Goal: Book appointment/travel/reservation

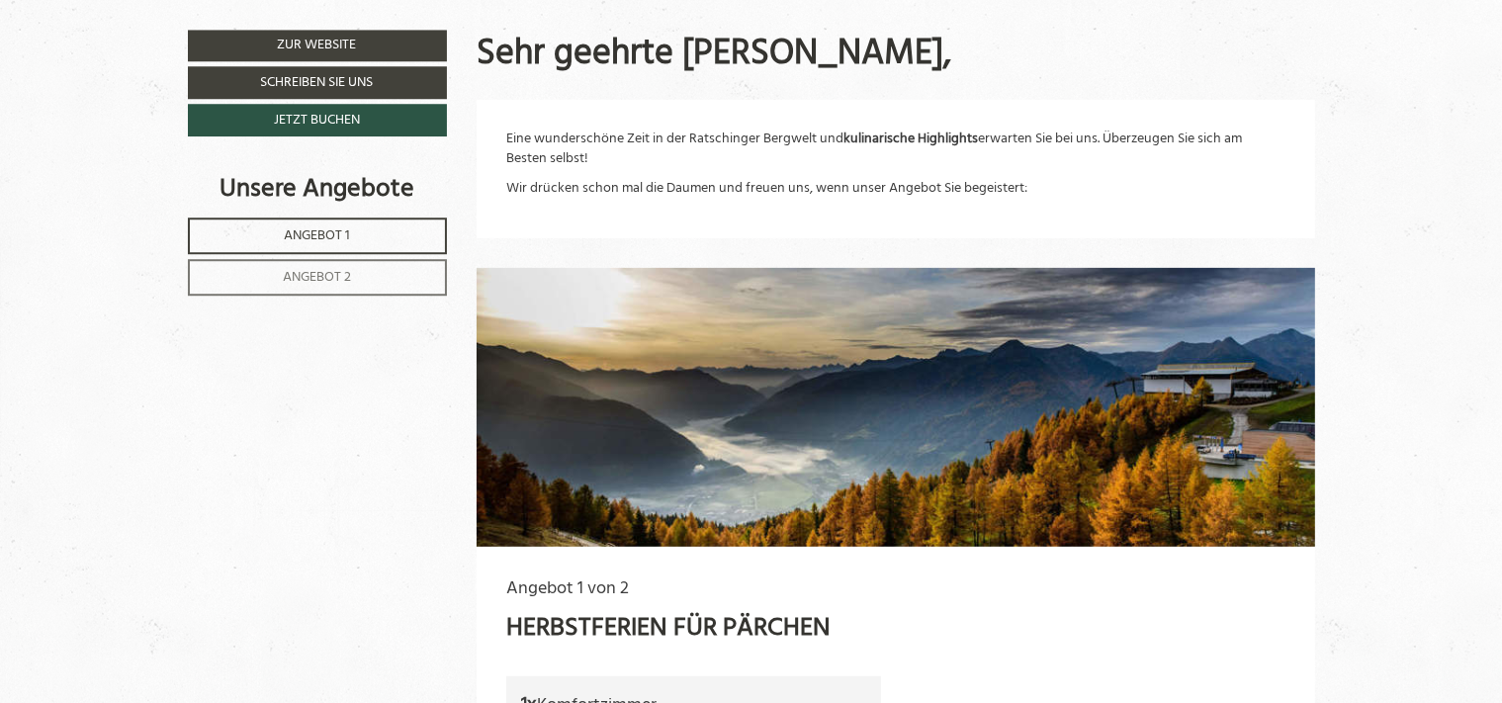
scroll to position [950, 0]
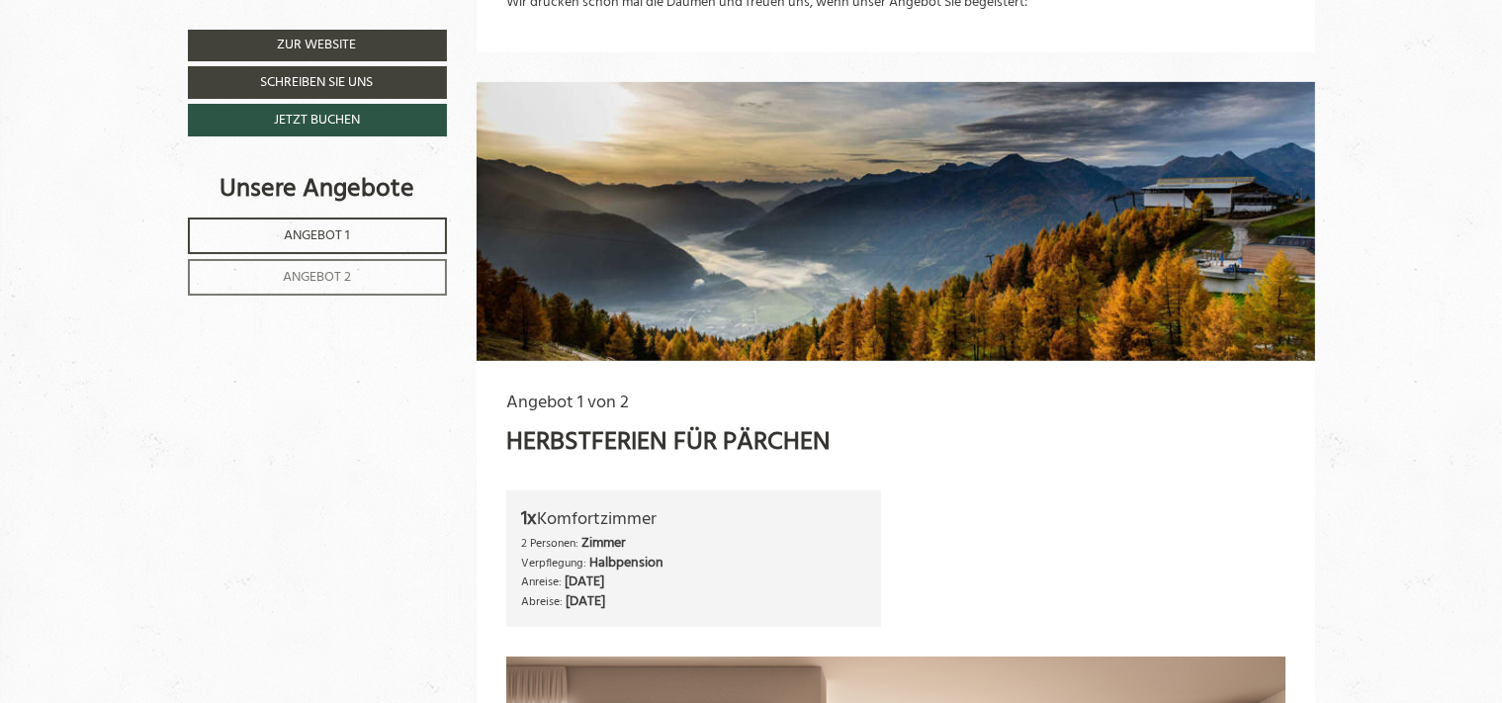
click at [333, 229] on span "Angebot 1" at bounding box center [317, 236] width 66 height 23
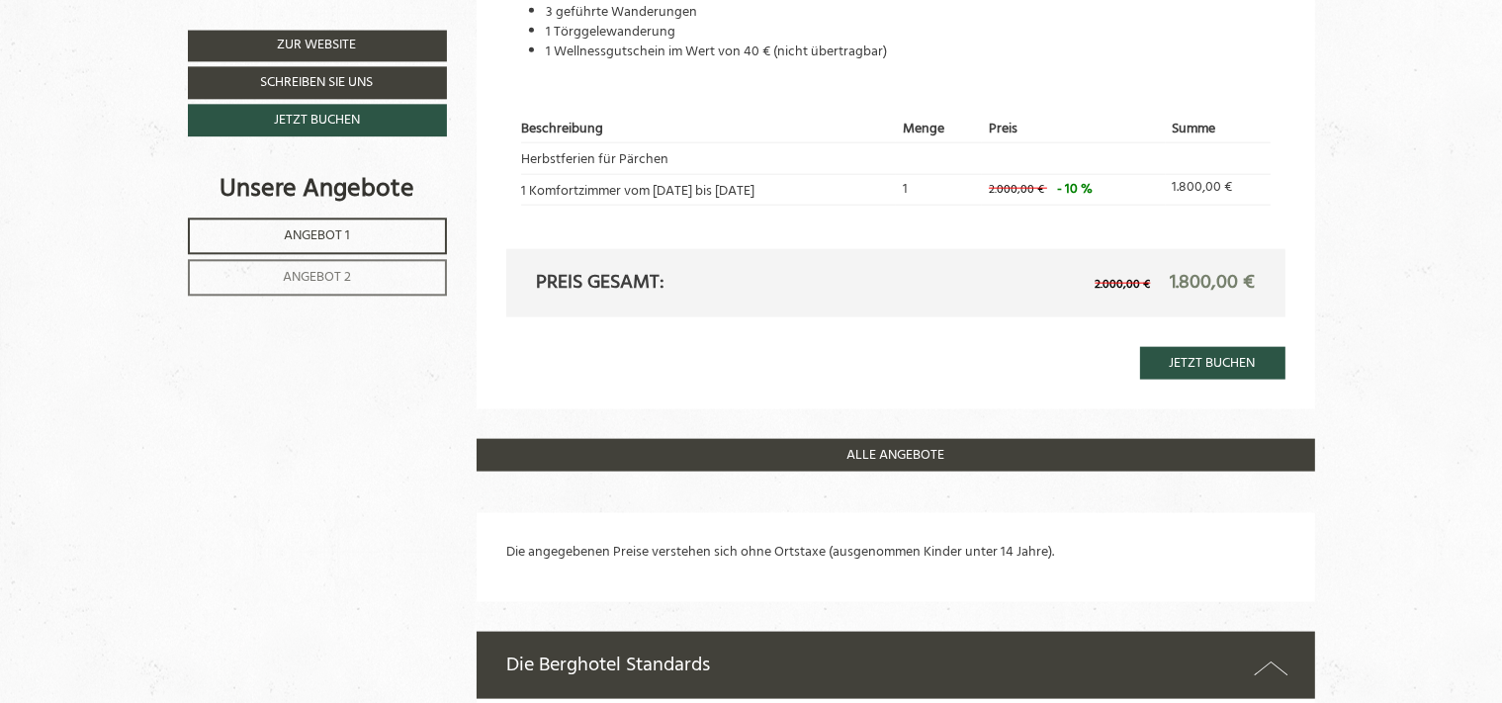
scroll to position [2456, 0]
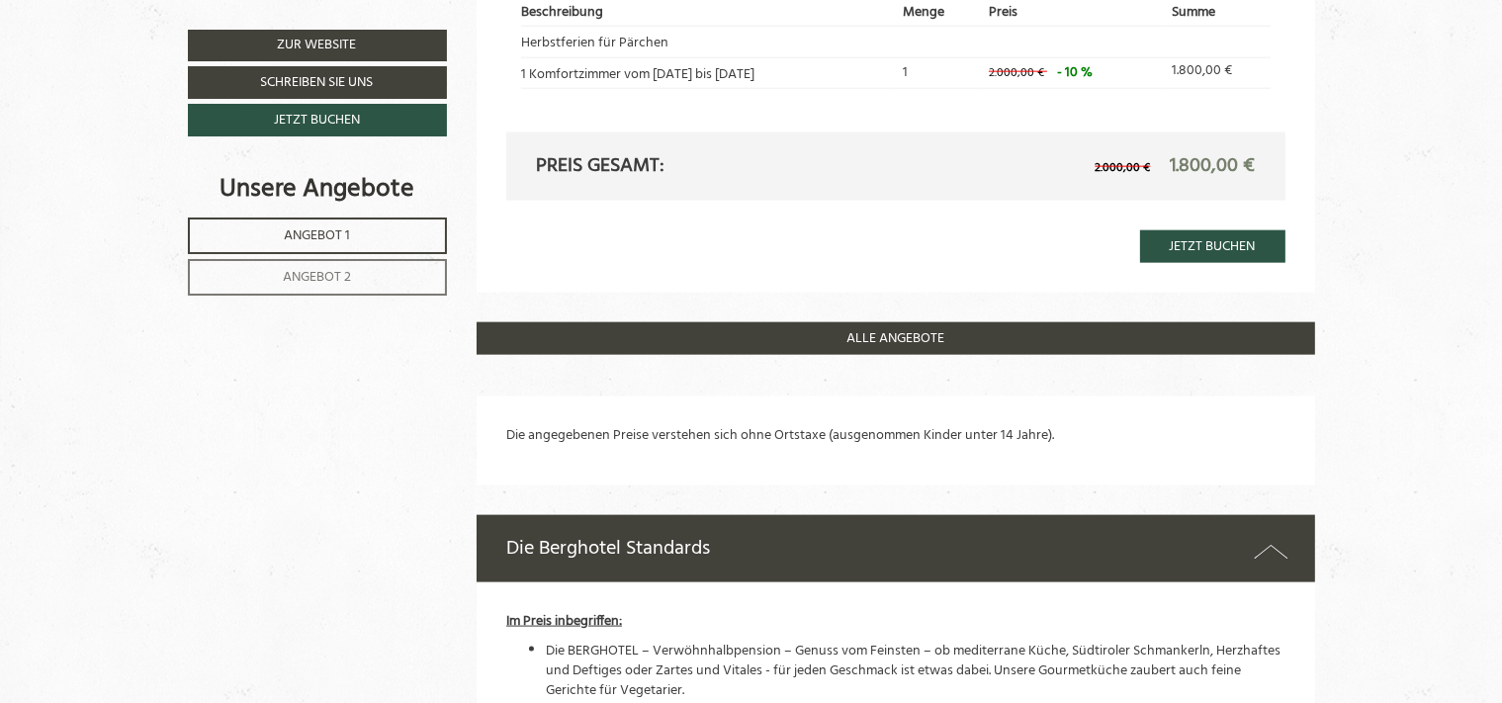
click at [345, 227] on span "Angebot 1" at bounding box center [317, 236] width 66 height 23
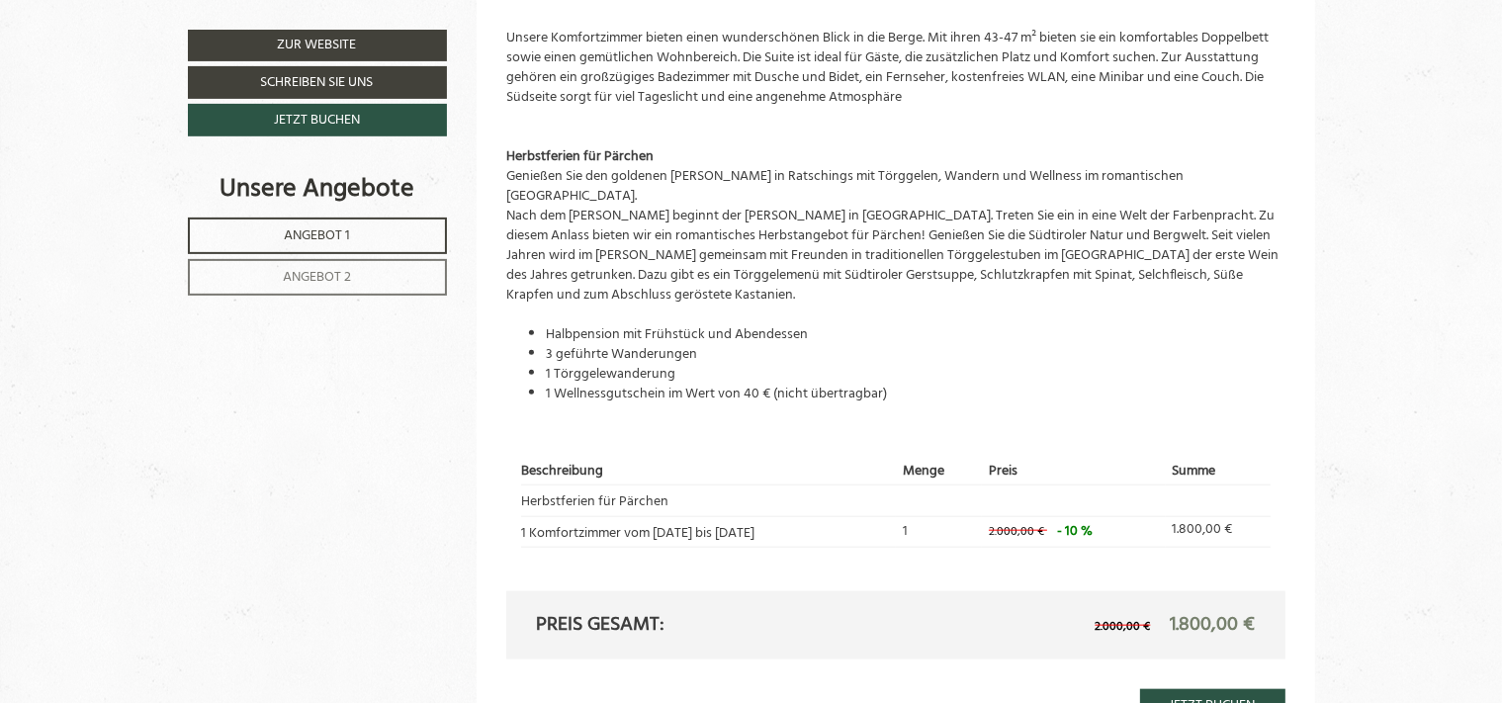
scroll to position [2219, 0]
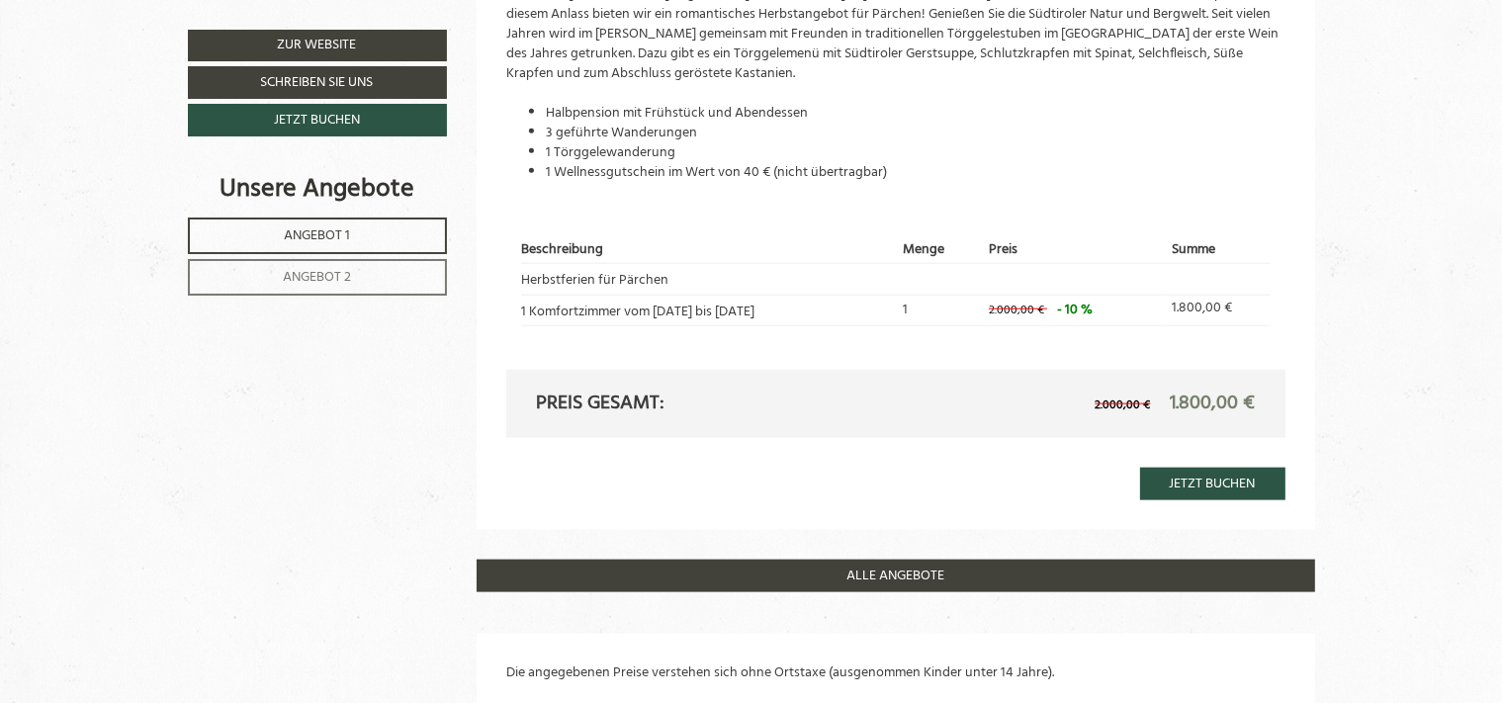
click at [298, 272] on span "Angebot 2" at bounding box center [317, 277] width 68 height 23
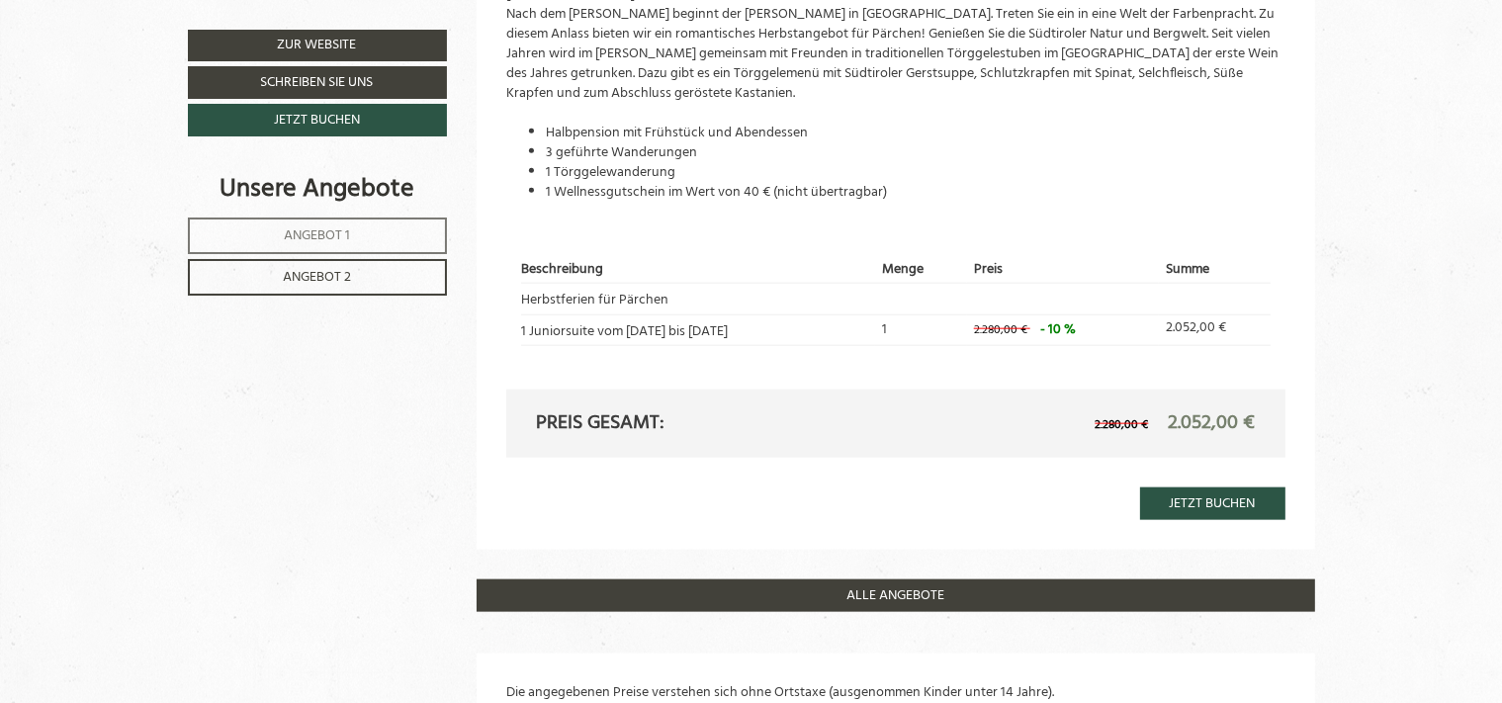
click at [328, 271] on span "Angebot 2" at bounding box center [317, 277] width 68 height 23
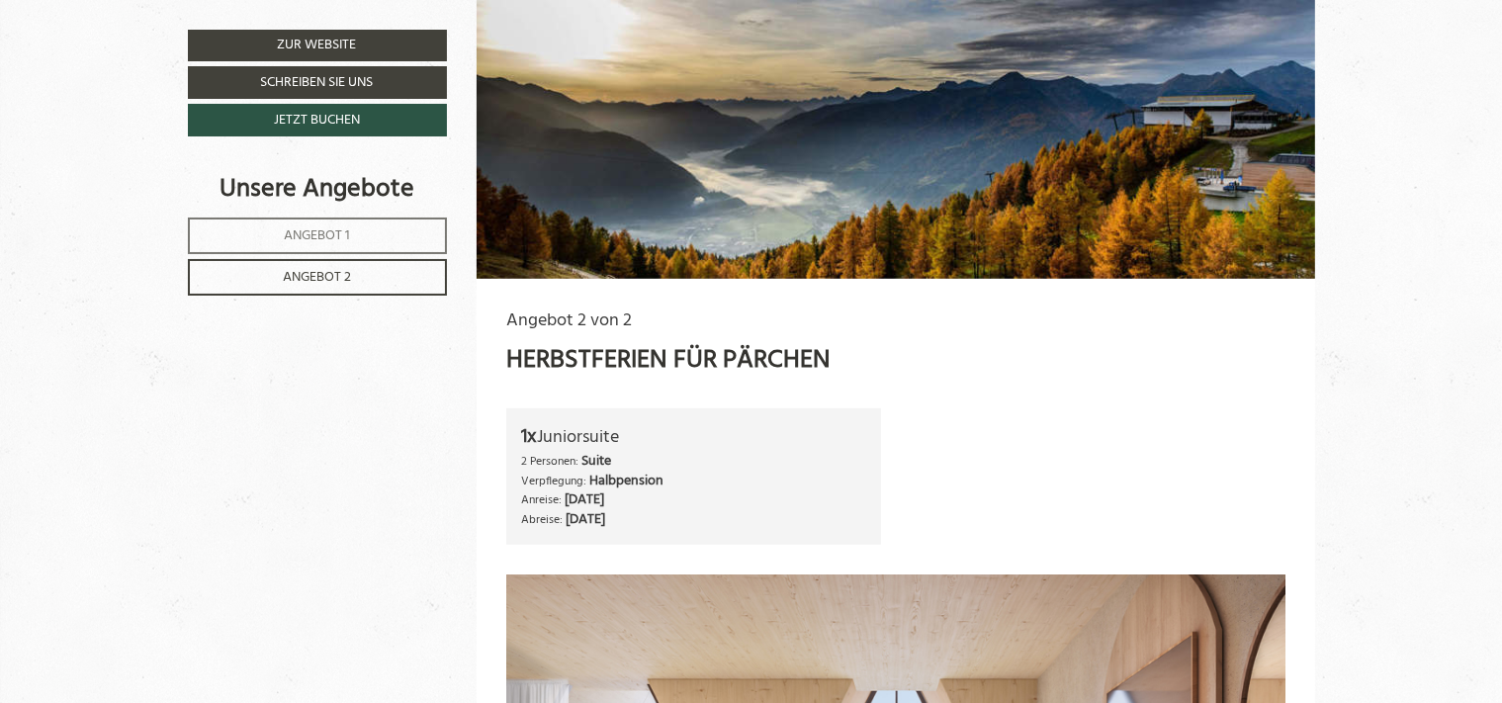
click at [338, 227] on span "Angebot 1" at bounding box center [317, 236] width 66 height 23
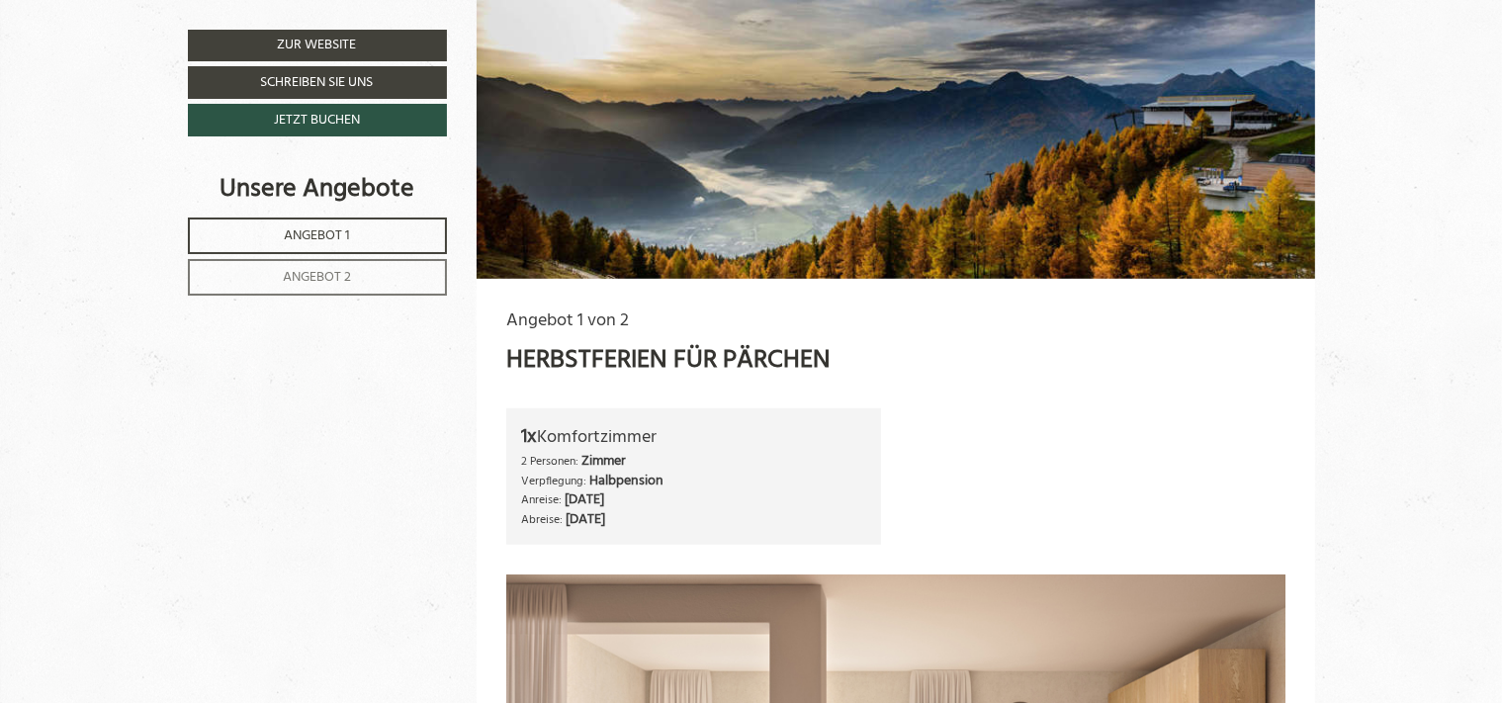
scroll to position [1625, 0]
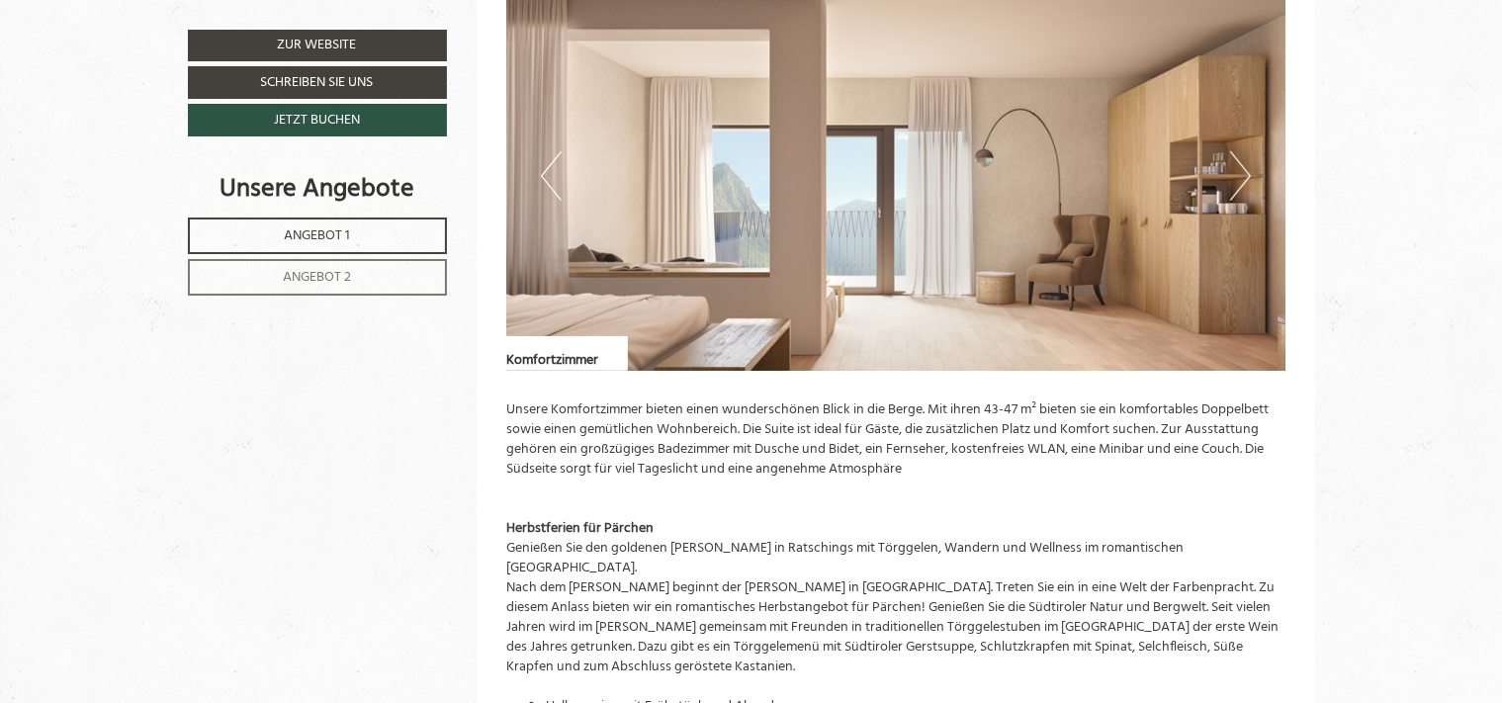
click at [338, 230] on span "Angebot 1" at bounding box center [317, 236] width 66 height 23
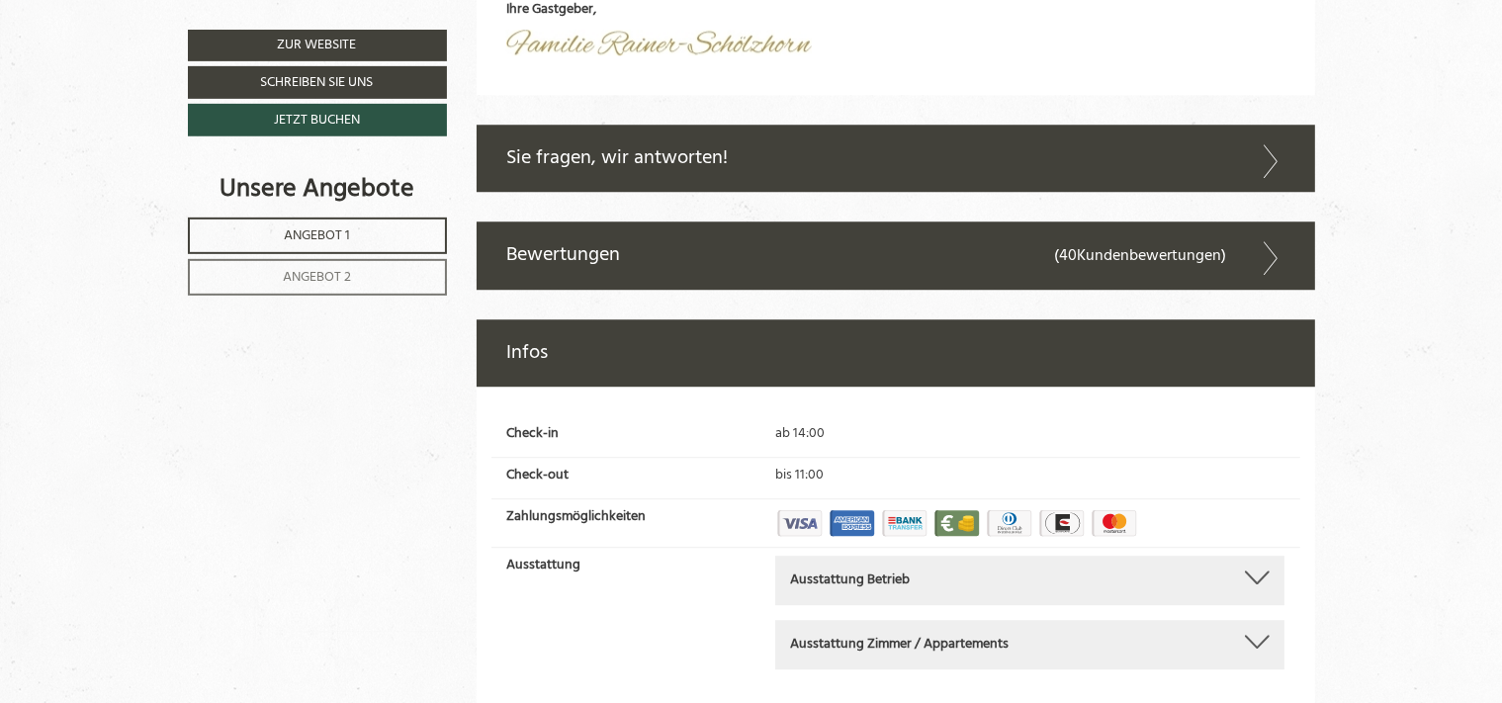
scroll to position [5779, 0]
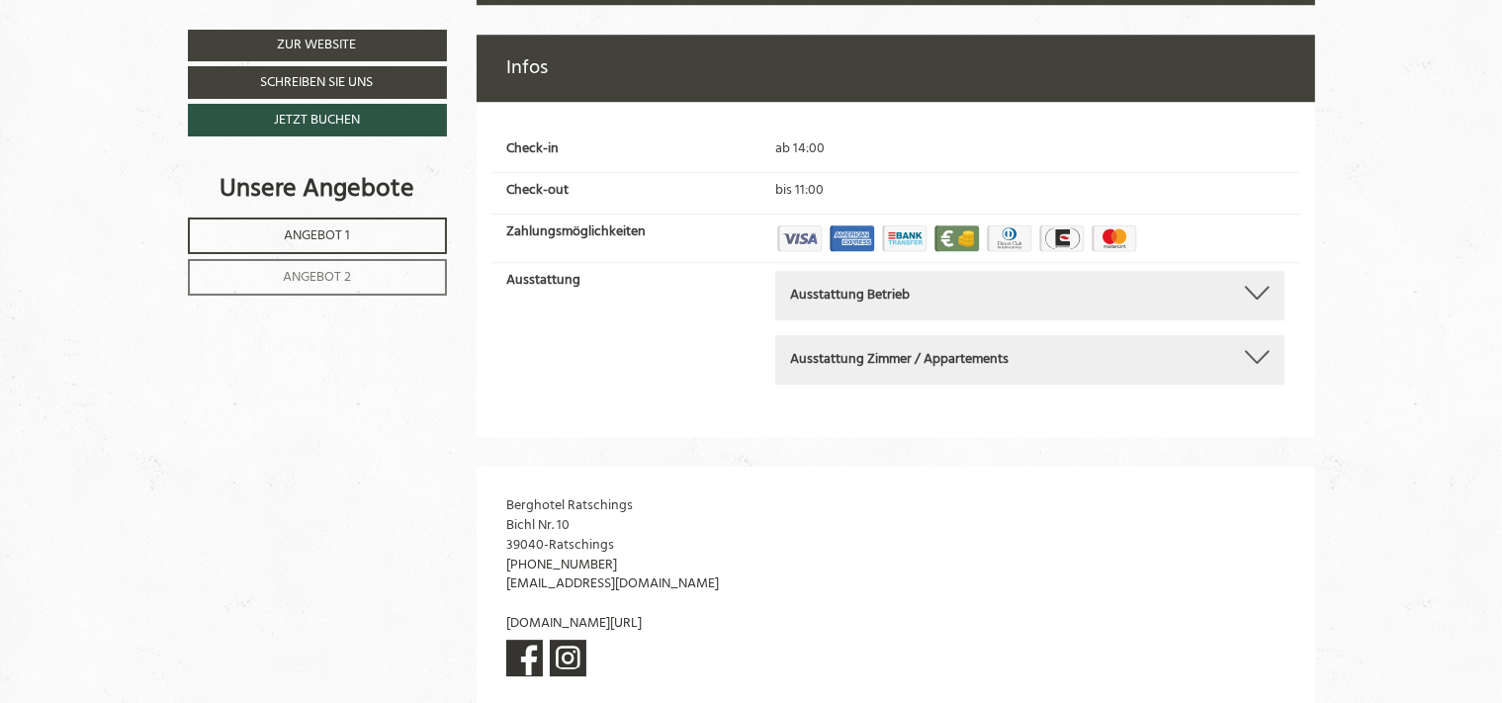
click at [1263, 300] on div at bounding box center [1257, 293] width 25 height 14
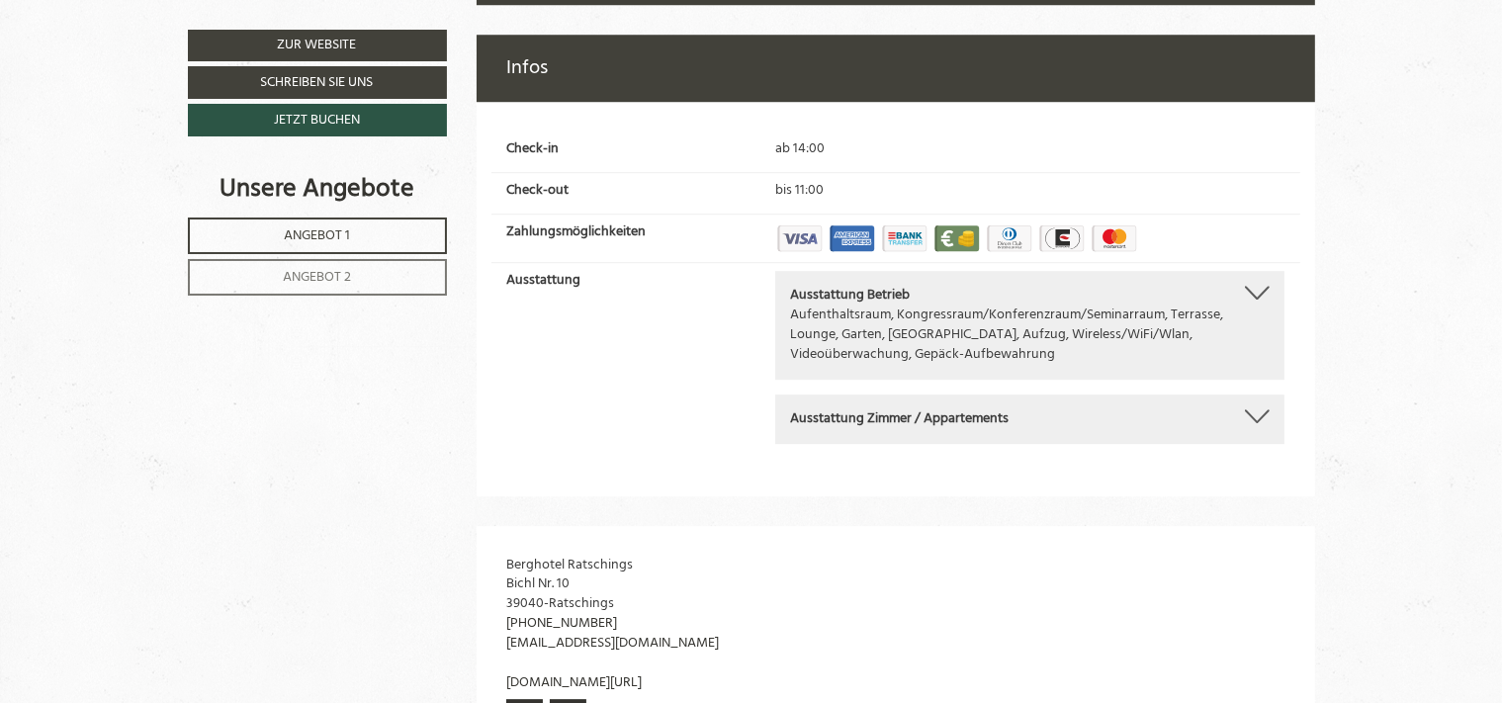
click at [1263, 300] on div at bounding box center [1257, 293] width 25 height 14
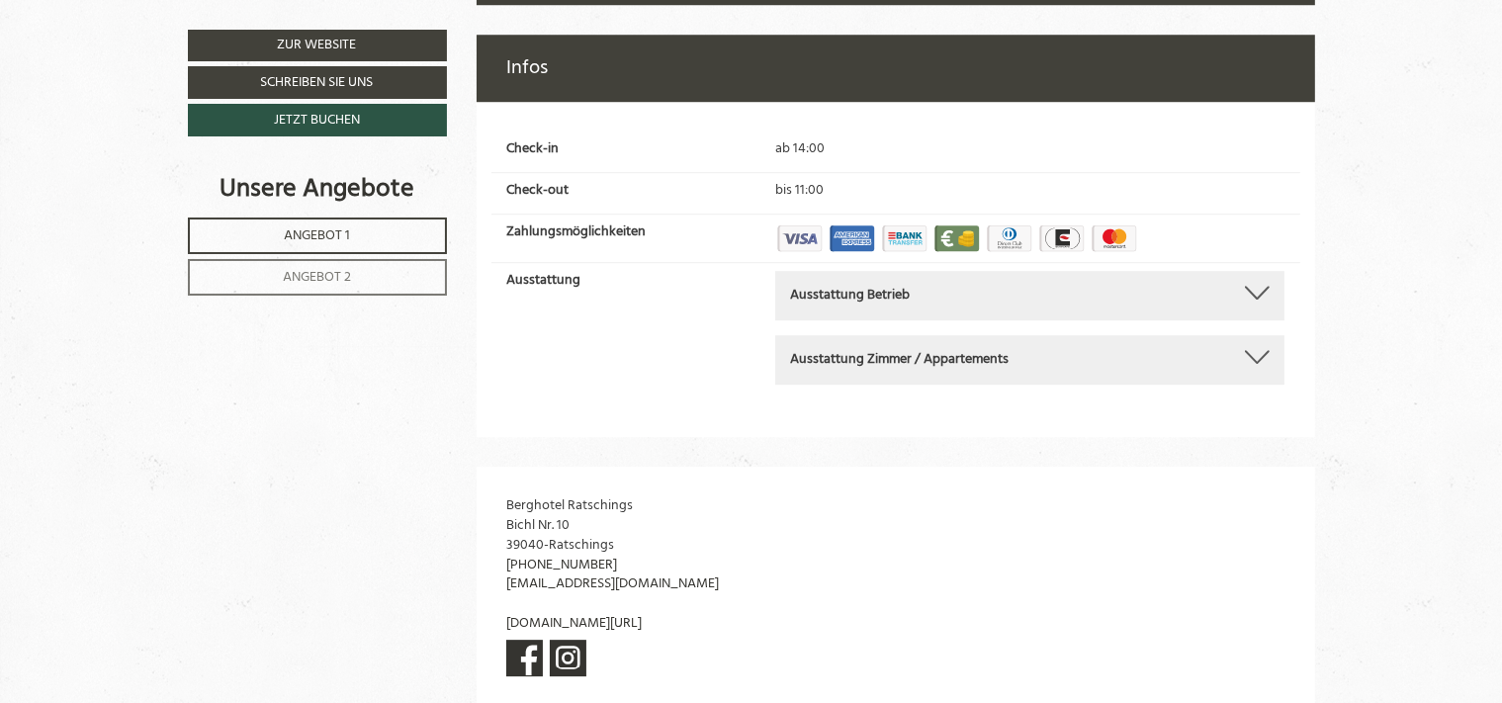
click at [1256, 364] on div at bounding box center [1257, 357] width 25 height 14
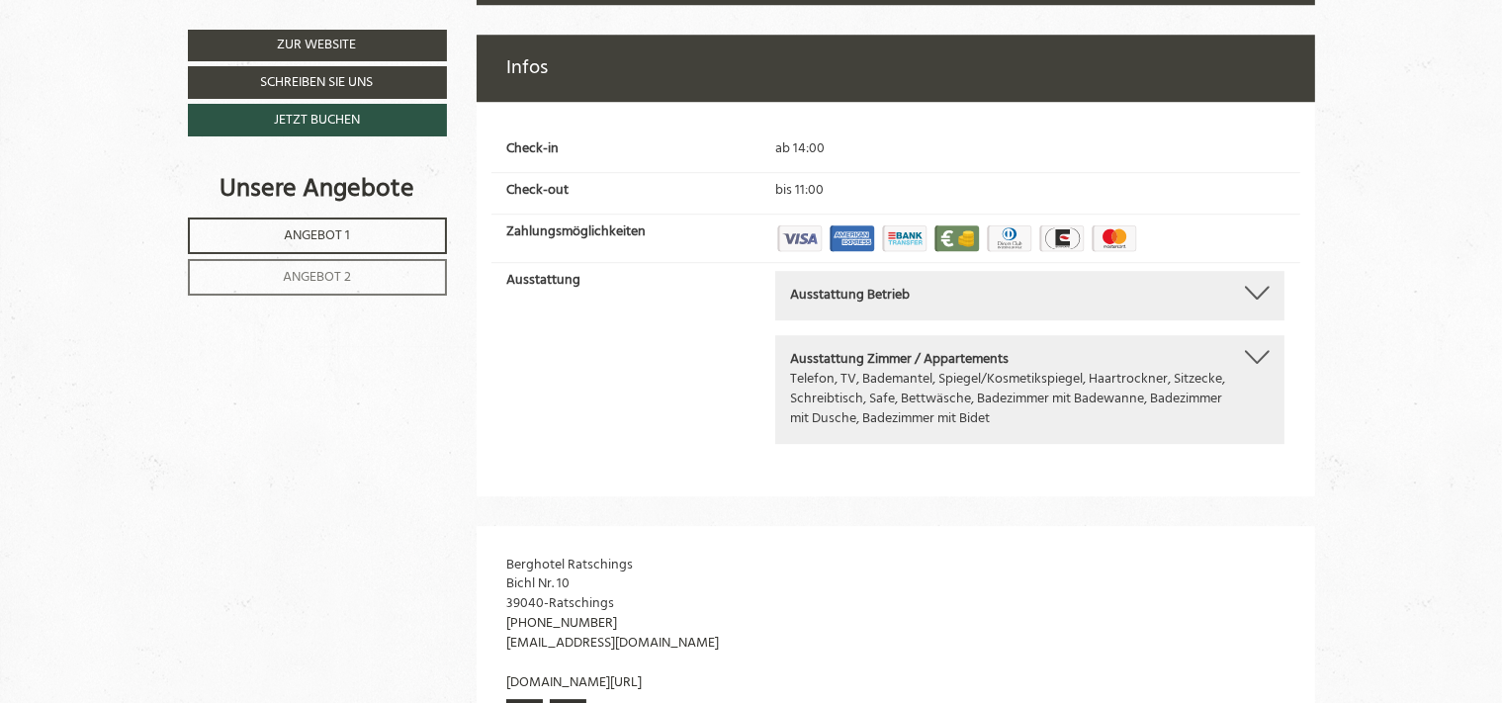
click at [1256, 364] on div at bounding box center [1257, 357] width 25 height 14
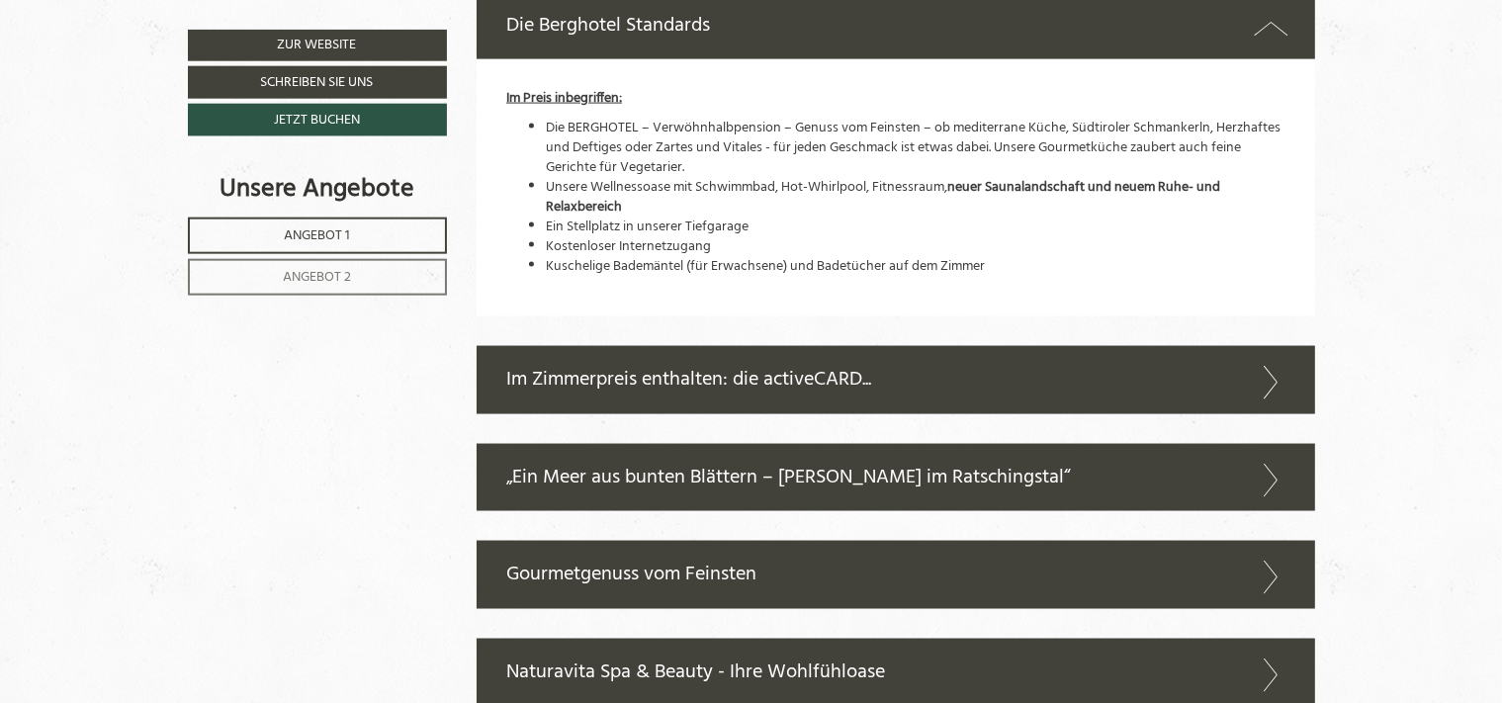
scroll to position [2976, 0]
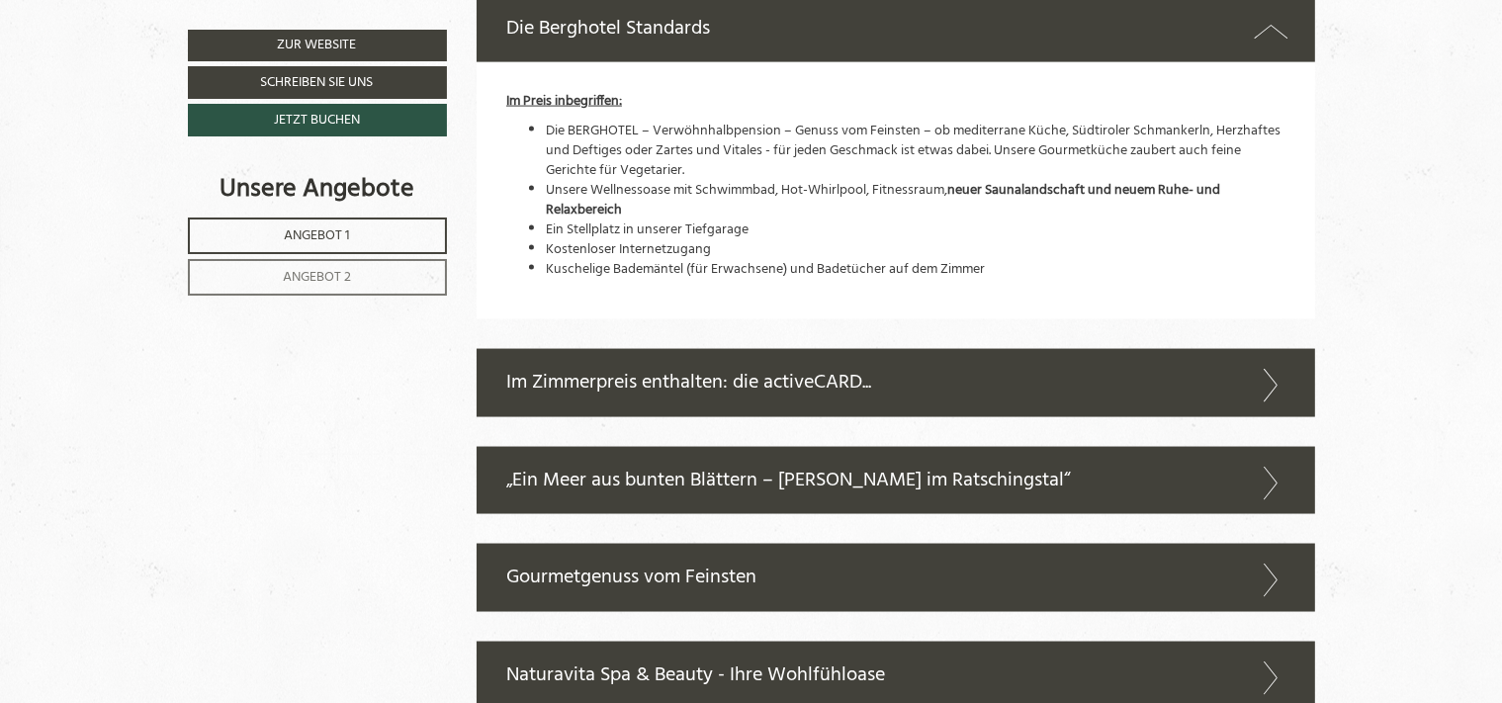
click at [1272, 380] on icon at bounding box center [1271, 386] width 29 height 34
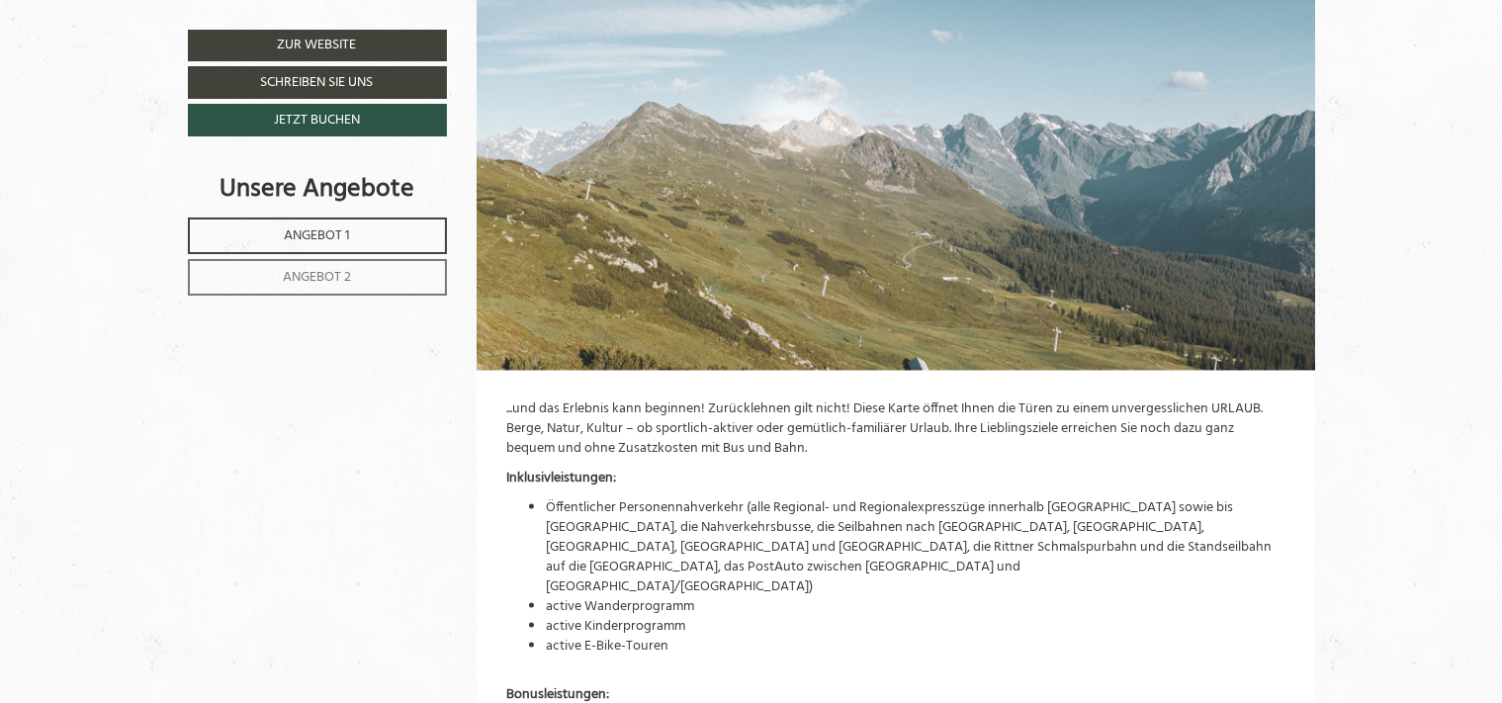
scroll to position [2967, 0]
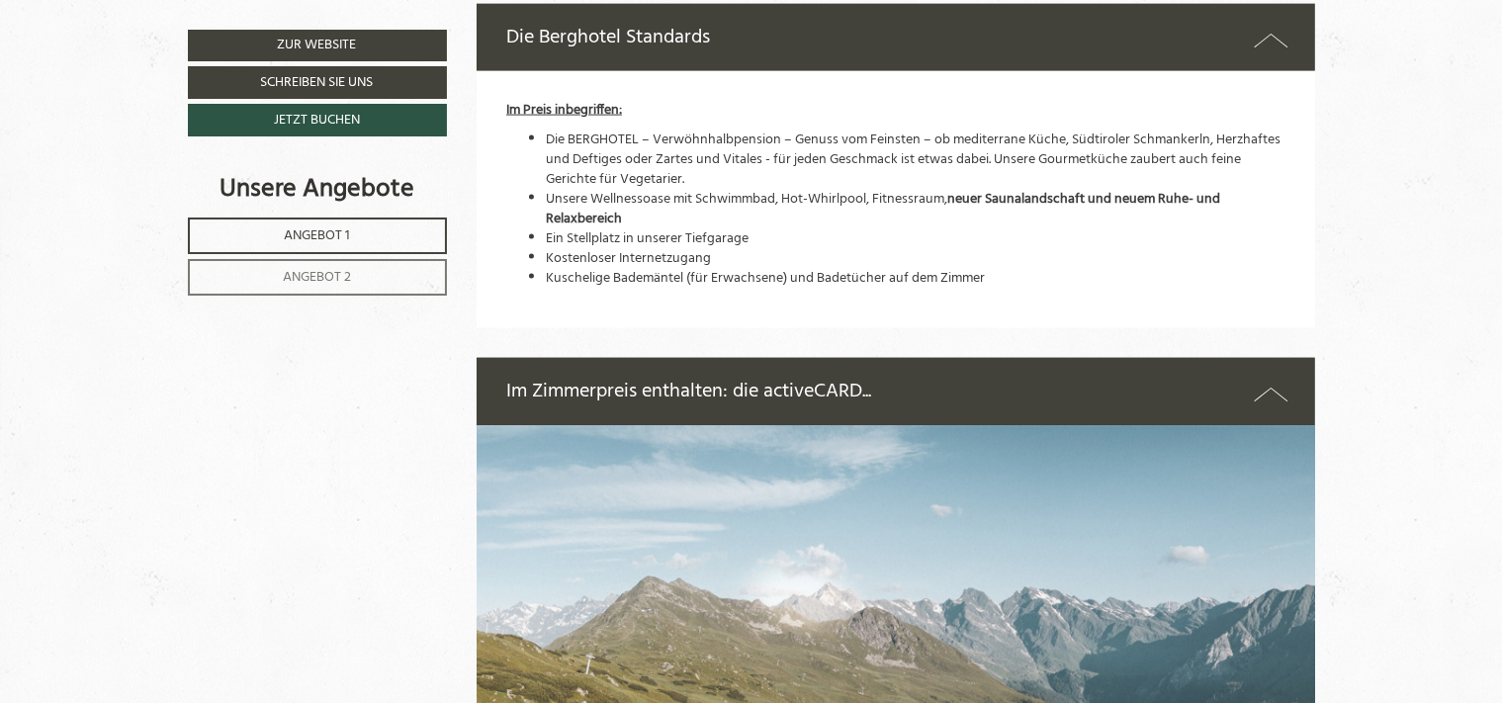
click at [307, 279] on span "Angebot 2" at bounding box center [317, 277] width 68 height 23
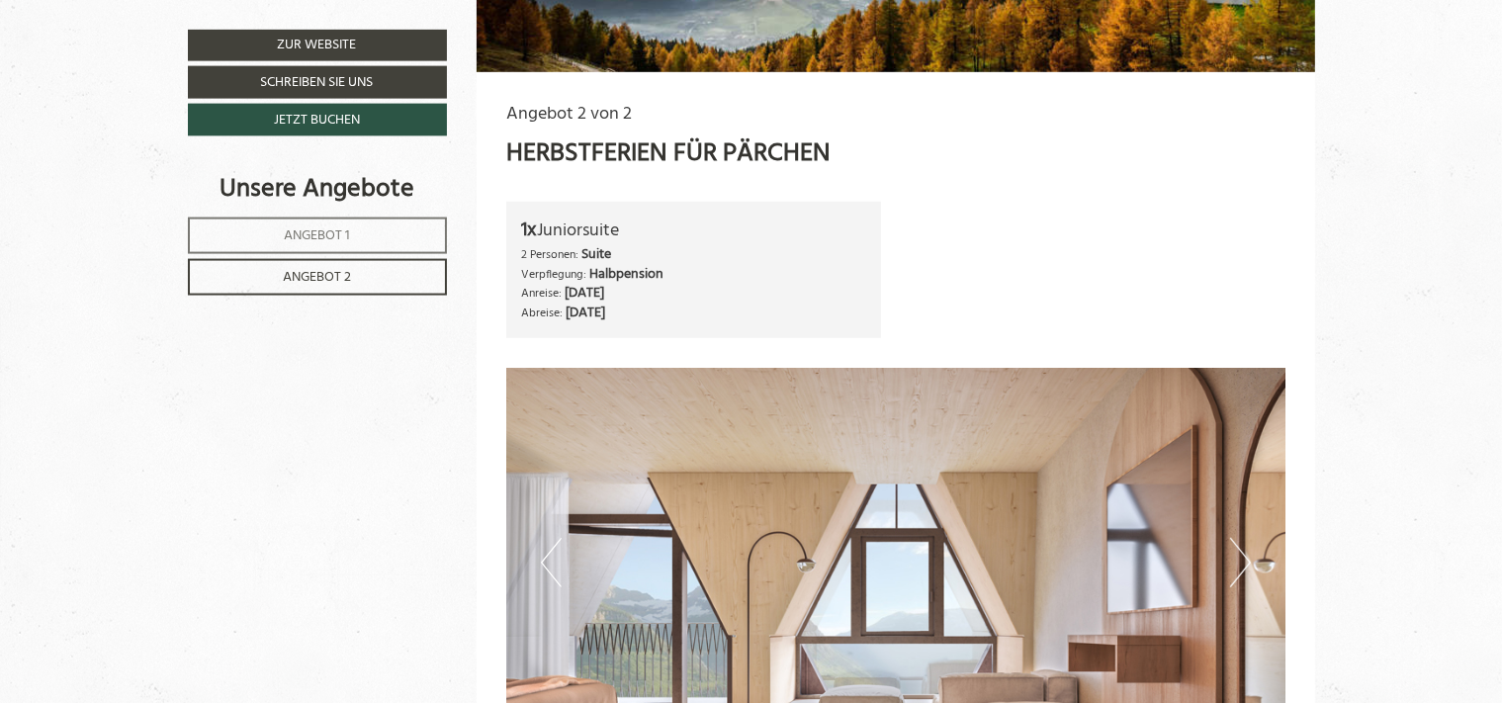
scroll to position [794, 0]
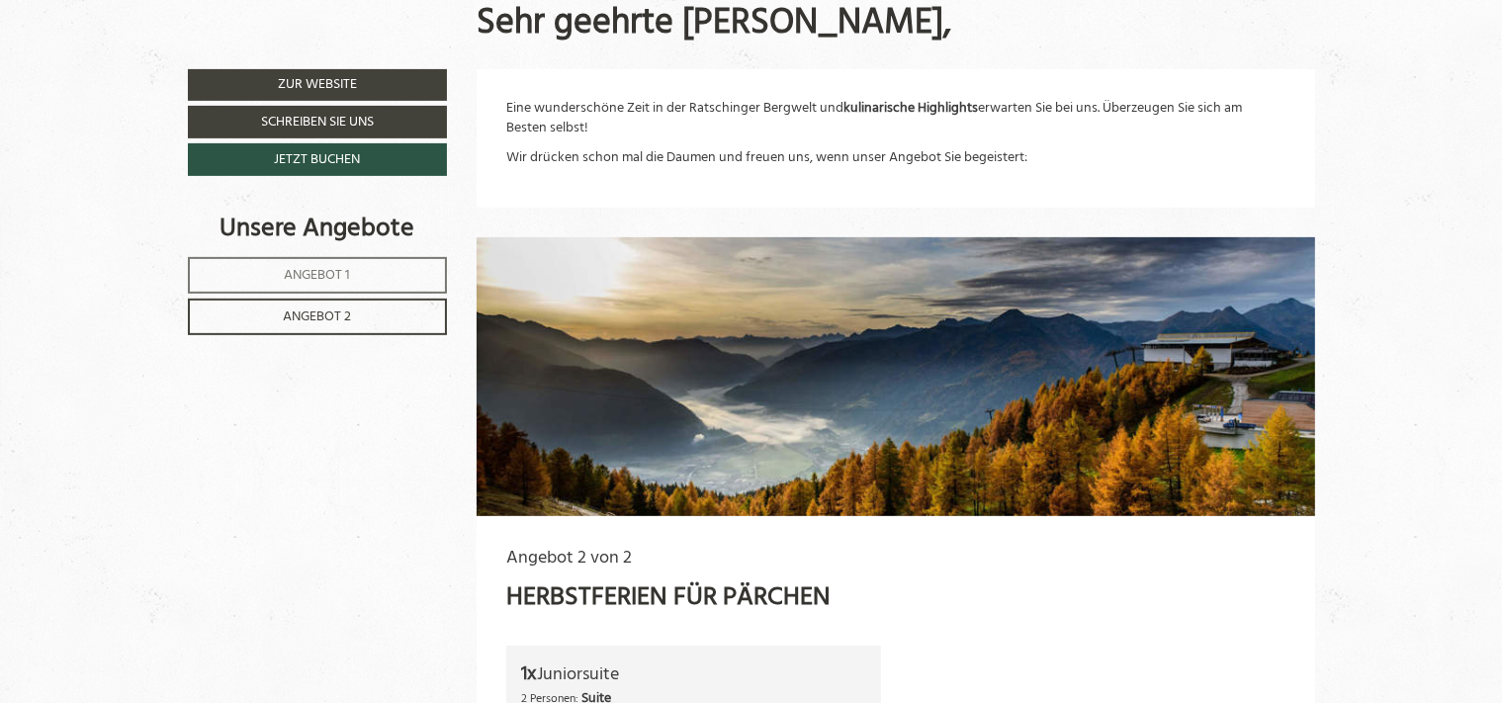
click at [361, 274] on link "Angebot 1" at bounding box center [318, 275] width 260 height 37
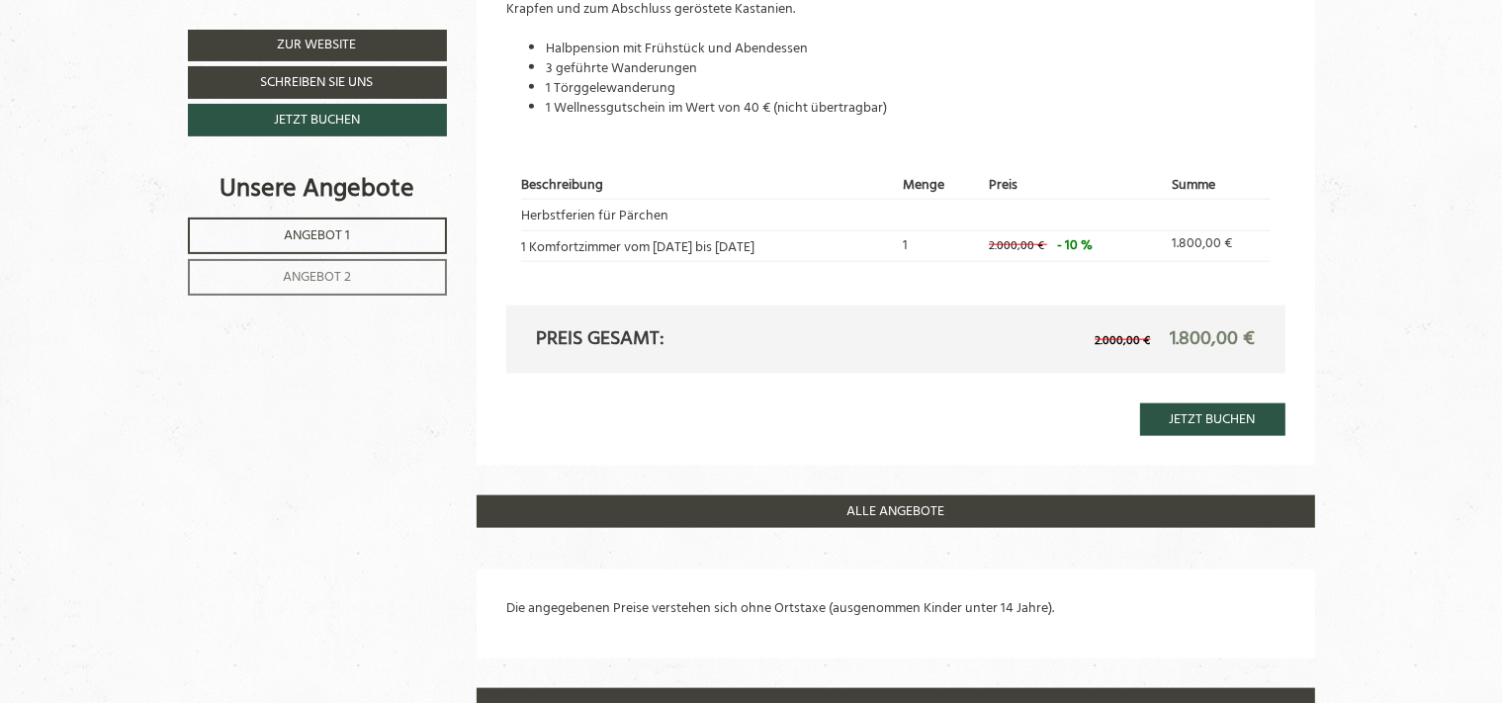
scroll to position [2456, 0]
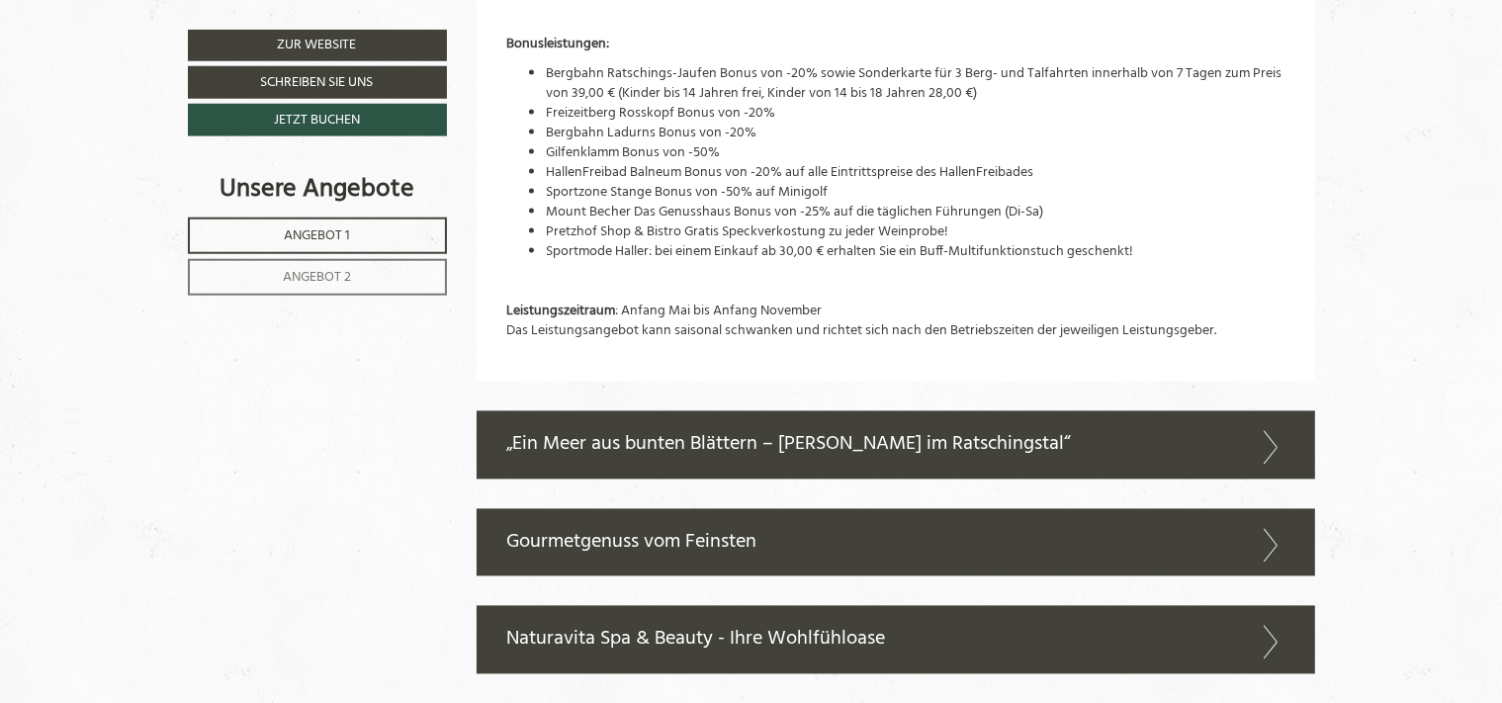
click at [350, 275] on span "Angebot 2" at bounding box center [317, 277] width 68 height 23
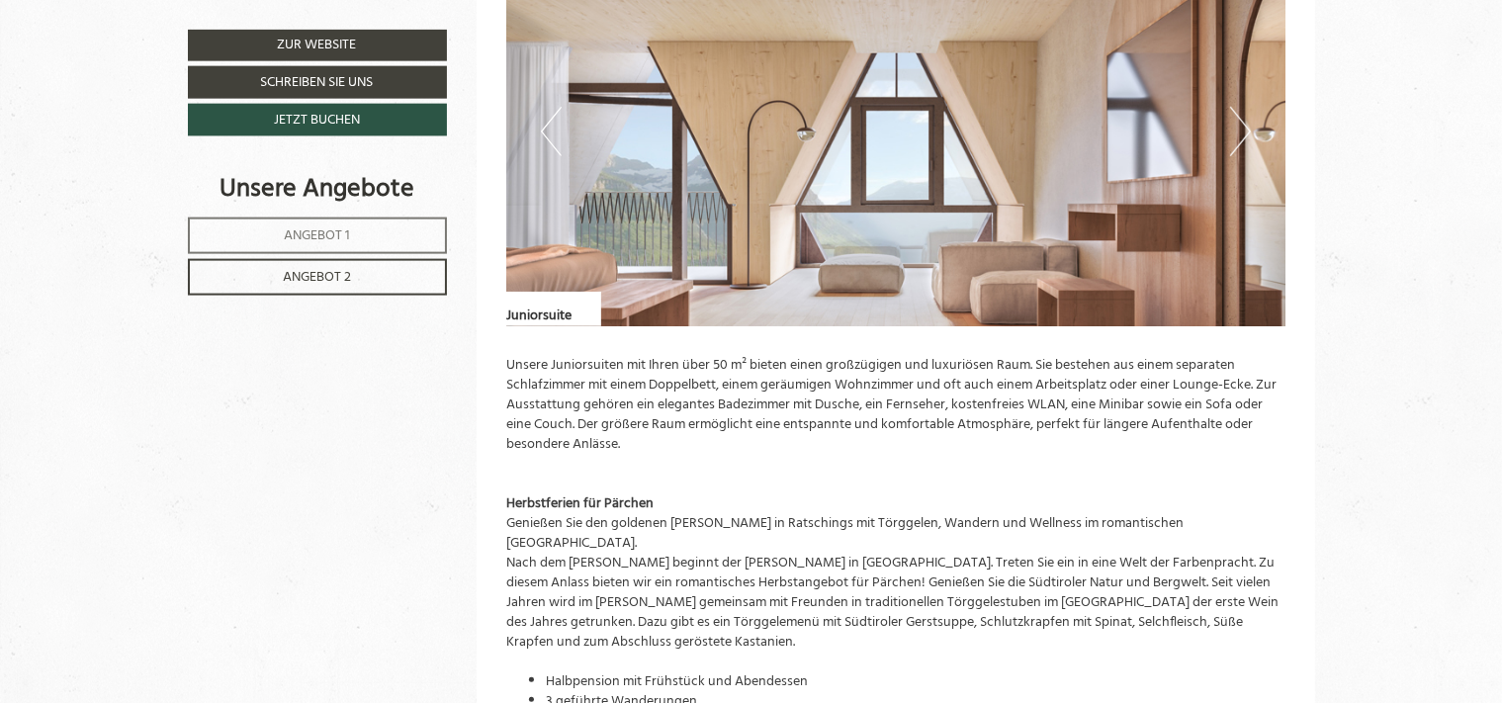
scroll to position [1625, 0]
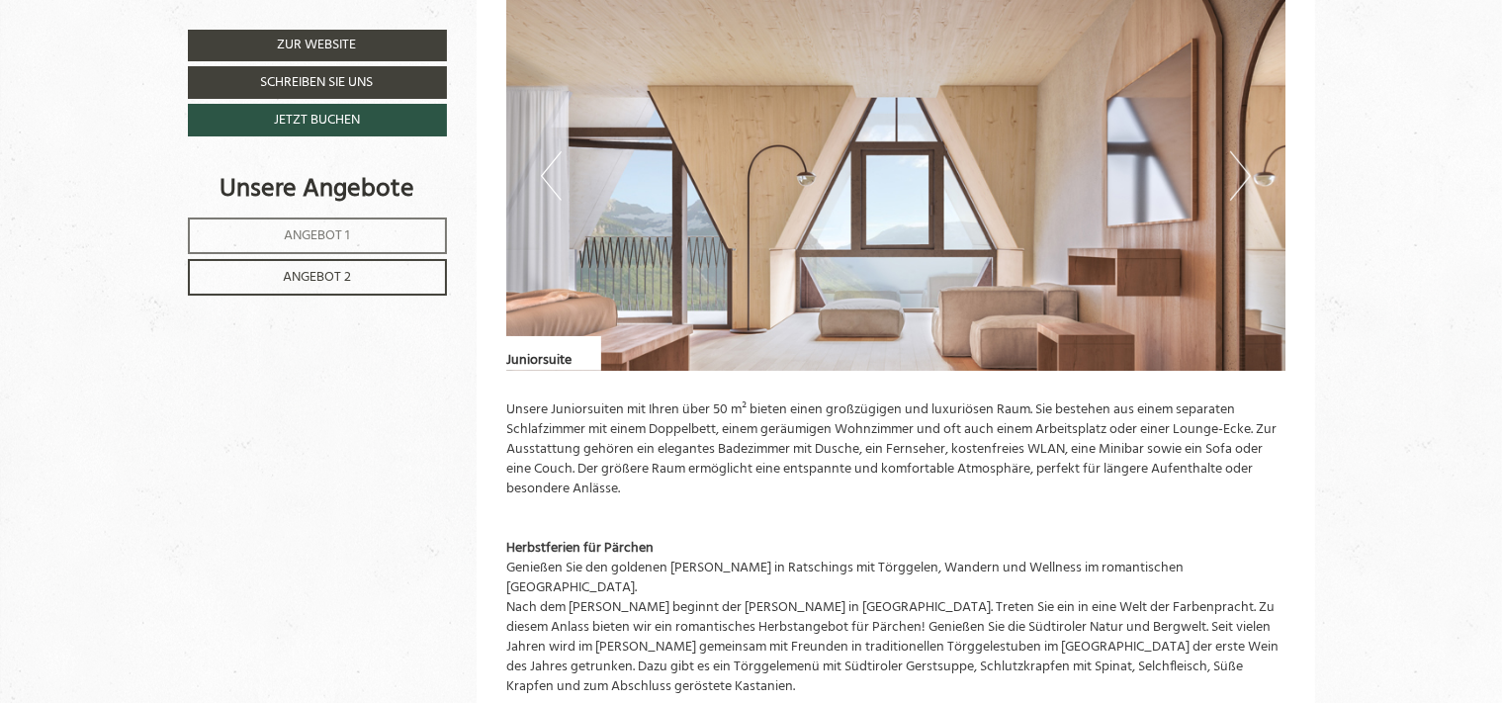
click at [1254, 179] on img at bounding box center [895, 176] width 779 height 390
click at [1248, 173] on button "Next" at bounding box center [1240, 175] width 21 height 49
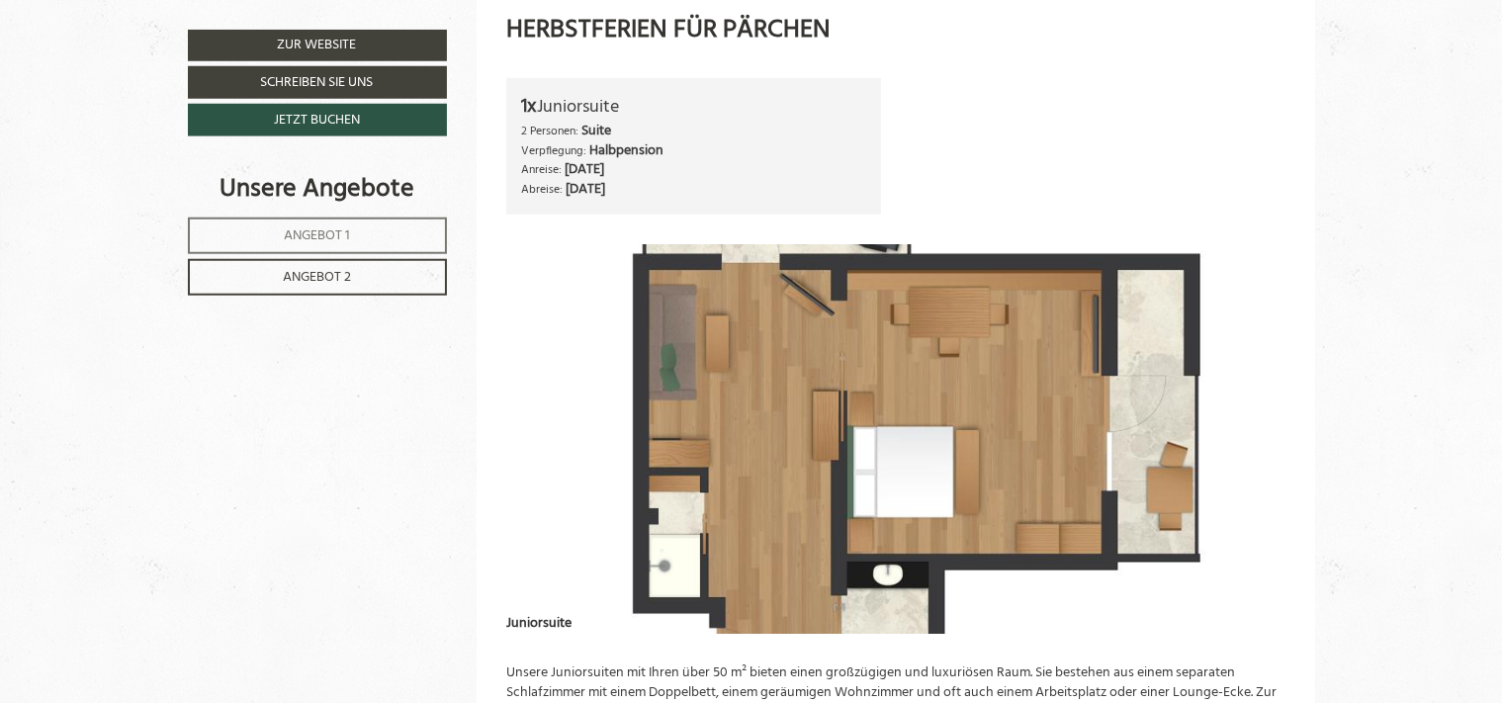
scroll to position [1269, 0]
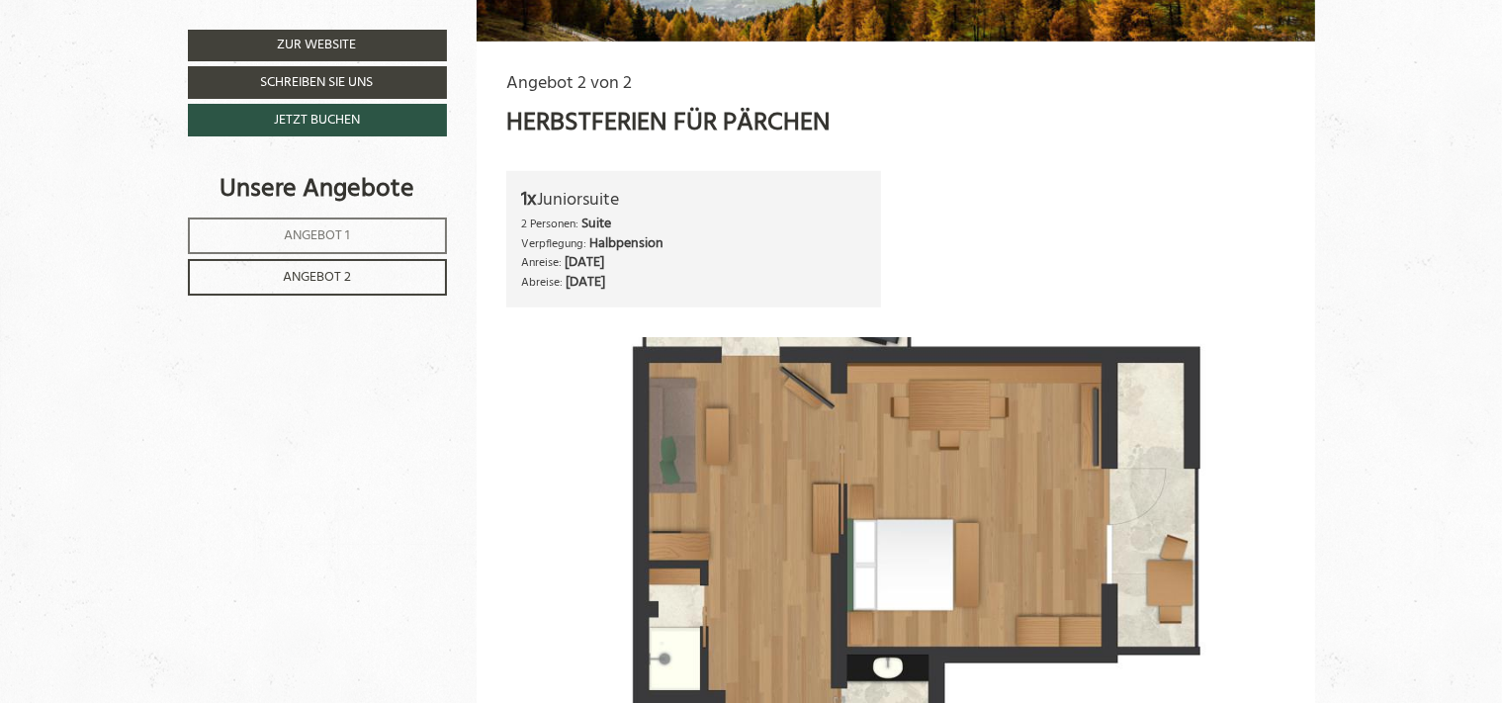
click at [532, 417] on img at bounding box center [895, 532] width 779 height 390
click at [1085, 504] on img at bounding box center [895, 532] width 779 height 390
drag, startPoint x: 509, startPoint y: 503, endPoint x: 651, endPoint y: 496, distance: 141.7
click at [536, 503] on img at bounding box center [895, 532] width 779 height 390
click at [667, 489] on img at bounding box center [895, 532] width 779 height 390
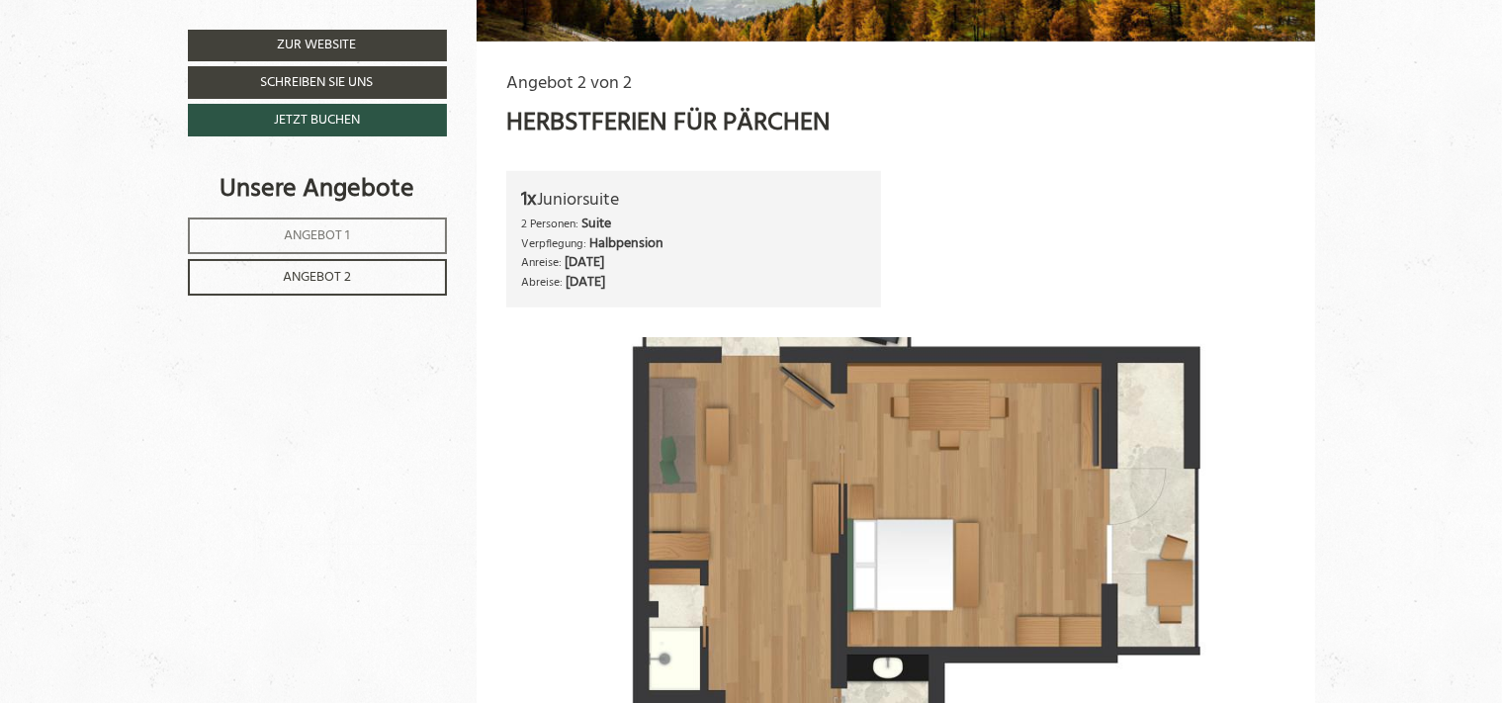
drag, startPoint x: 1081, startPoint y: 499, endPoint x: 1125, endPoint y: 493, distance: 44.1
click at [1084, 498] on img at bounding box center [895, 532] width 779 height 390
click at [357, 235] on link "Angebot 1" at bounding box center [317, 236] width 259 height 37
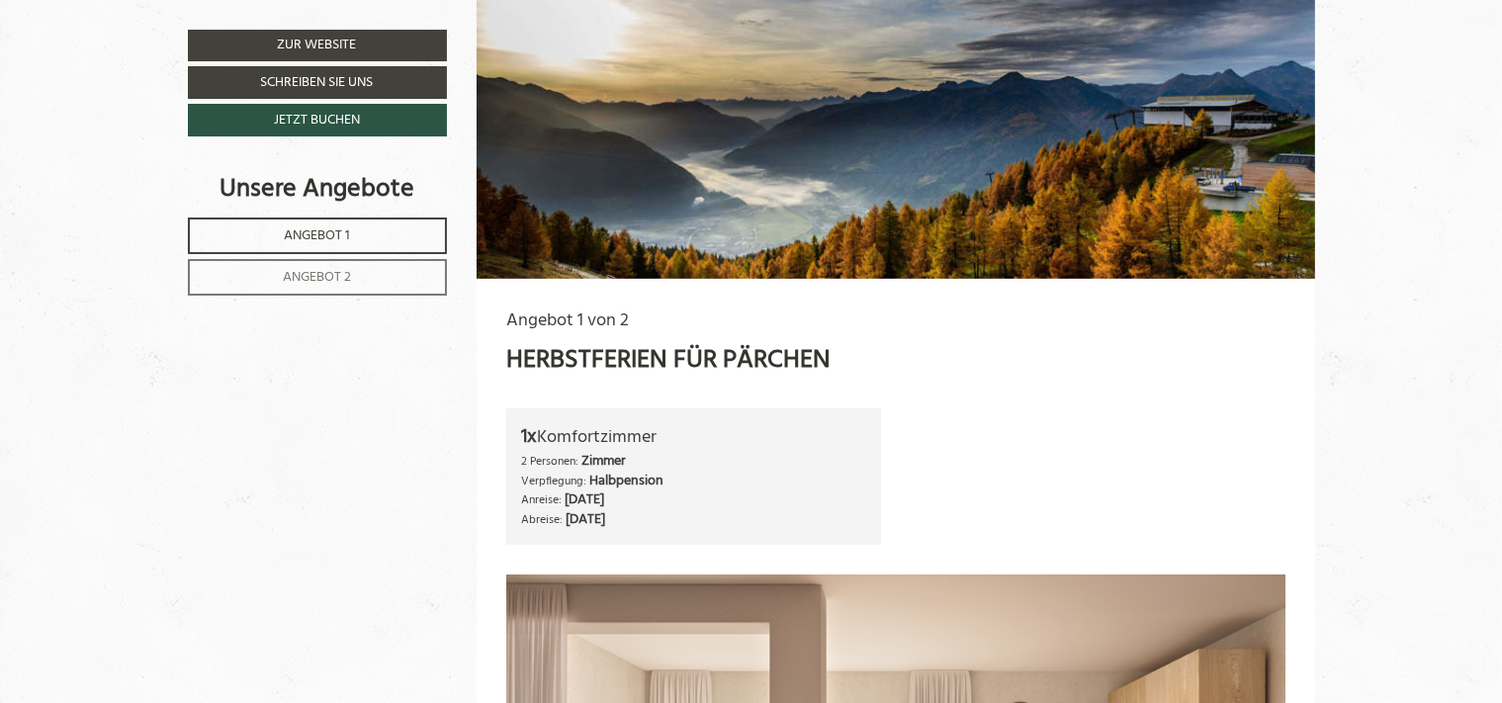
scroll to position [1506, 0]
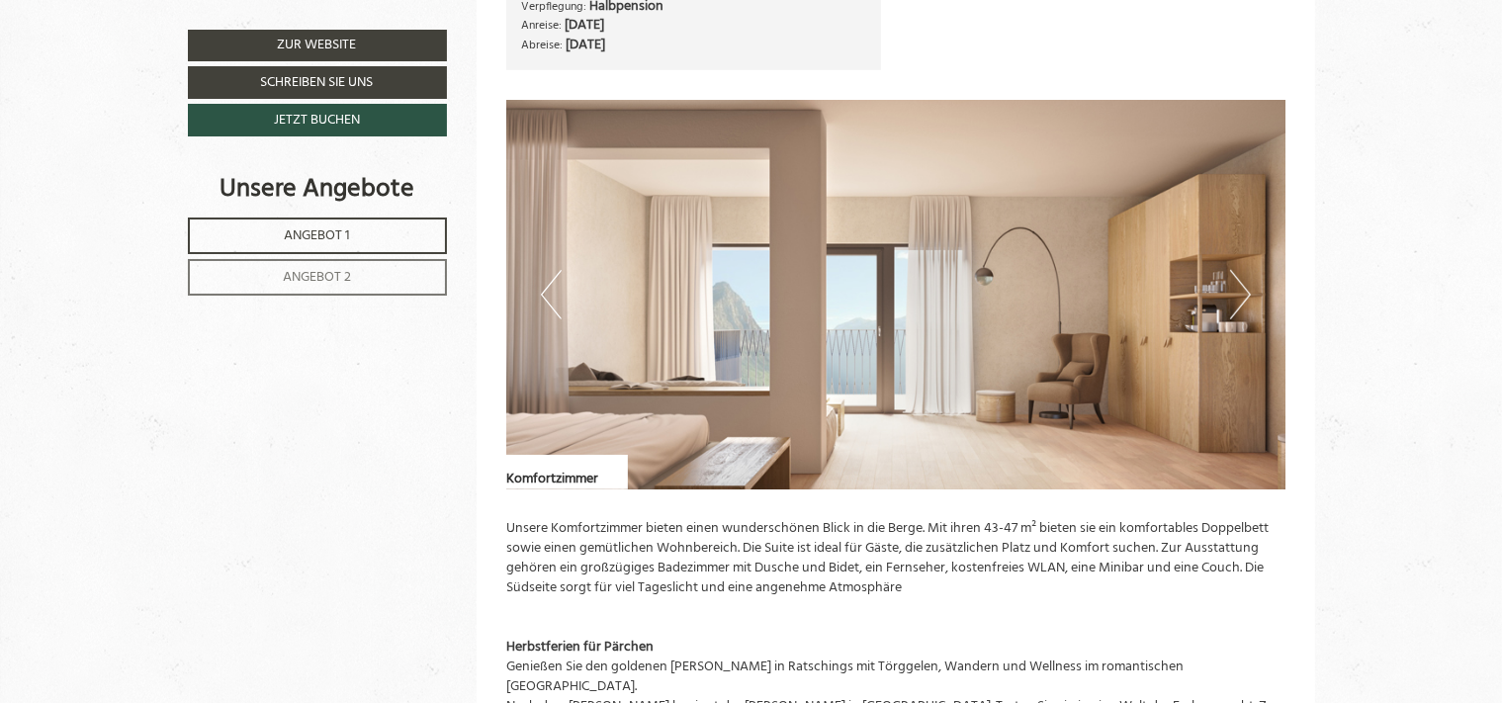
click at [1246, 295] on button "Next" at bounding box center [1240, 294] width 21 height 49
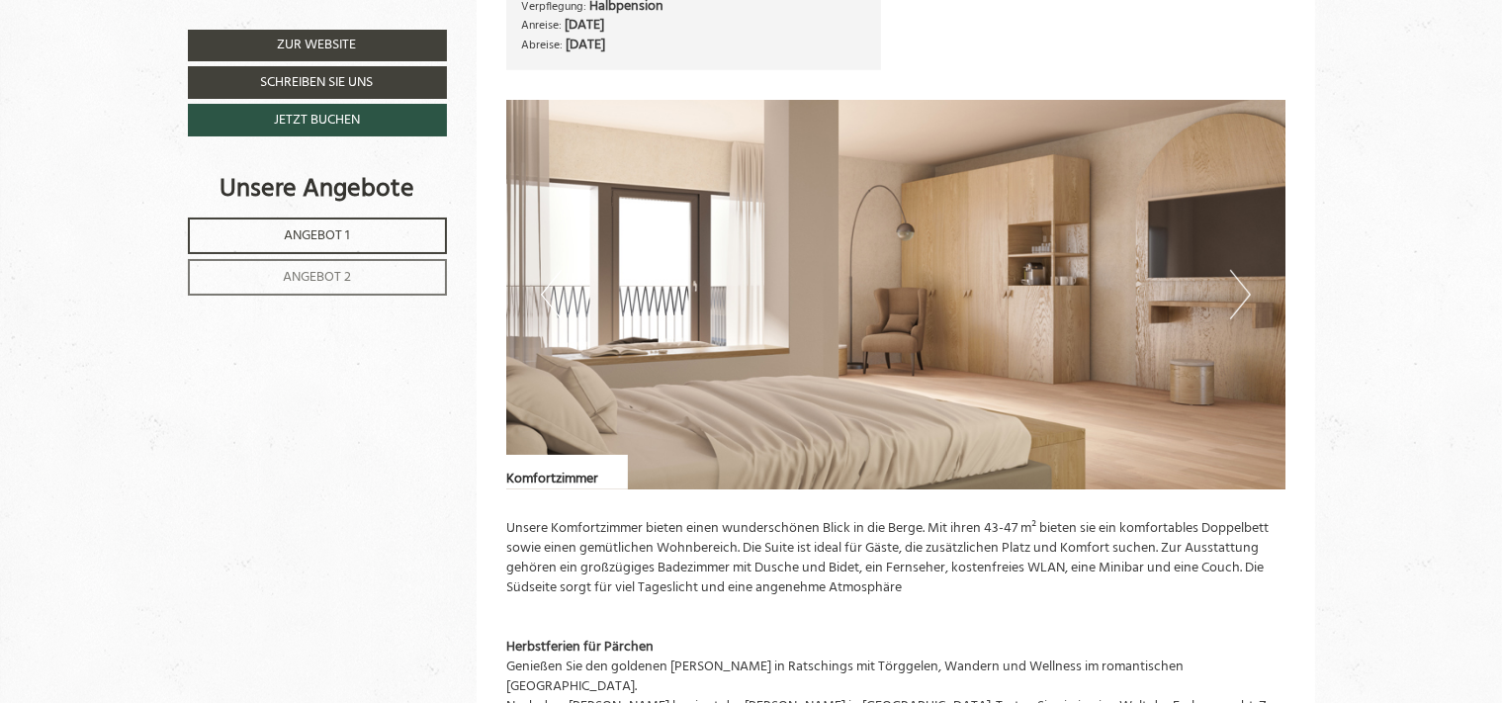
click at [1250, 298] on button "Next" at bounding box center [1240, 294] width 21 height 49
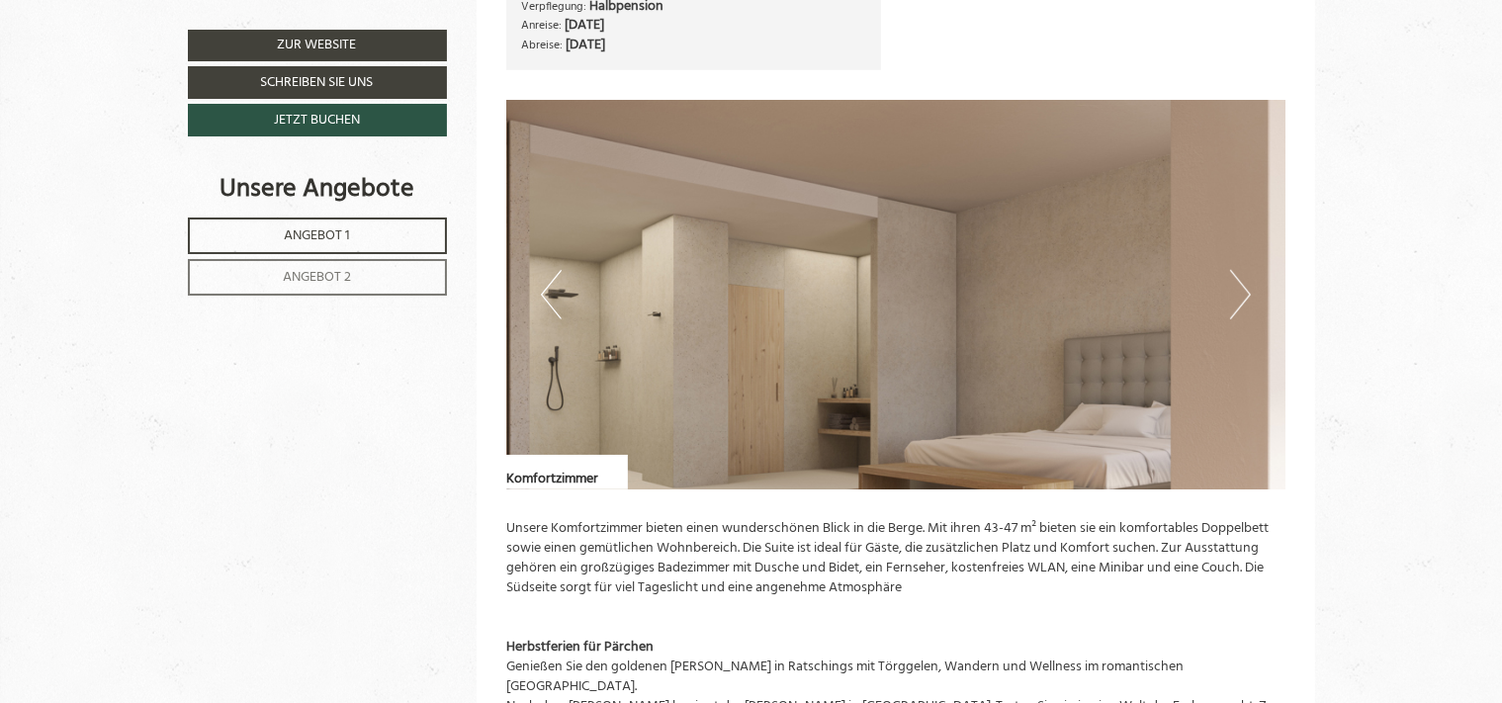
click at [1250, 298] on button "Next" at bounding box center [1240, 294] width 21 height 49
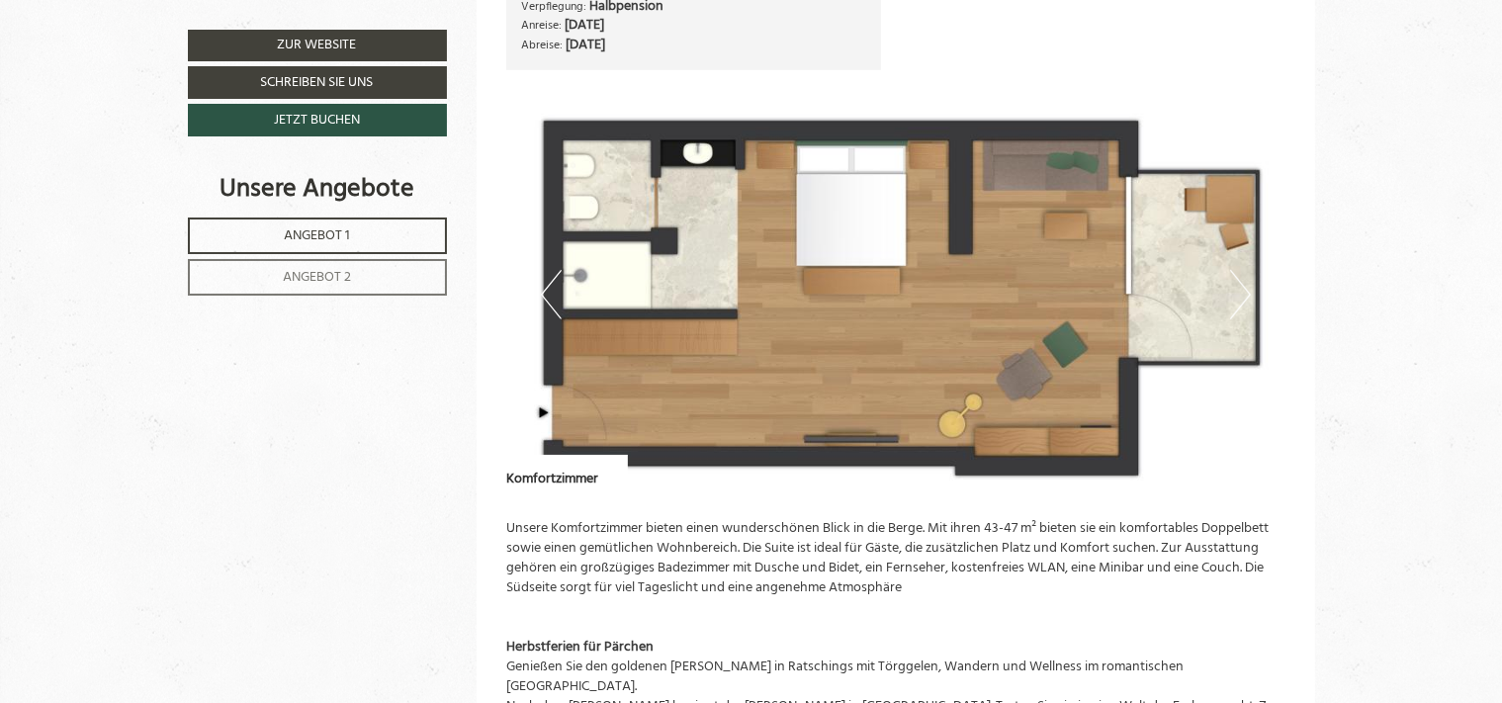
click at [549, 291] on button "Previous" at bounding box center [551, 294] width 21 height 49
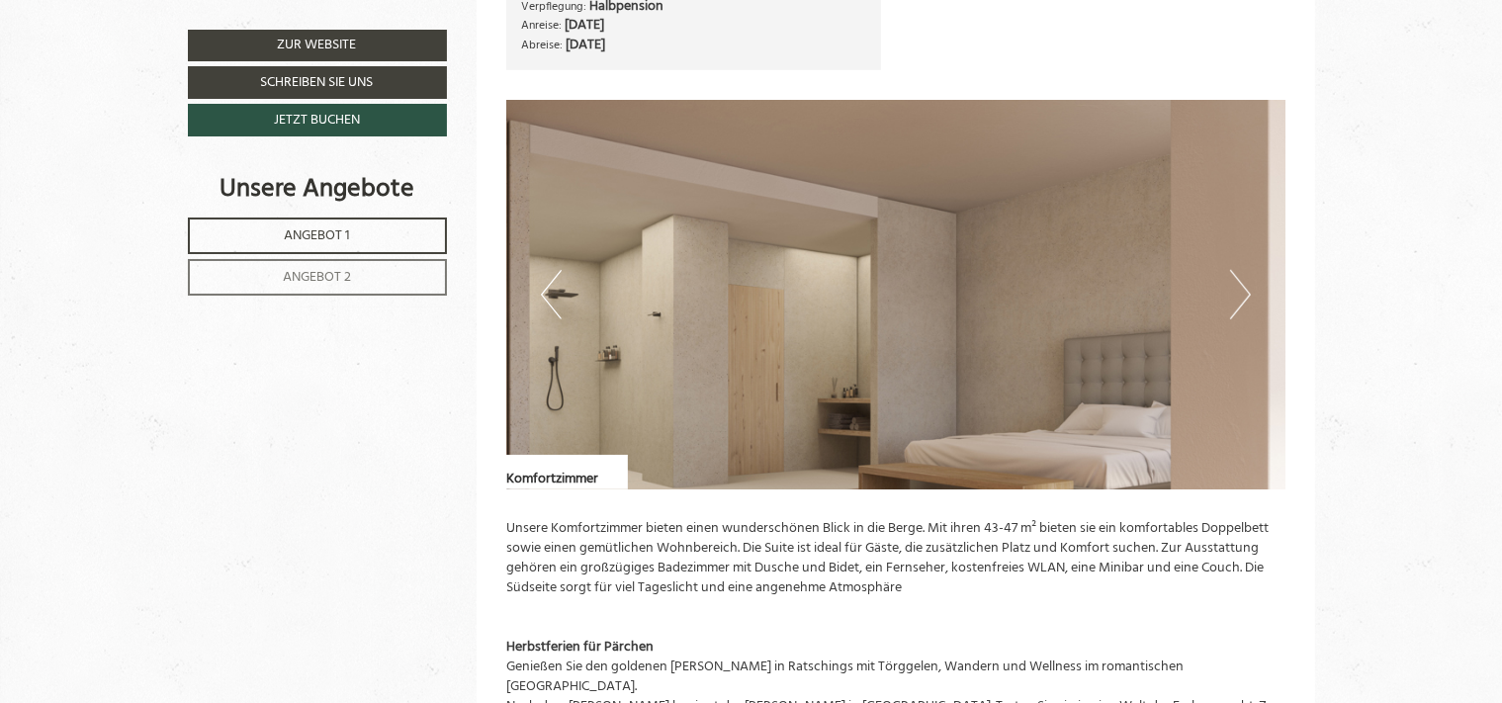
click at [549, 291] on button "Previous" at bounding box center [551, 294] width 21 height 49
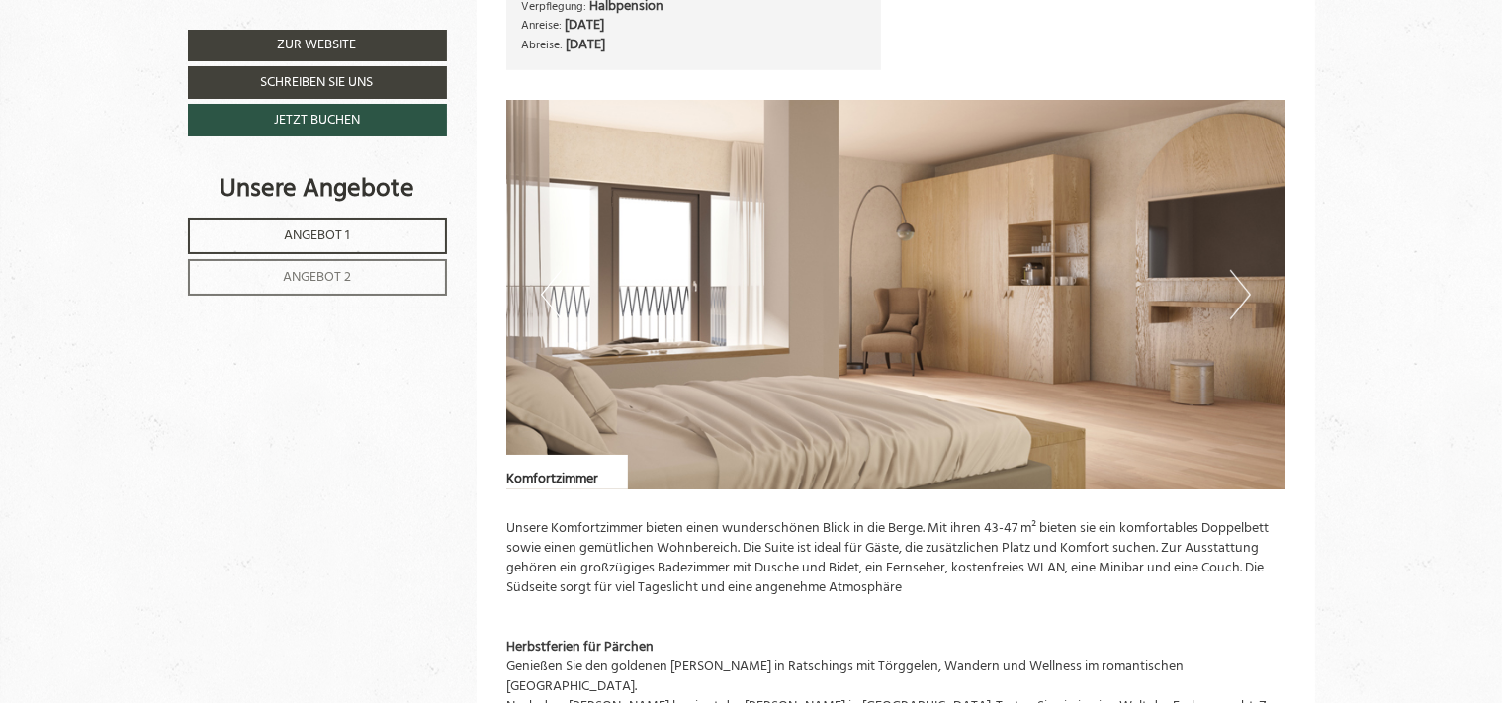
click at [549, 291] on button "Previous" at bounding box center [551, 294] width 21 height 49
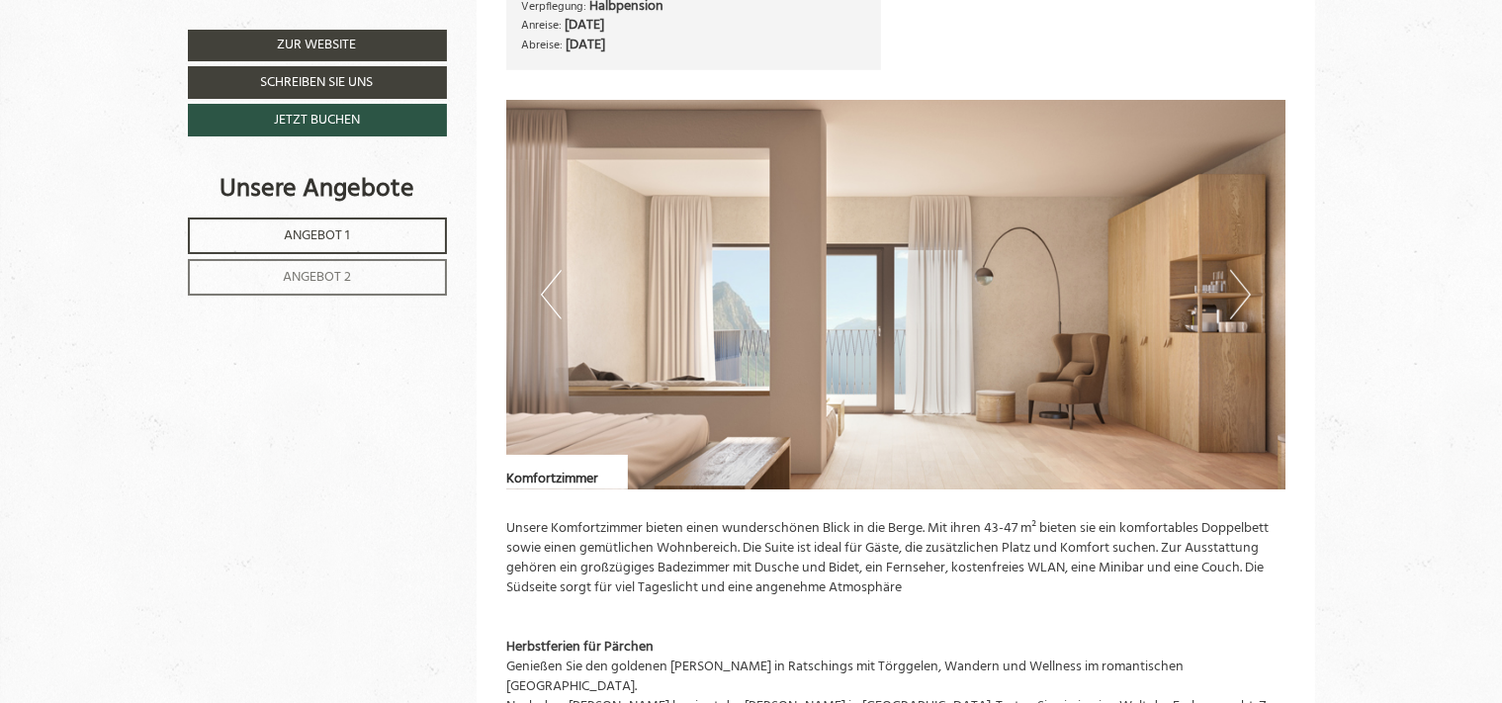
click at [549, 291] on button "Previous" at bounding box center [551, 294] width 21 height 49
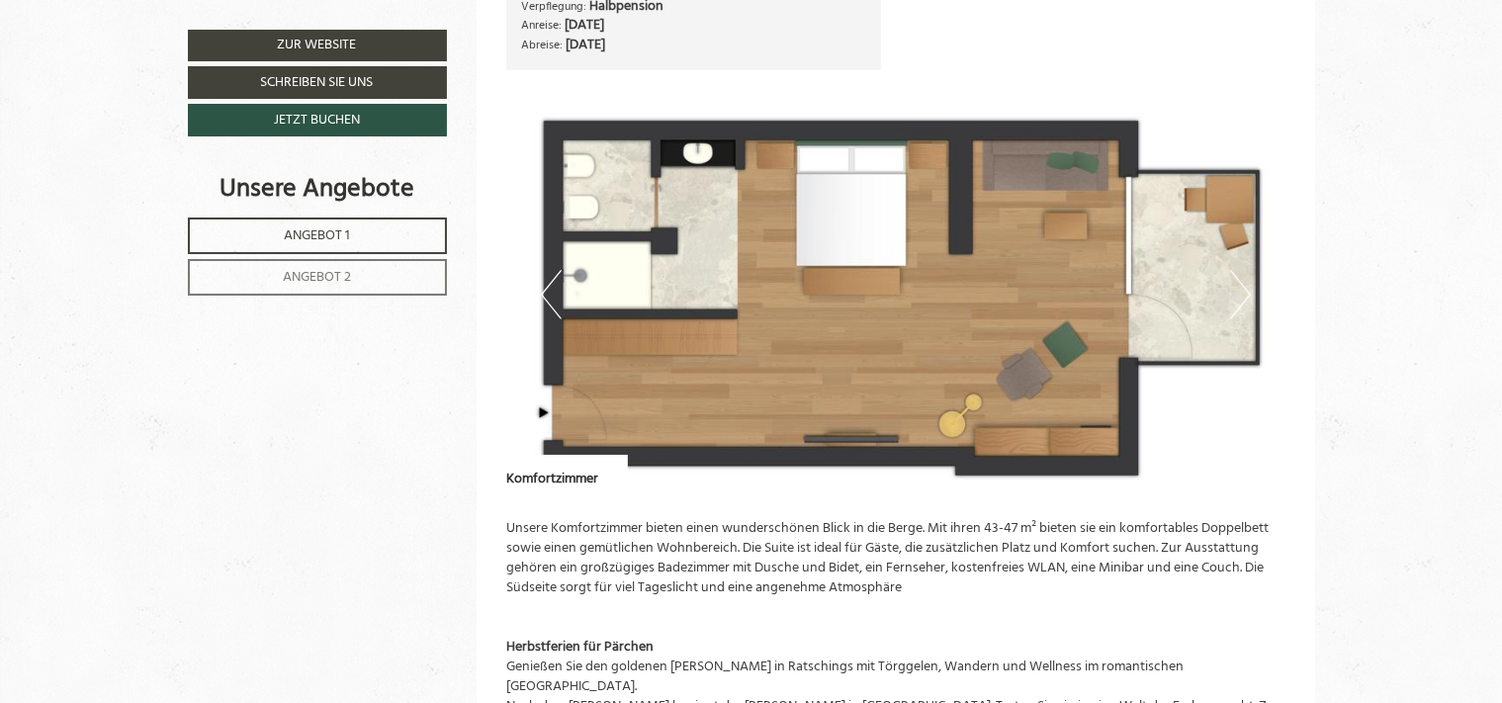
click at [536, 295] on img at bounding box center [895, 295] width 779 height 390
click at [552, 295] on button "Previous" at bounding box center [551, 294] width 21 height 49
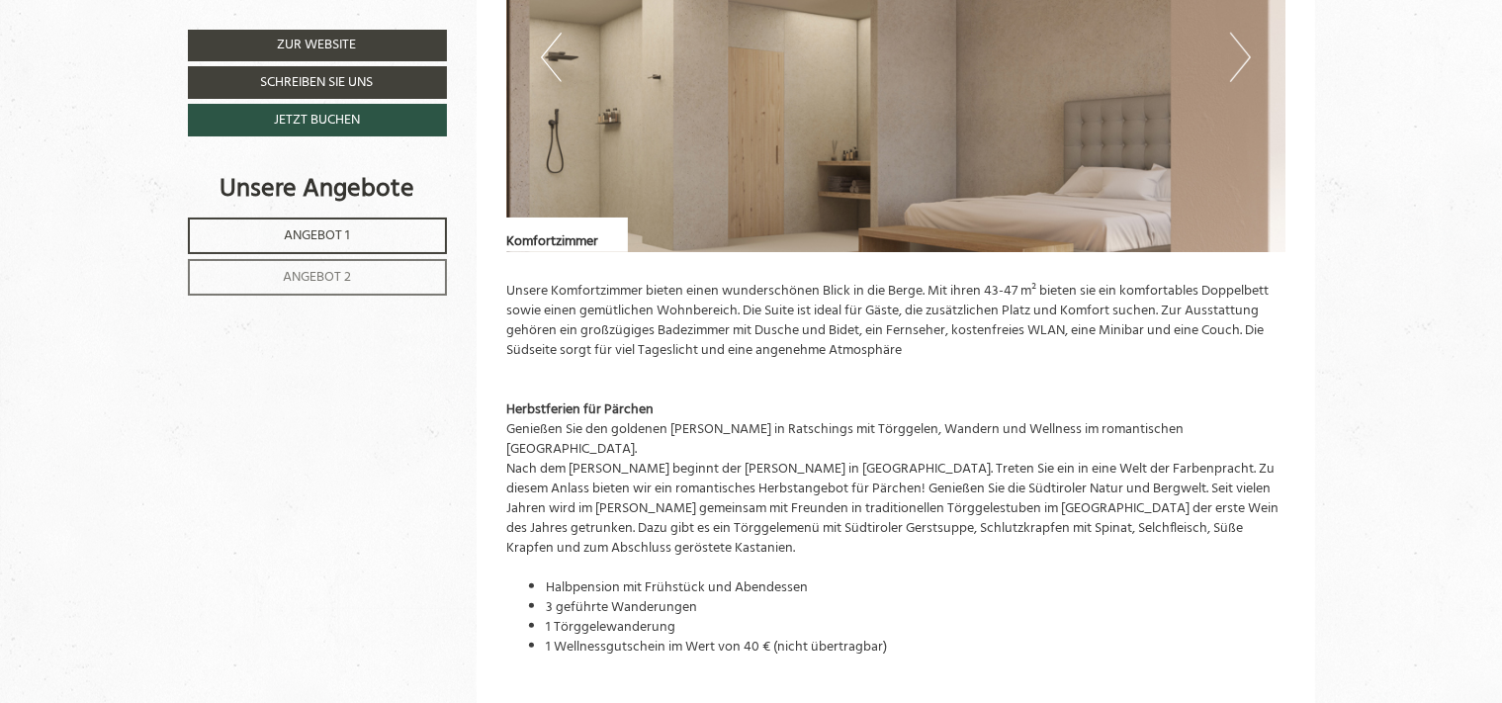
click at [315, 276] on span "Angebot 2" at bounding box center [317, 277] width 68 height 23
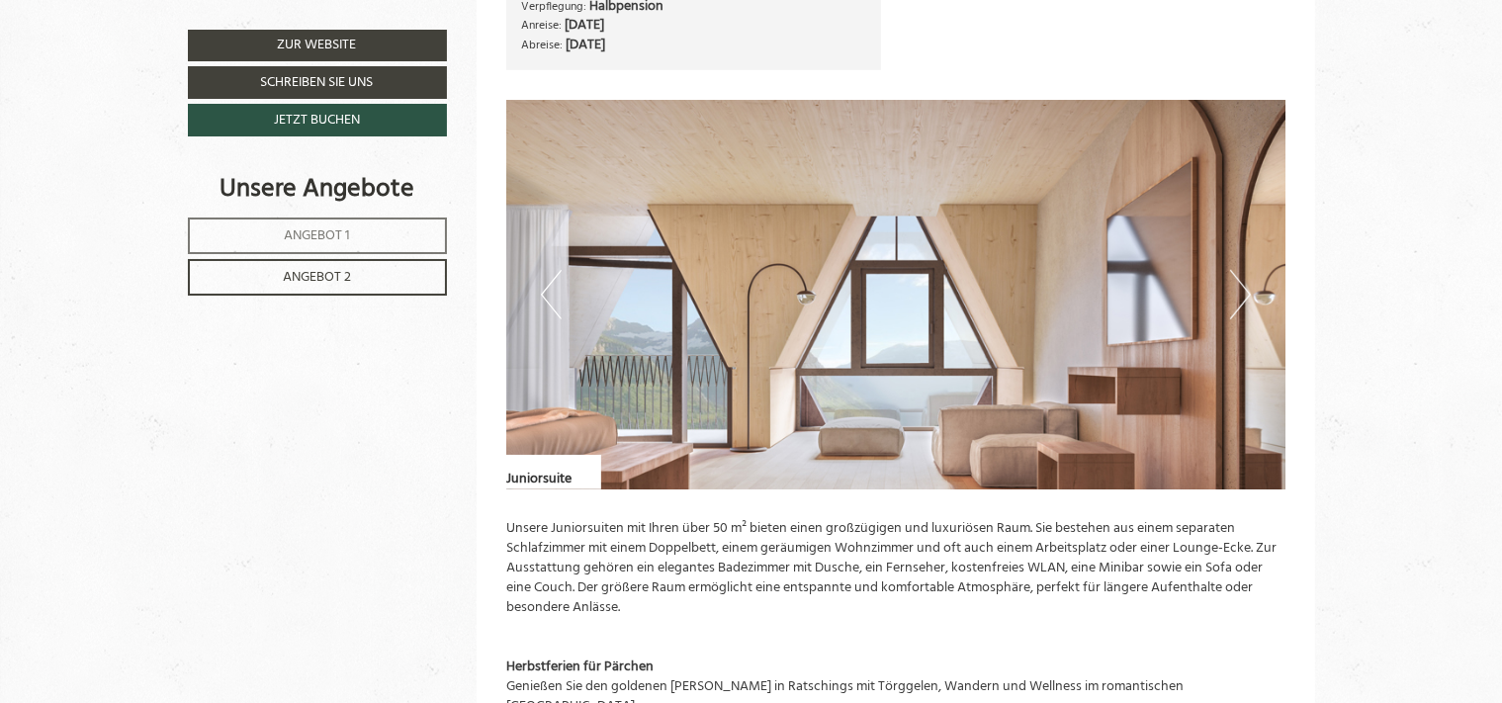
click at [548, 289] on button "Previous" at bounding box center [551, 294] width 21 height 49
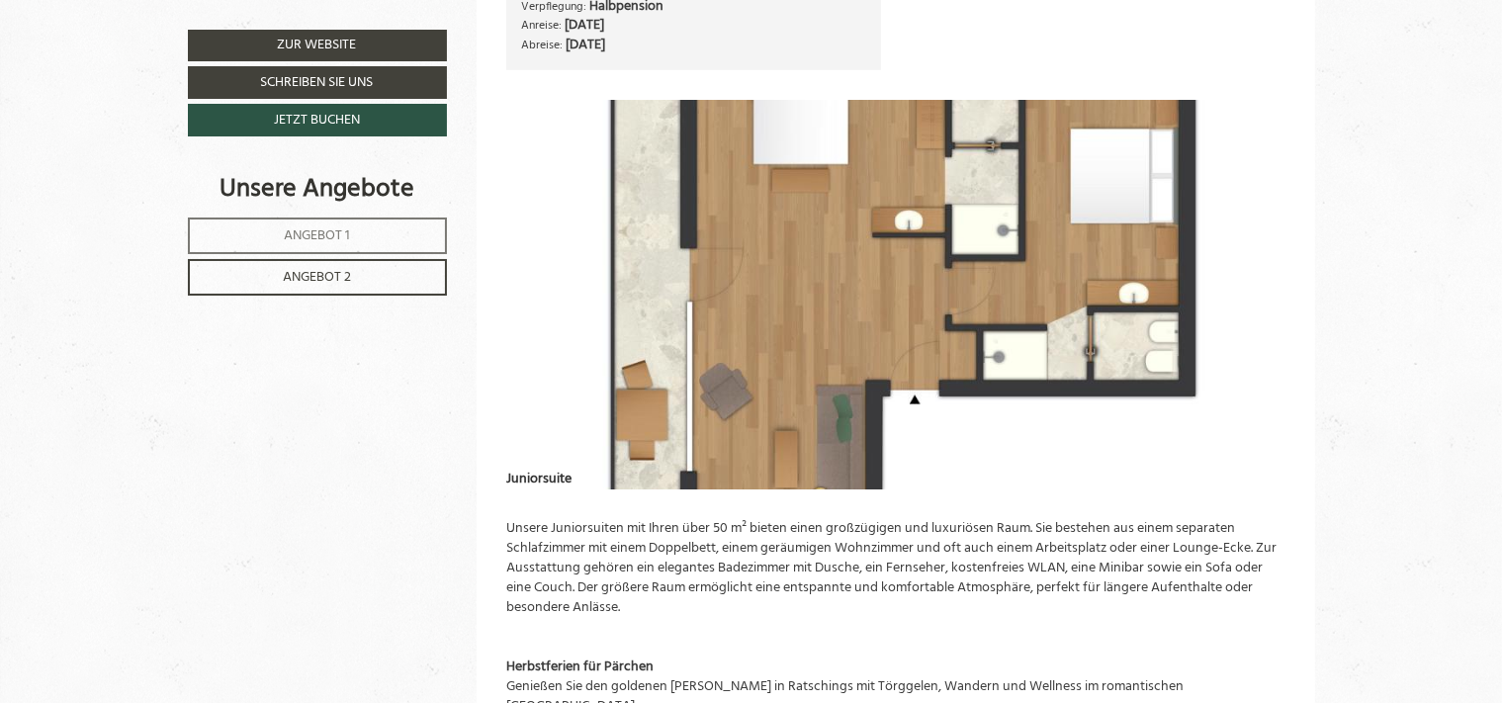
drag, startPoint x: 1205, startPoint y: 286, endPoint x: 1235, endPoint y: 283, distance: 30.8
click at [1218, 287] on img at bounding box center [895, 295] width 779 height 390
click at [1217, 260] on img at bounding box center [895, 295] width 779 height 390
click at [1177, 271] on img at bounding box center [895, 295] width 779 height 390
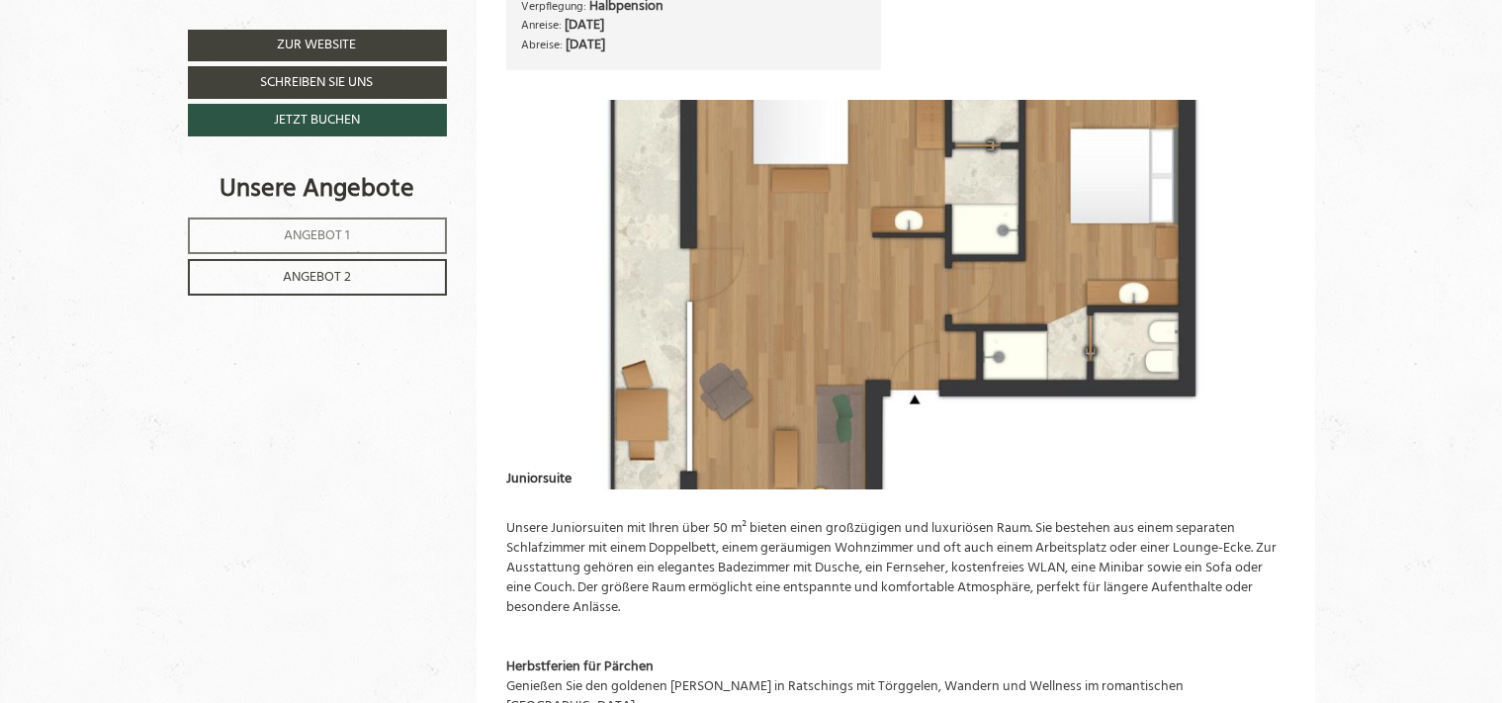
drag, startPoint x: 1300, startPoint y: 266, endPoint x: 1341, endPoint y: 274, distance: 42.3
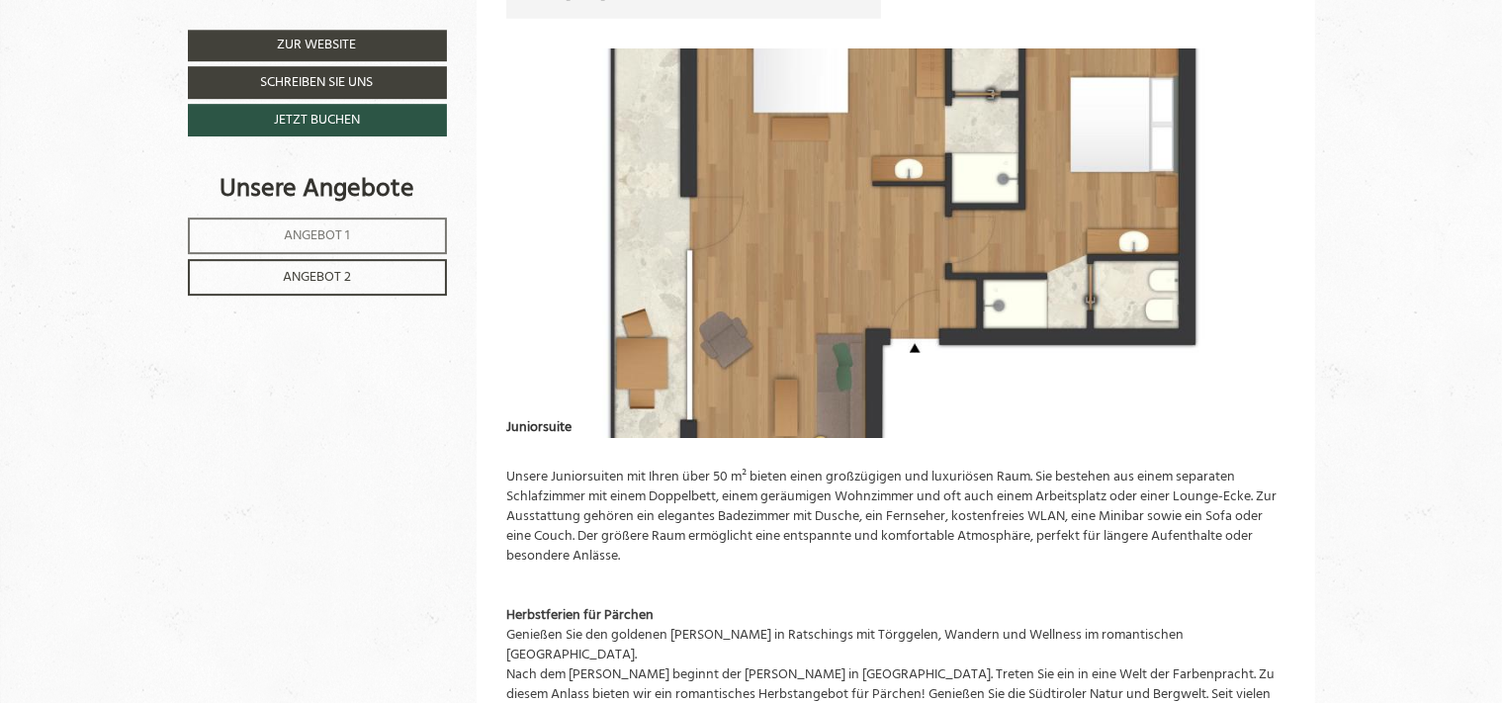
scroll to position [1625, 0]
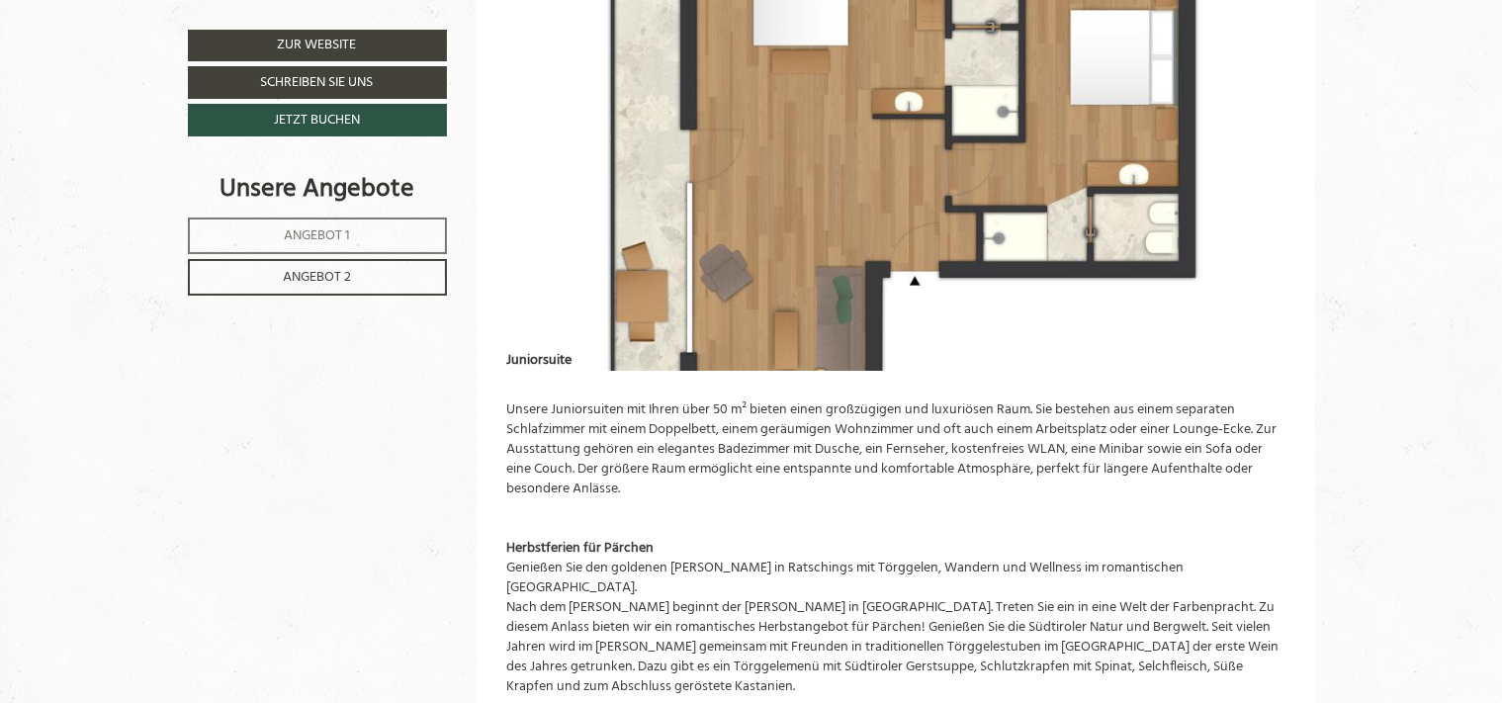
click at [307, 225] on span "Angebot 1" at bounding box center [317, 236] width 66 height 23
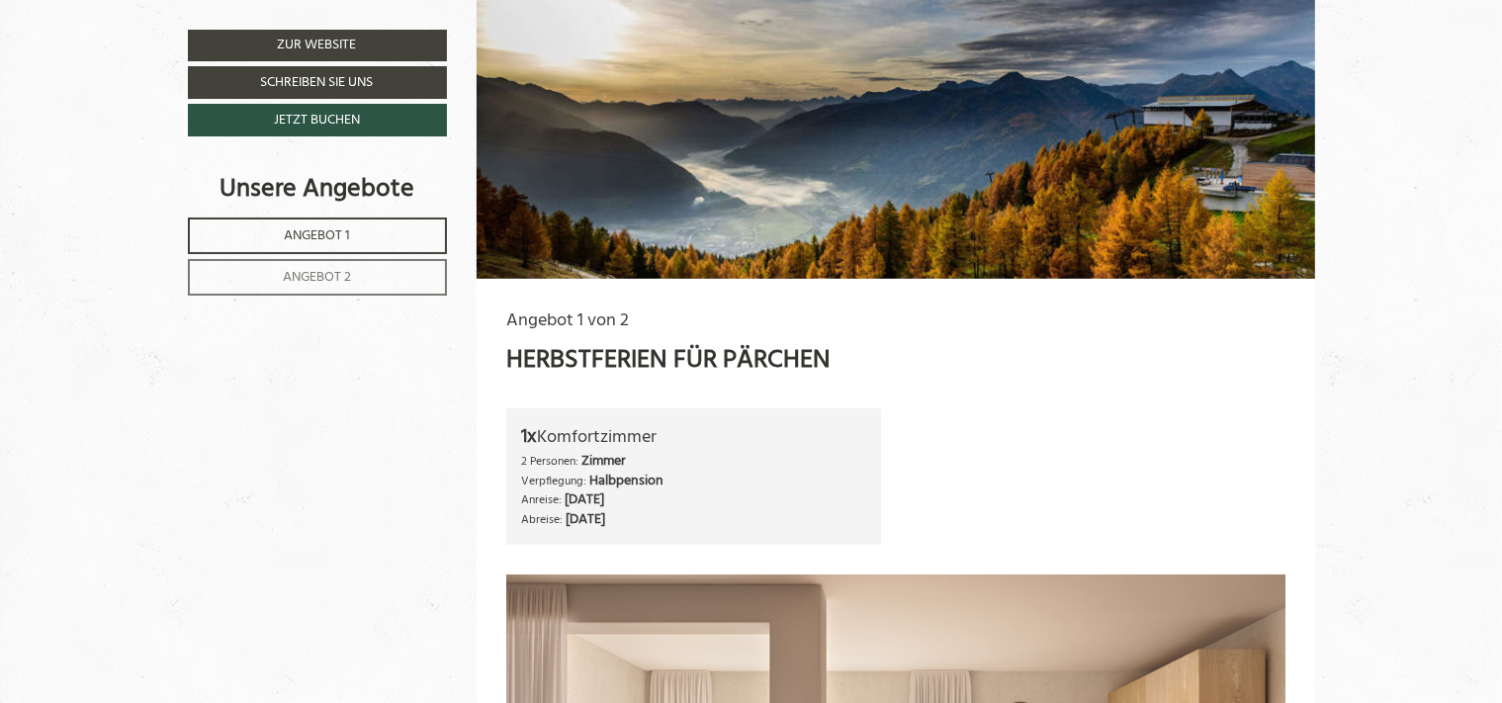
click at [320, 261] on link "Angebot 2" at bounding box center [317, 277] width 259 height 37
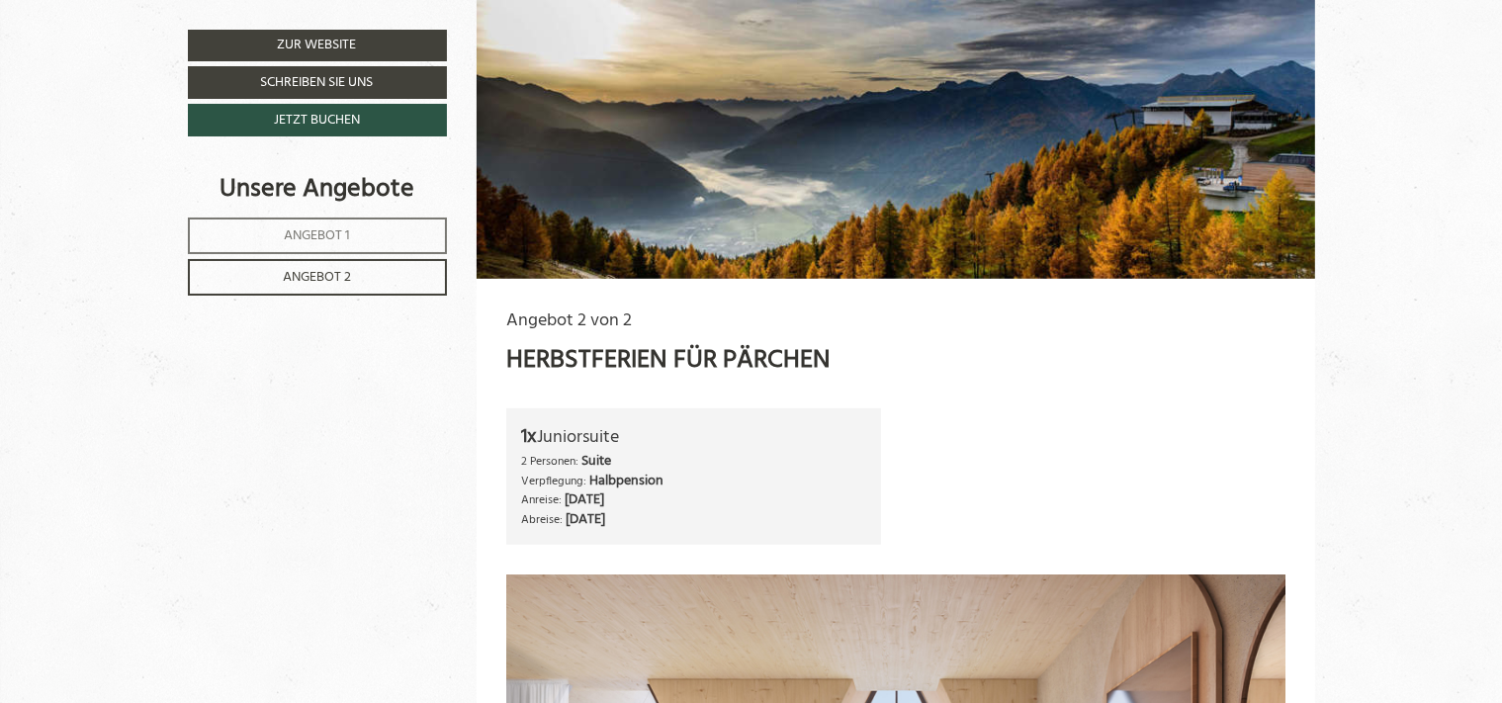
click at [323, 263] on link "Angebot 2" at bounding box center [317, 277] width 259 height 37
click at [332, 281] on span "Angebot 2" at bounding box center [317, 277] width 68 height 23
click at [354, 276] on link "Angebot 2" at bounding box center [317, 277] width 259 height 37
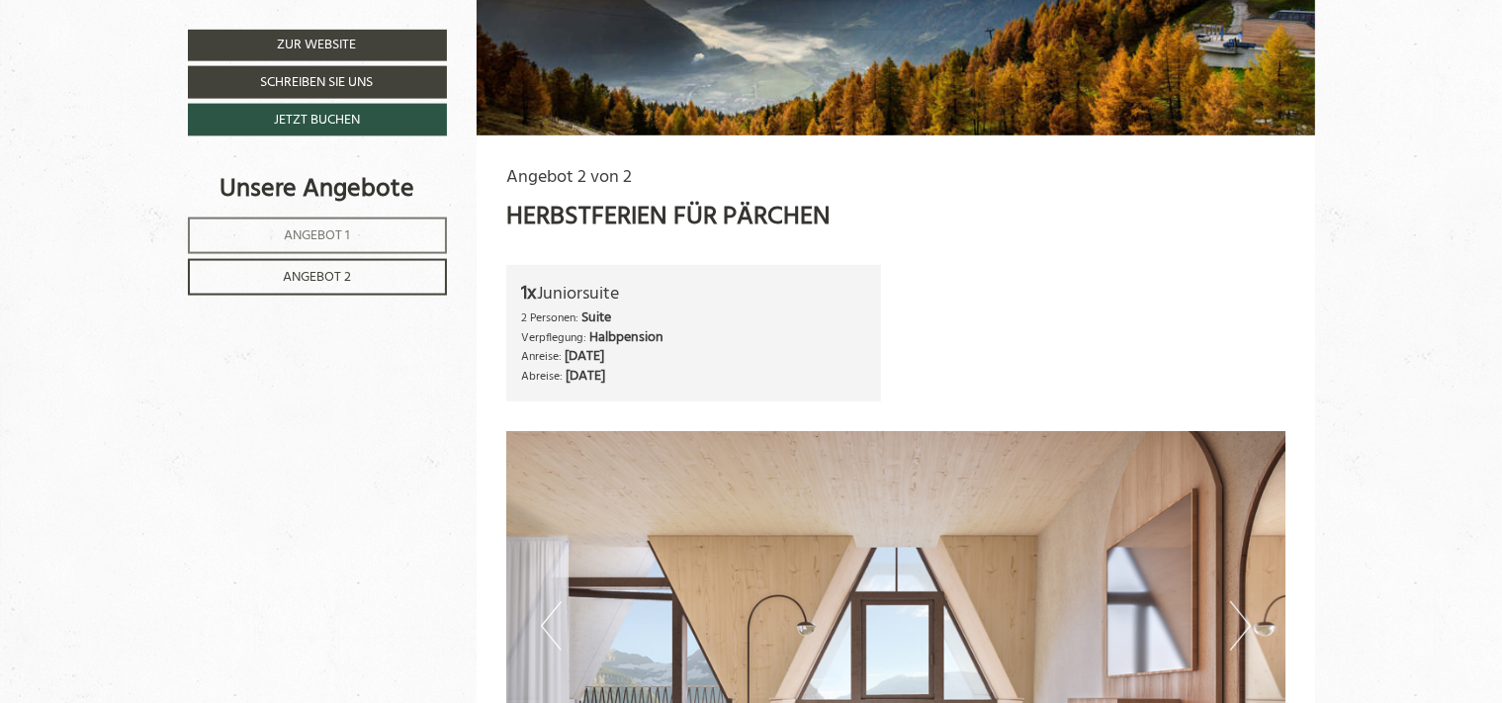
scroll to position [1388, 0]
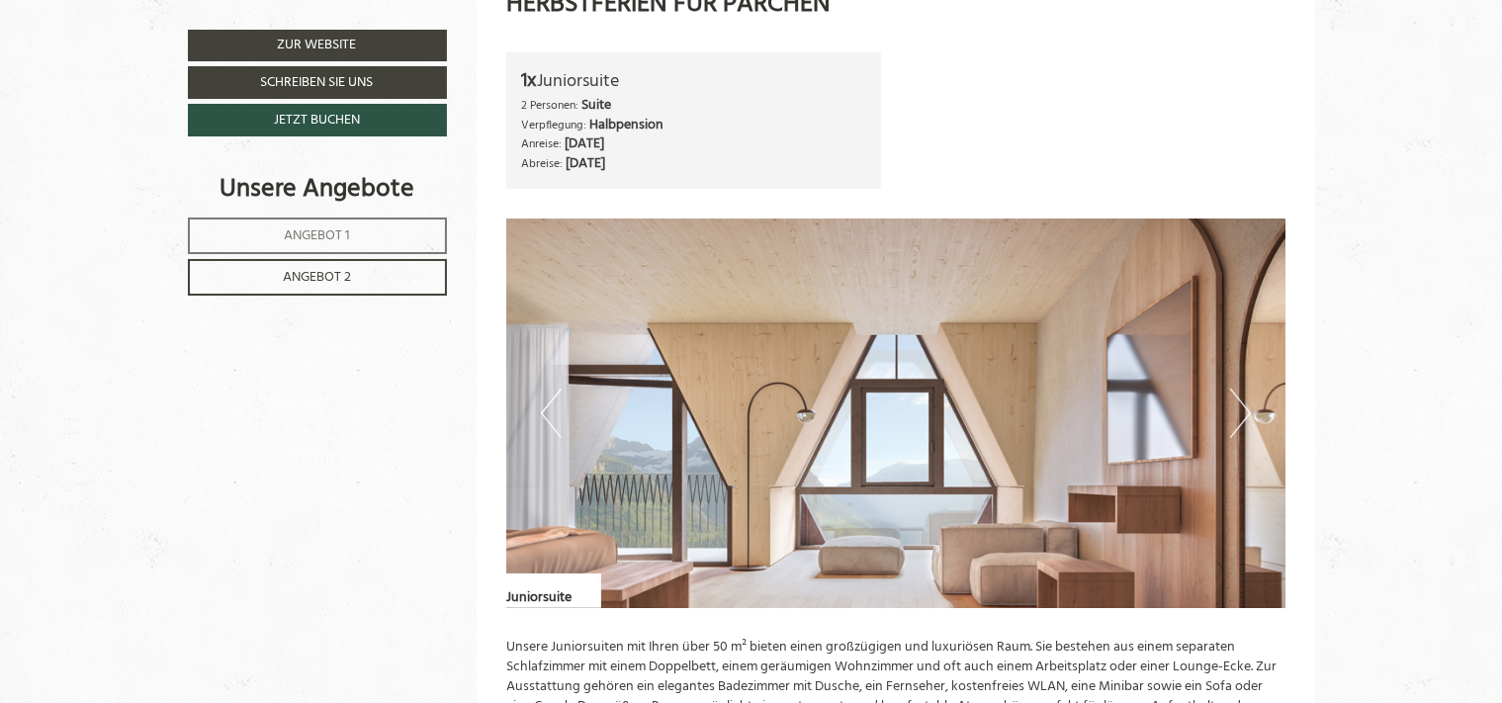
click at [1241, 412] on button "Next" at bounding box center [1240, 413] width 21 height 49
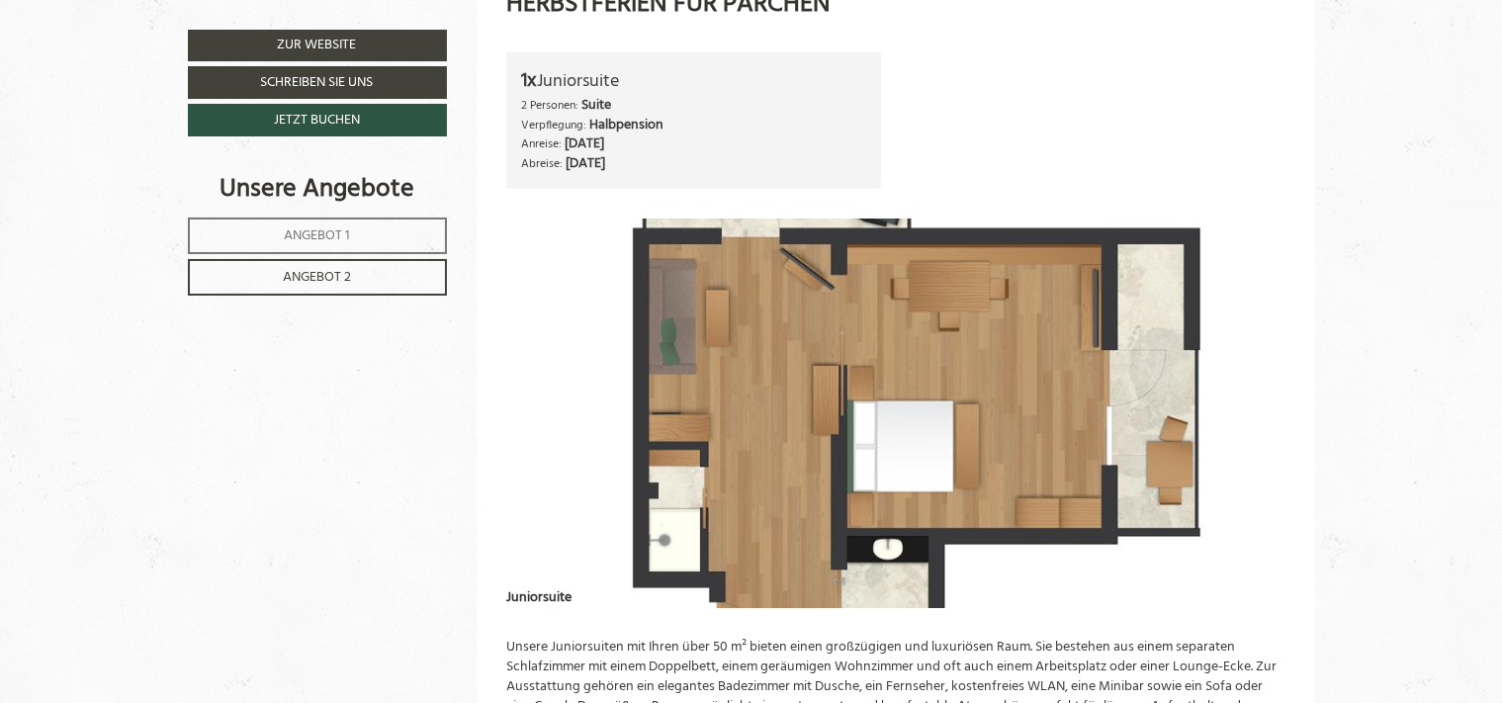
click at [1241, 412] on button "Next" at bounding box center [1240, 413] width 21 height 49
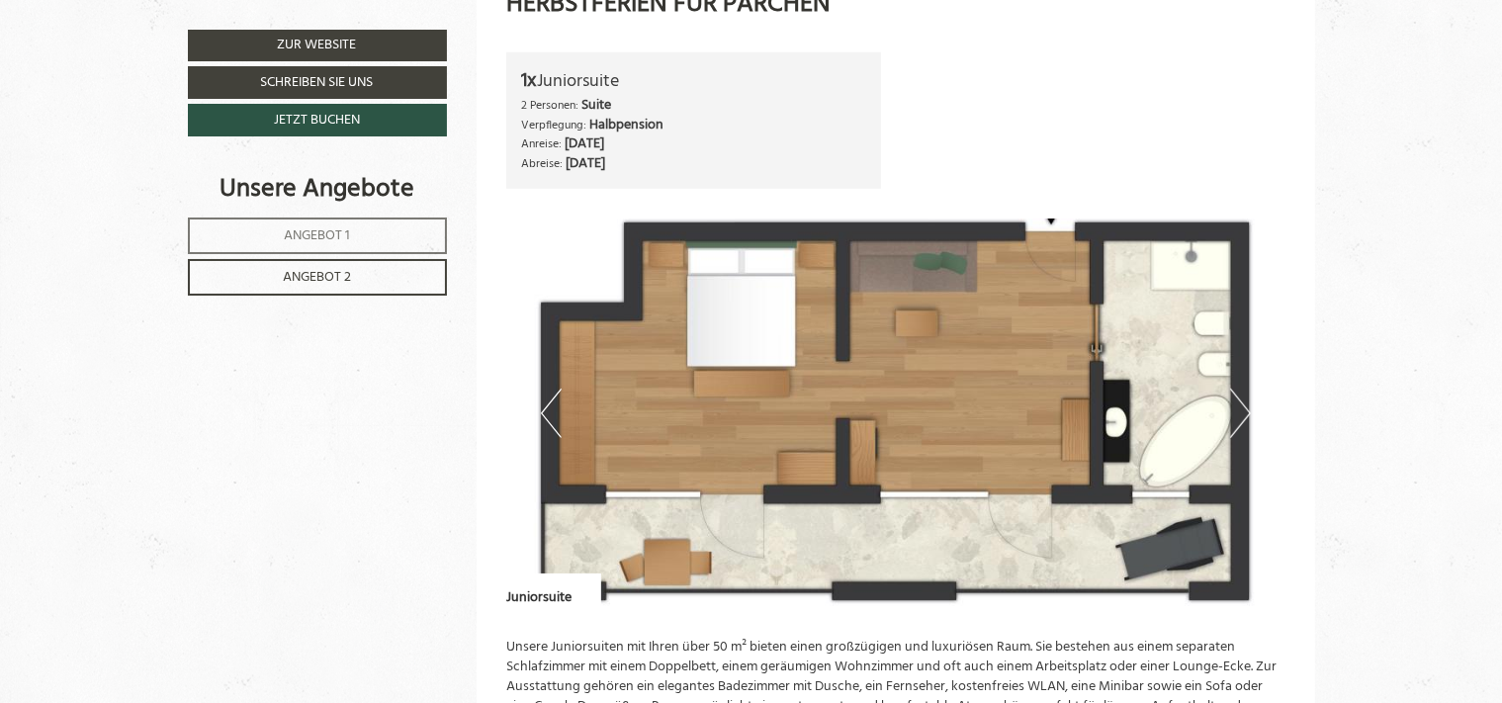
click at [541, 408] on button "Previous" at bounding box center [551, 413] width 21 height 49
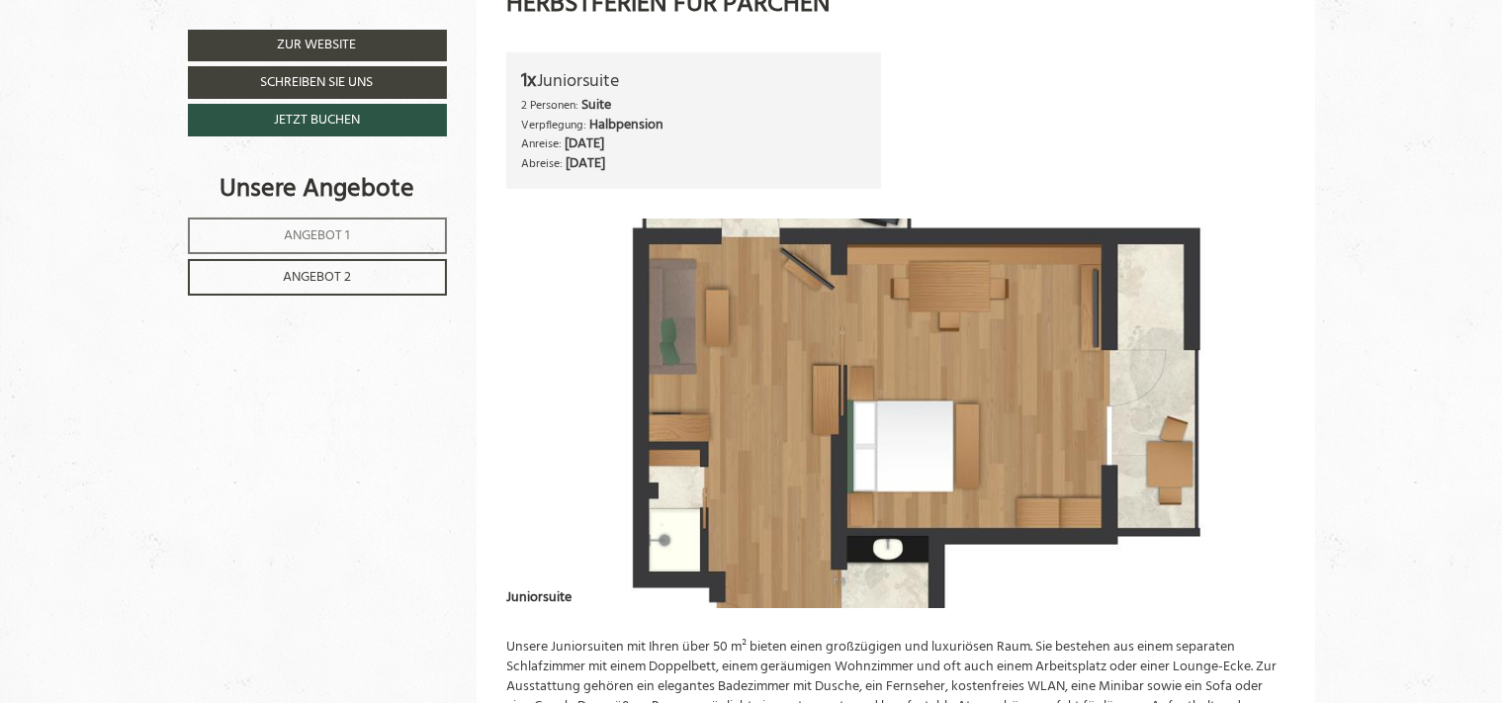
click at [1232, 419] on button "Next" at bounding box center [1240, 413] width 21 height 49
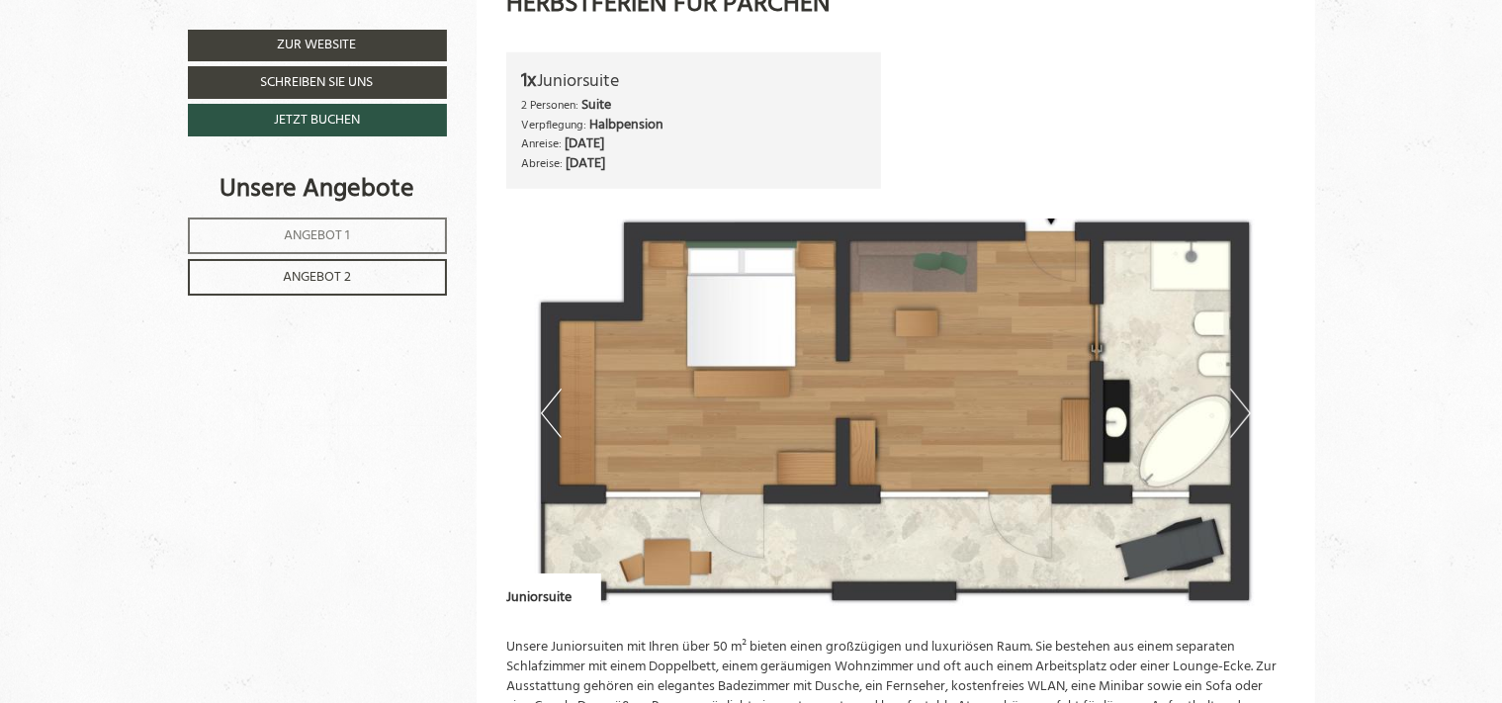
click at [546, 409] on button "Previous" at bounding box center [551, 413] width 21 height 49
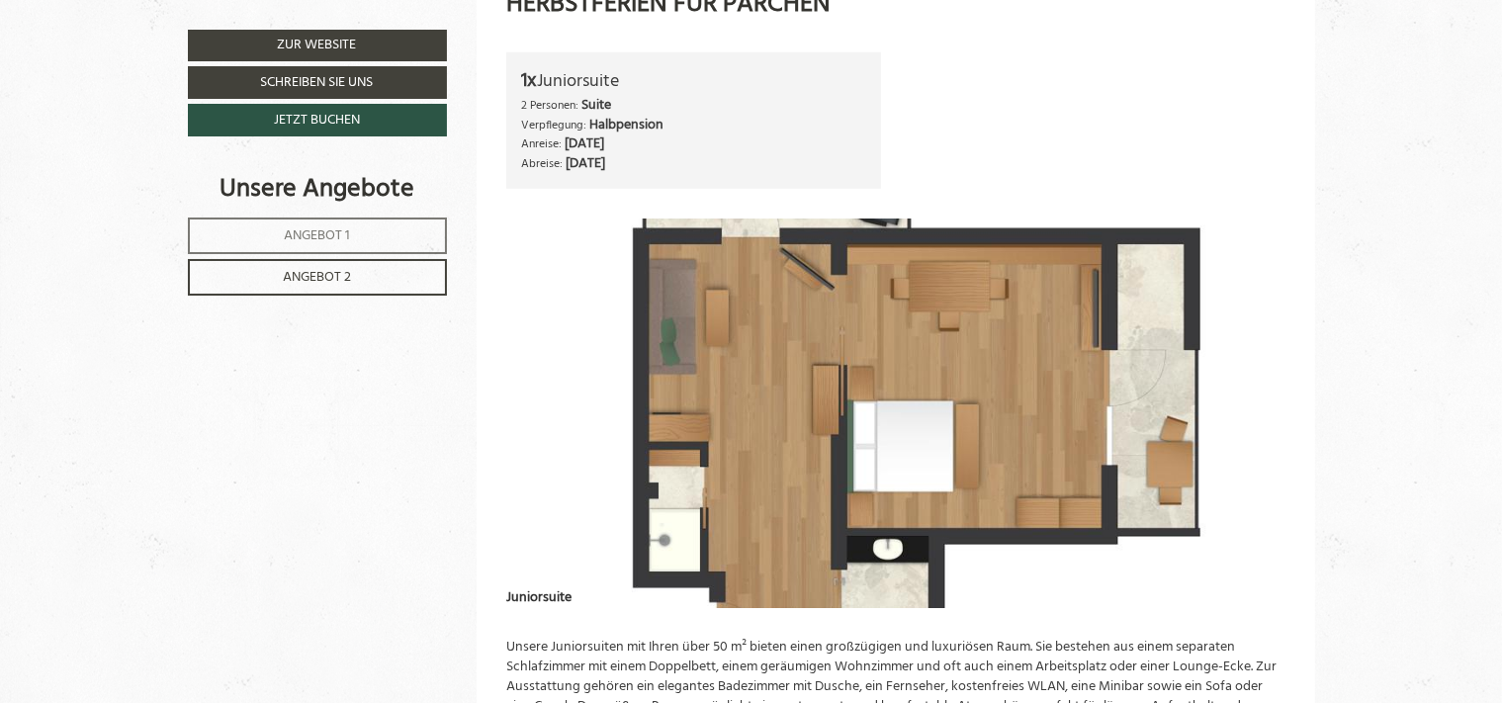
click at [1240, 416] on button "Next" at bounding box center [1240, 413] width 21 height 49
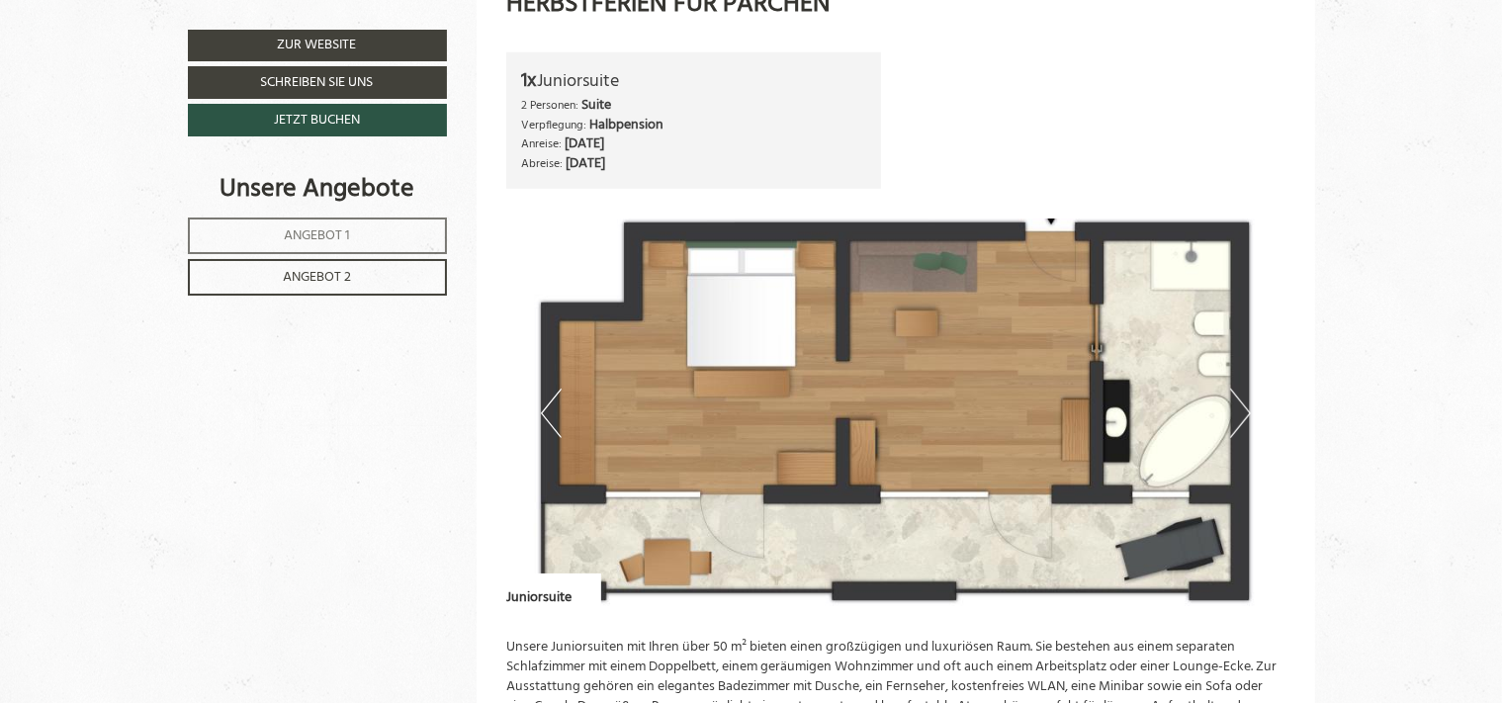
click at [548, 412] on button "Previous" at bounding box center [551, 413] width 21 height 49
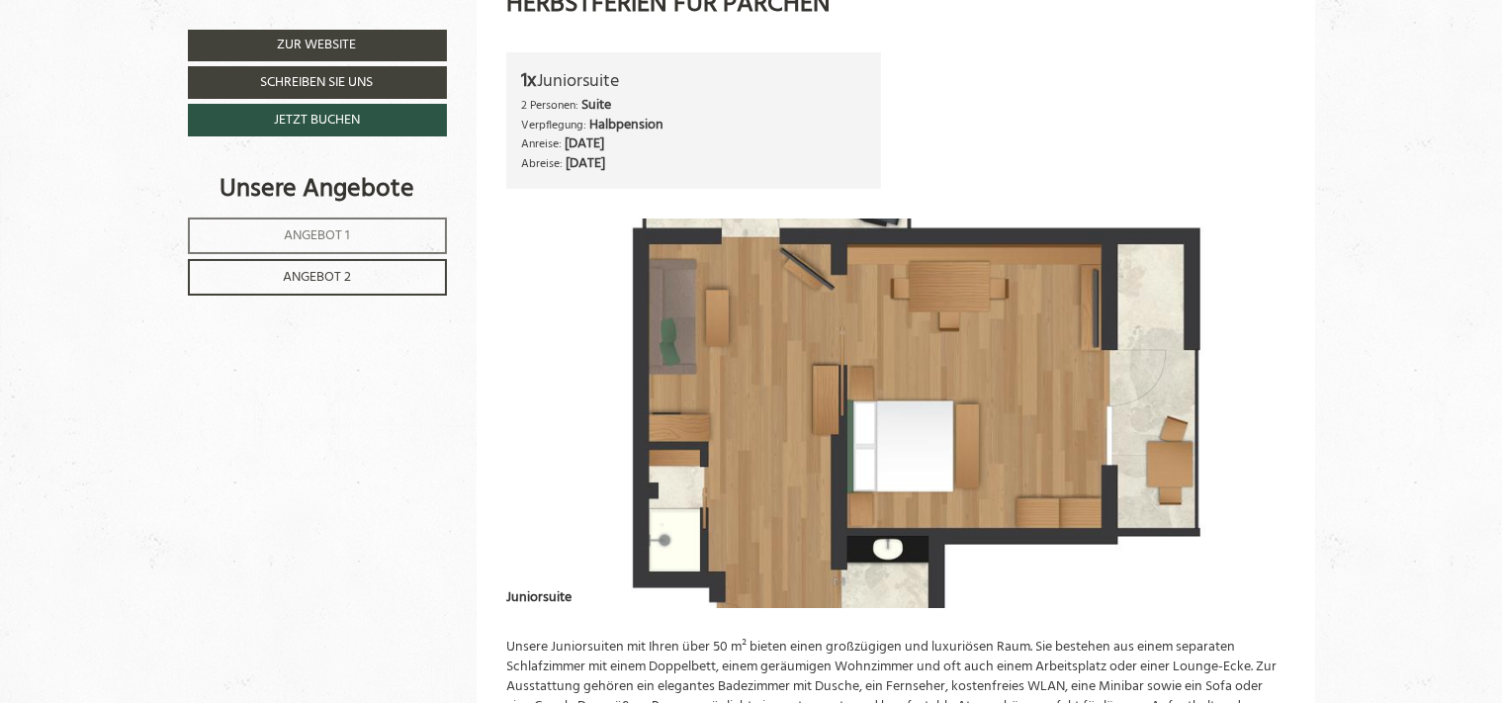
click at [317, 236] on span "Angebot 1" at bounding box center [317, 236] width 66 height 23
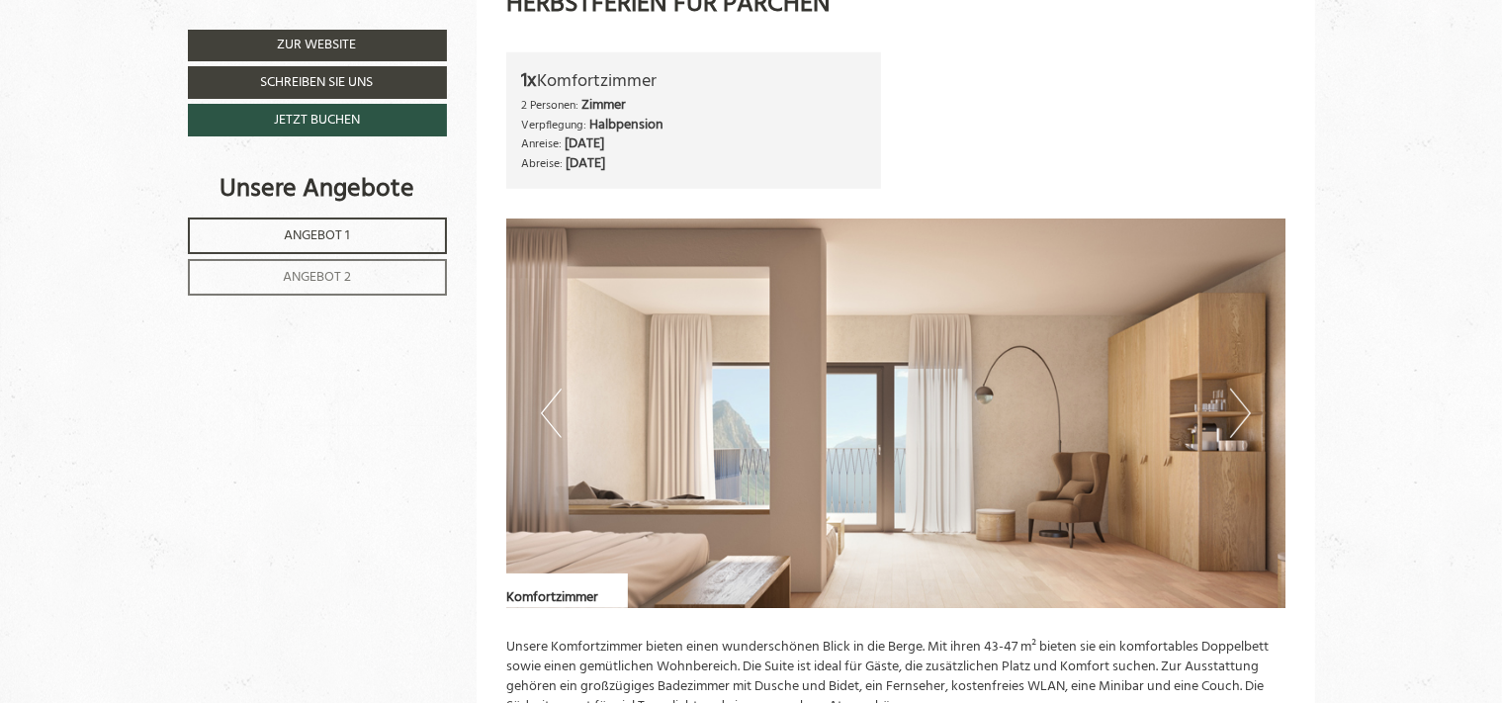
click at [1249, 408] on button "Next" at bounding box center [1240, 413] width 21 height 49
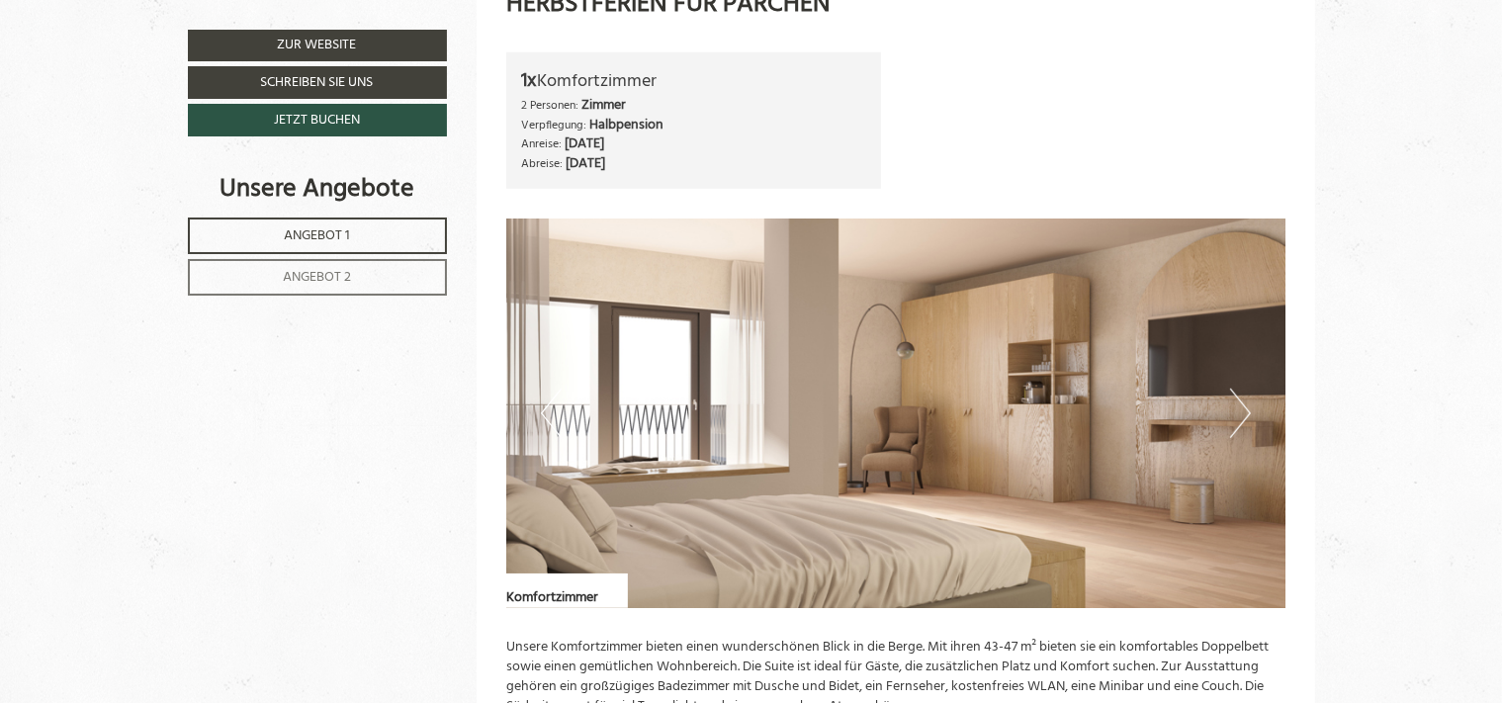
click at [1249, 408] on button "Next" at bounding box center [1240, 413] width 21 height 49
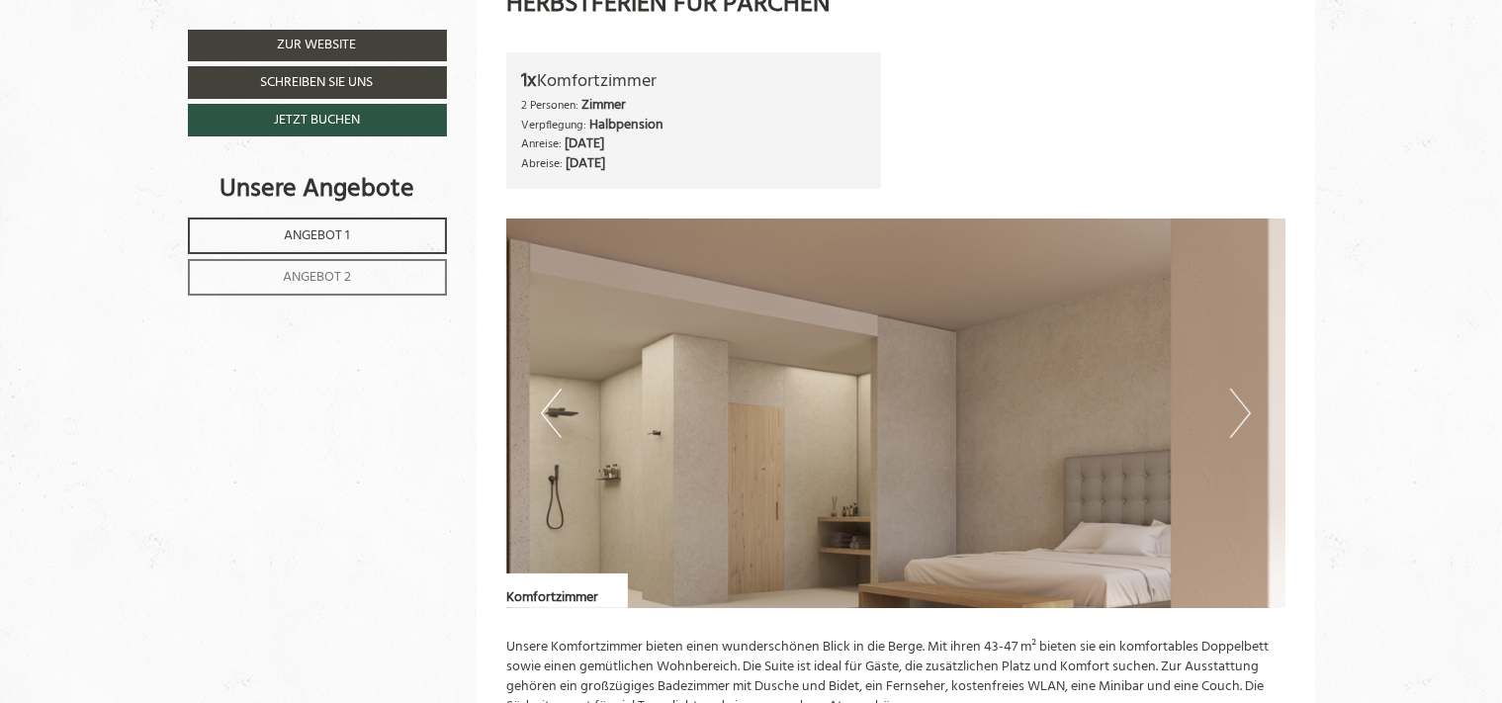
click at [1249, 408] on button "Next" at bounding box center [1240, 413] width 21 height 49
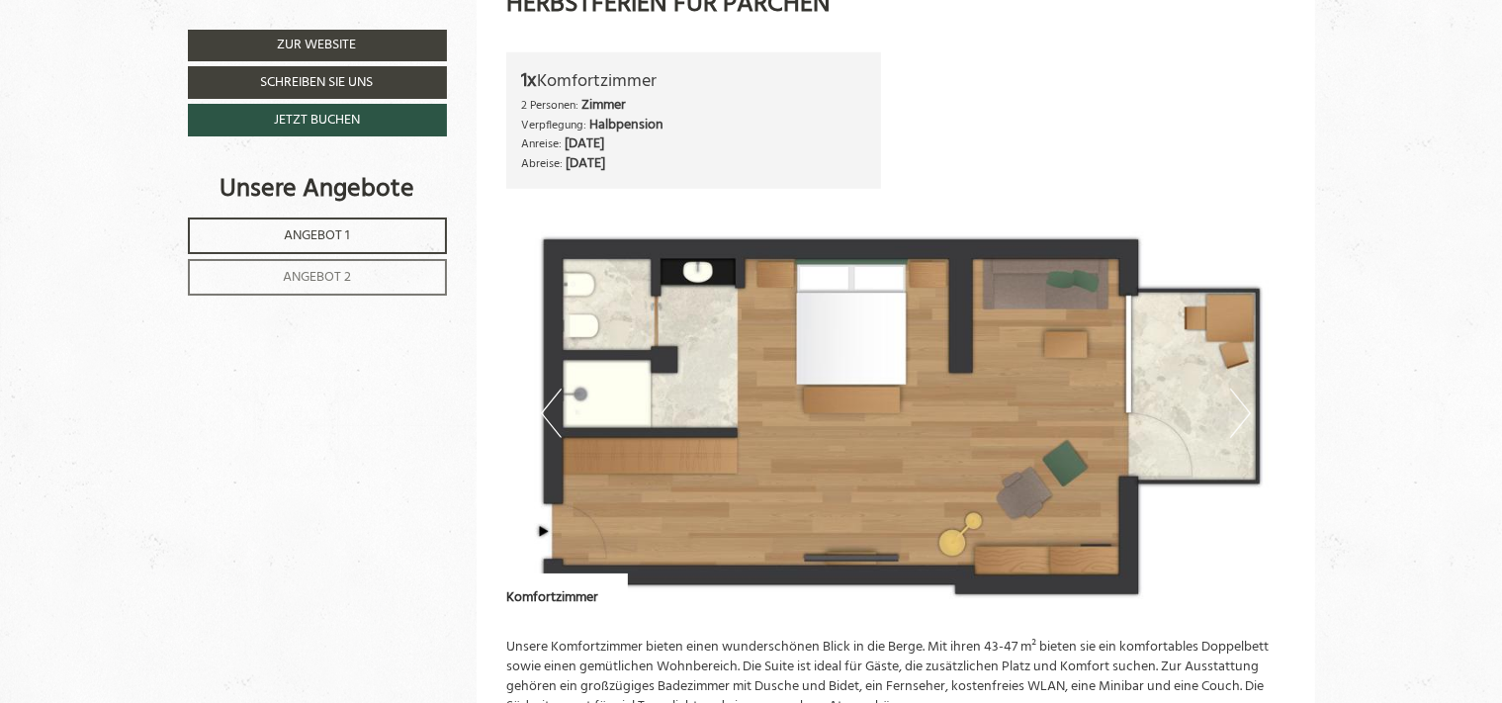
click at [1249, 408] on button "Next" at bounding box center [1240, 413] width 21 height 49
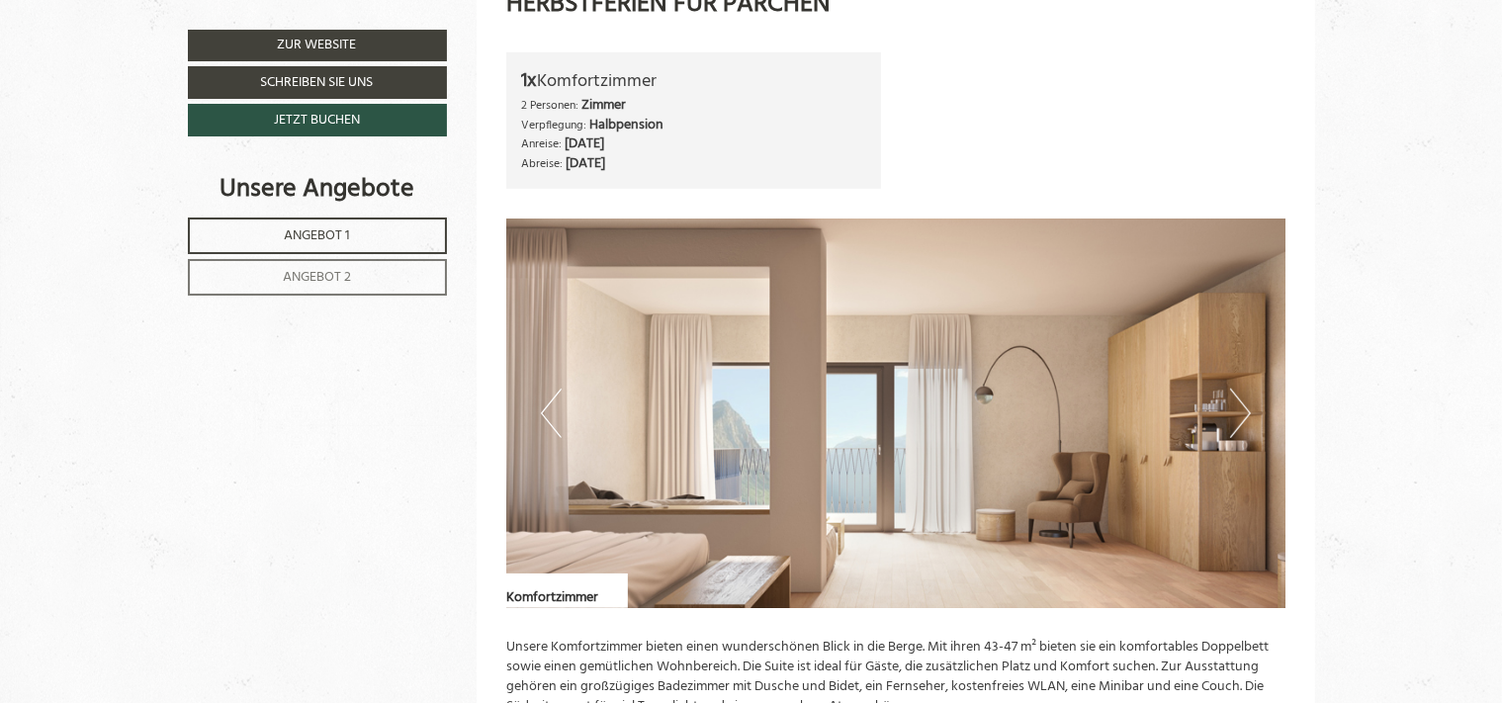
click at [303, 265] on link "Angebot 2" at bounding box center [317, 277] width 259 height 37
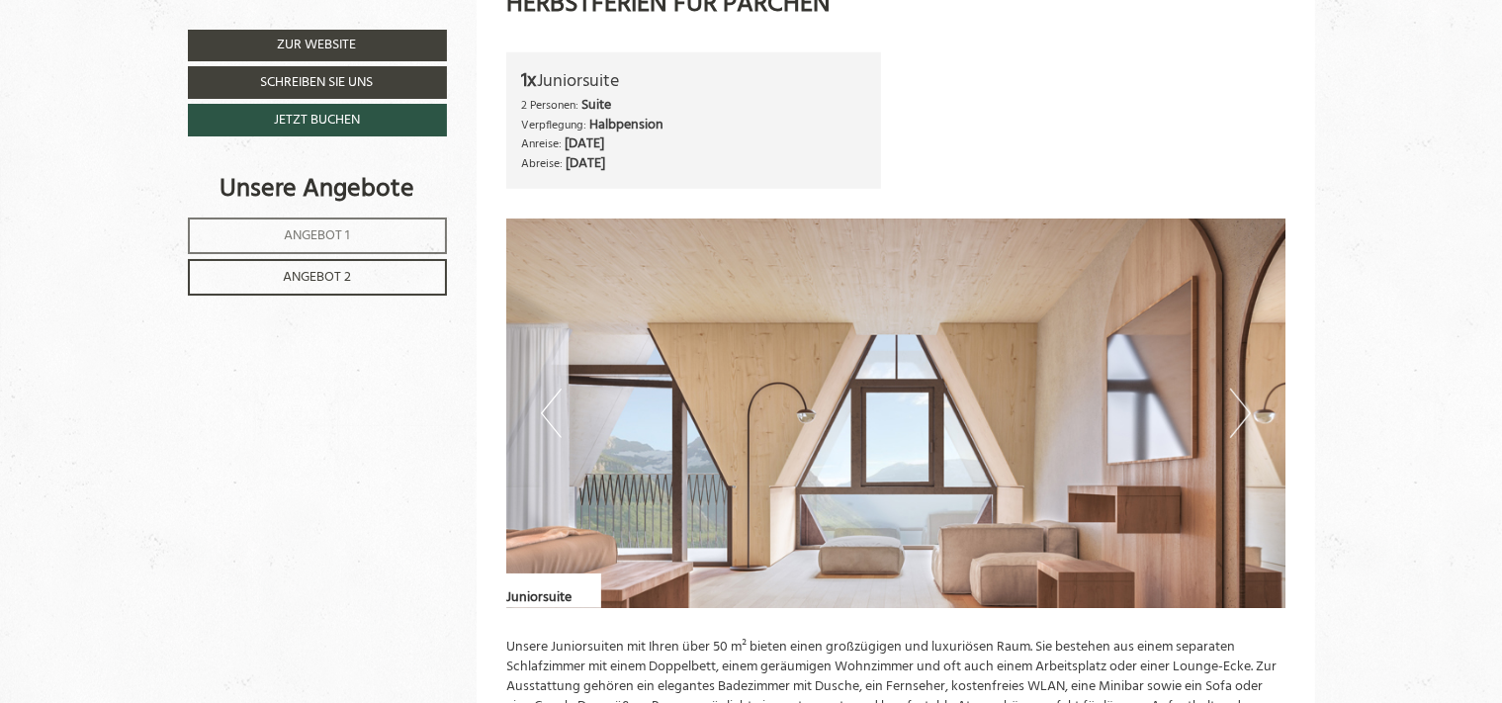
click at [1244, 415] on button "Next" at bounding box center [1240, 413] width 21 height 49
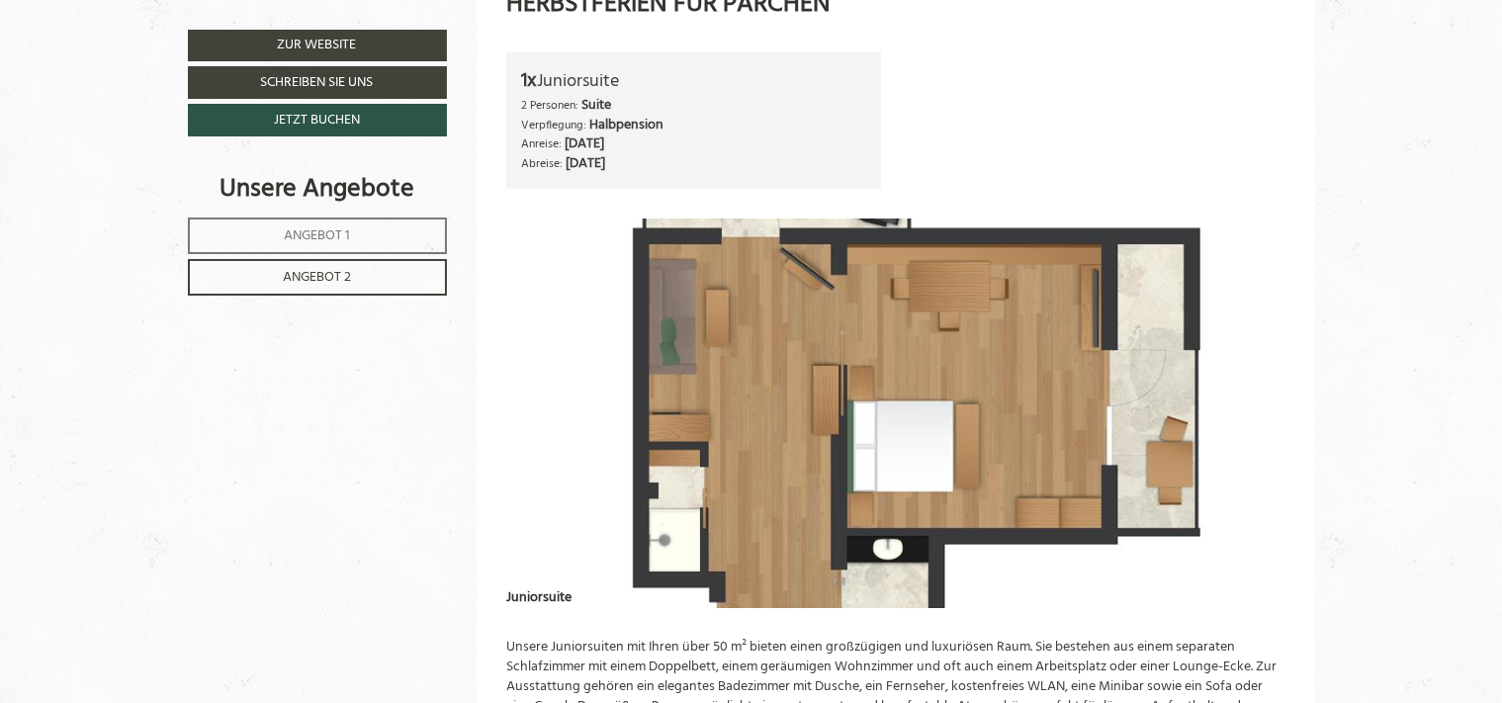
click at [1244, 415] on button "Next" at bounding box center [1240, 413] width 21 height 49
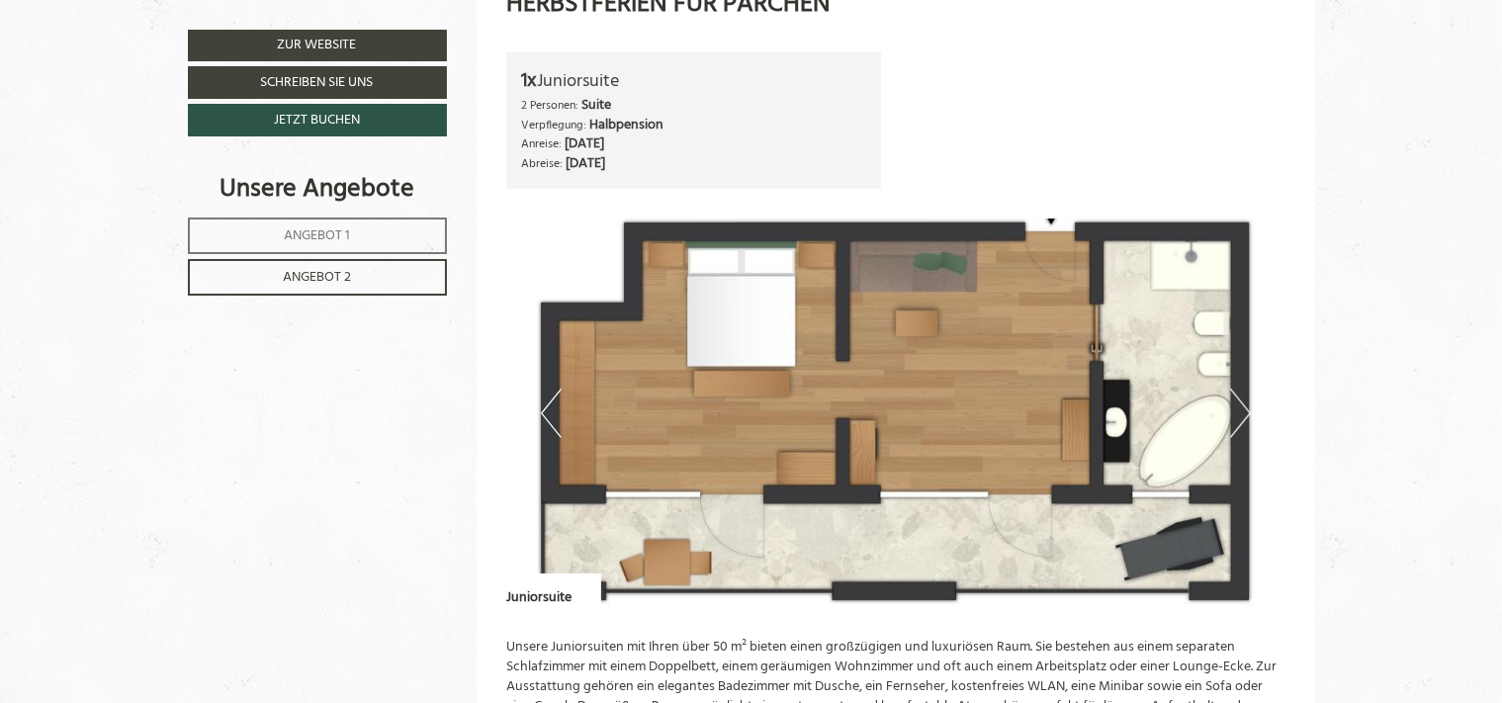
click at [548, 410] on button "Previous" at bounding box center [551, 413] width 21 height 49
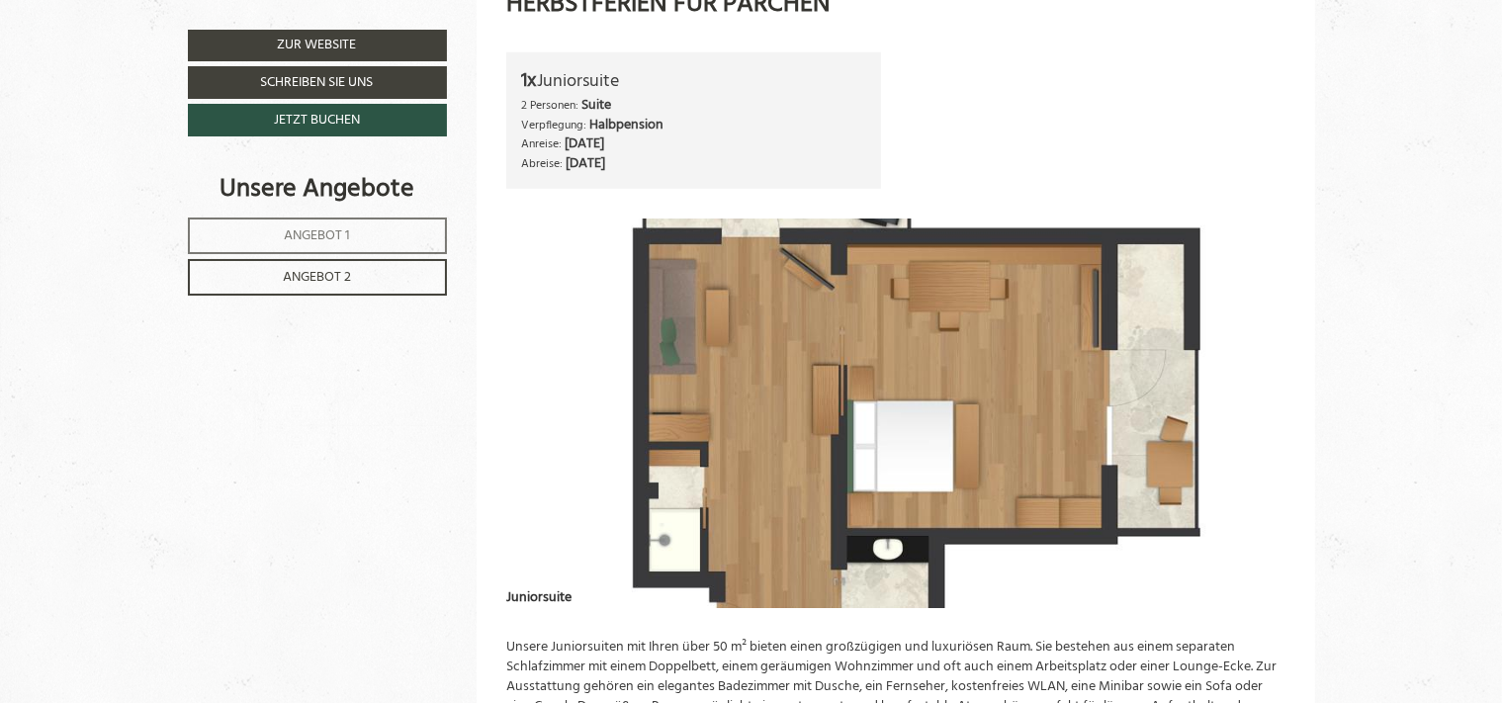
click at [1243, 409] on button "Next" at bounding box center [1240, 413] width 21 height 49
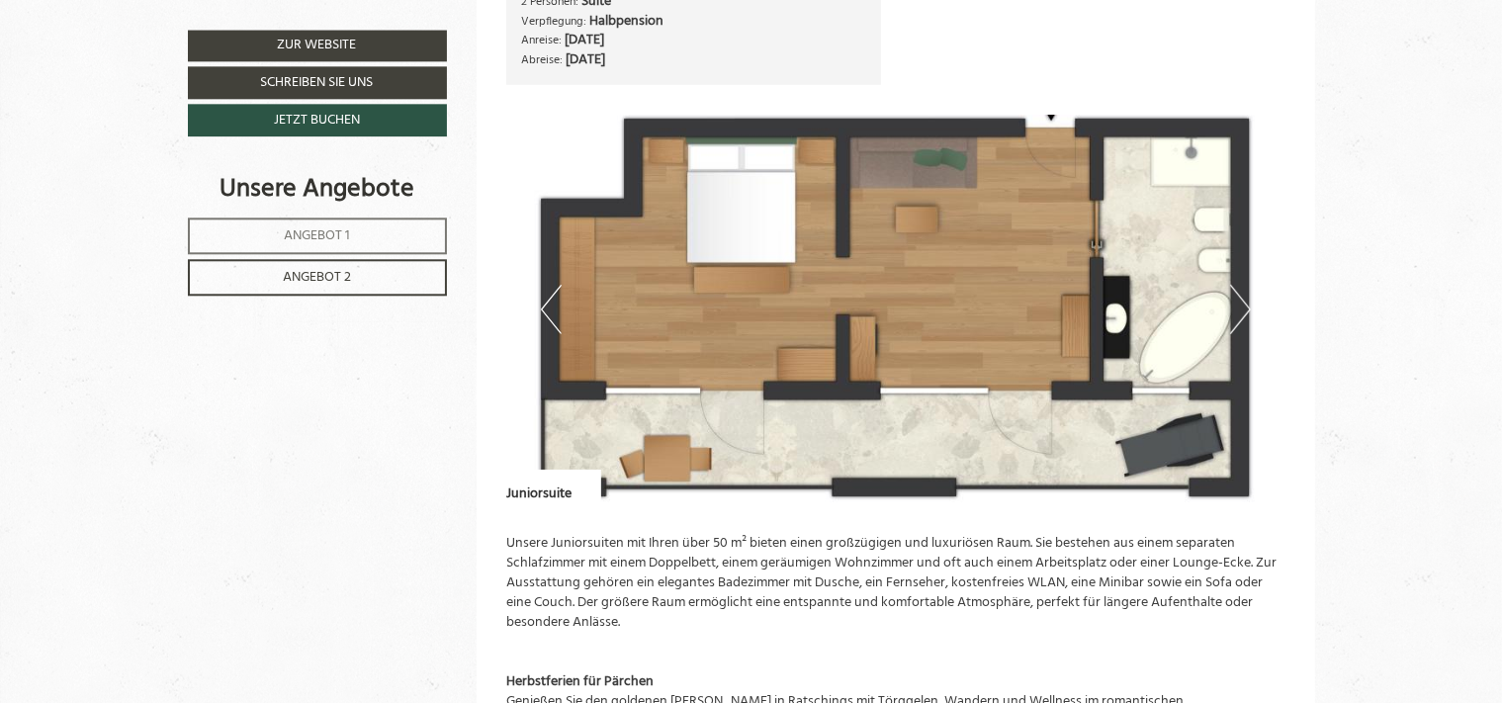
scroll to position [1625, 0]
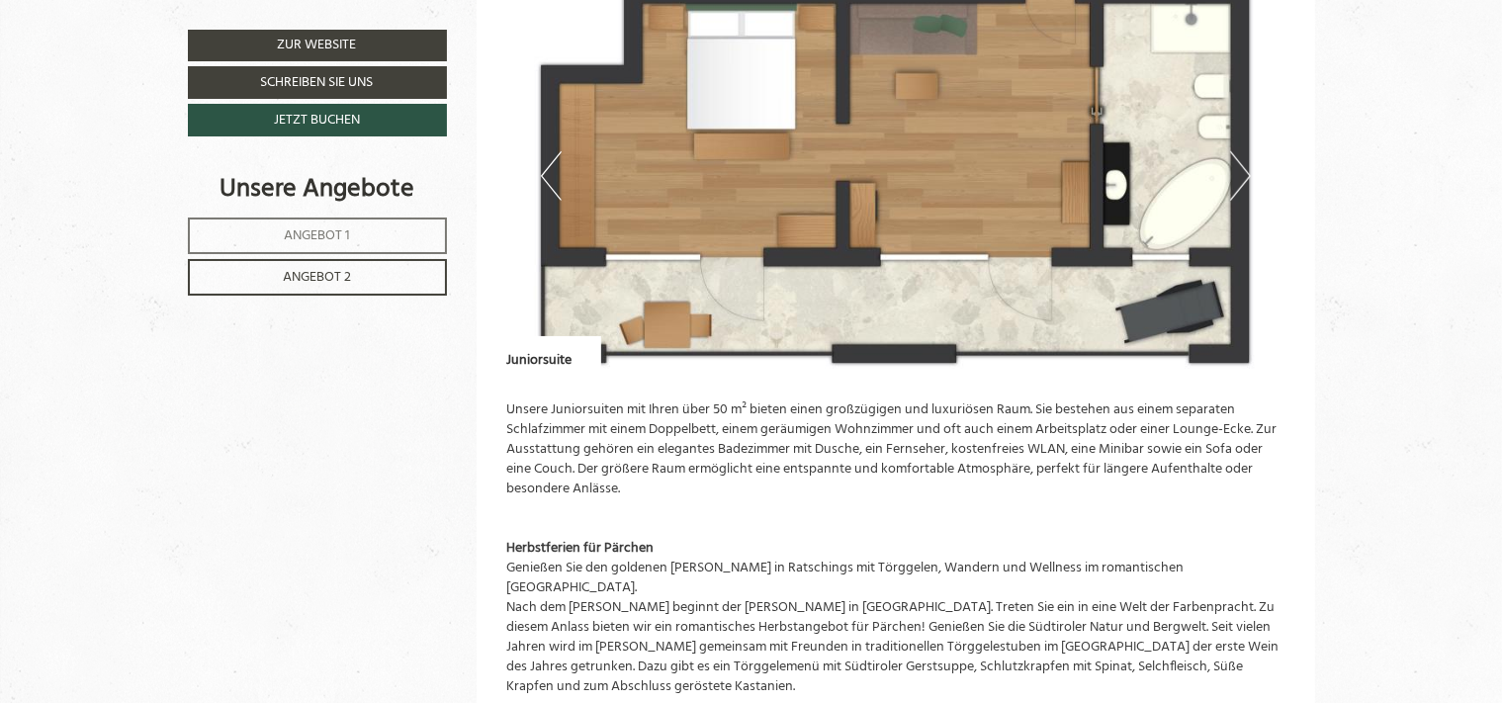
click at [1248, 177] on button "Next" at bounding box center [1240, 175] width 21 height 49
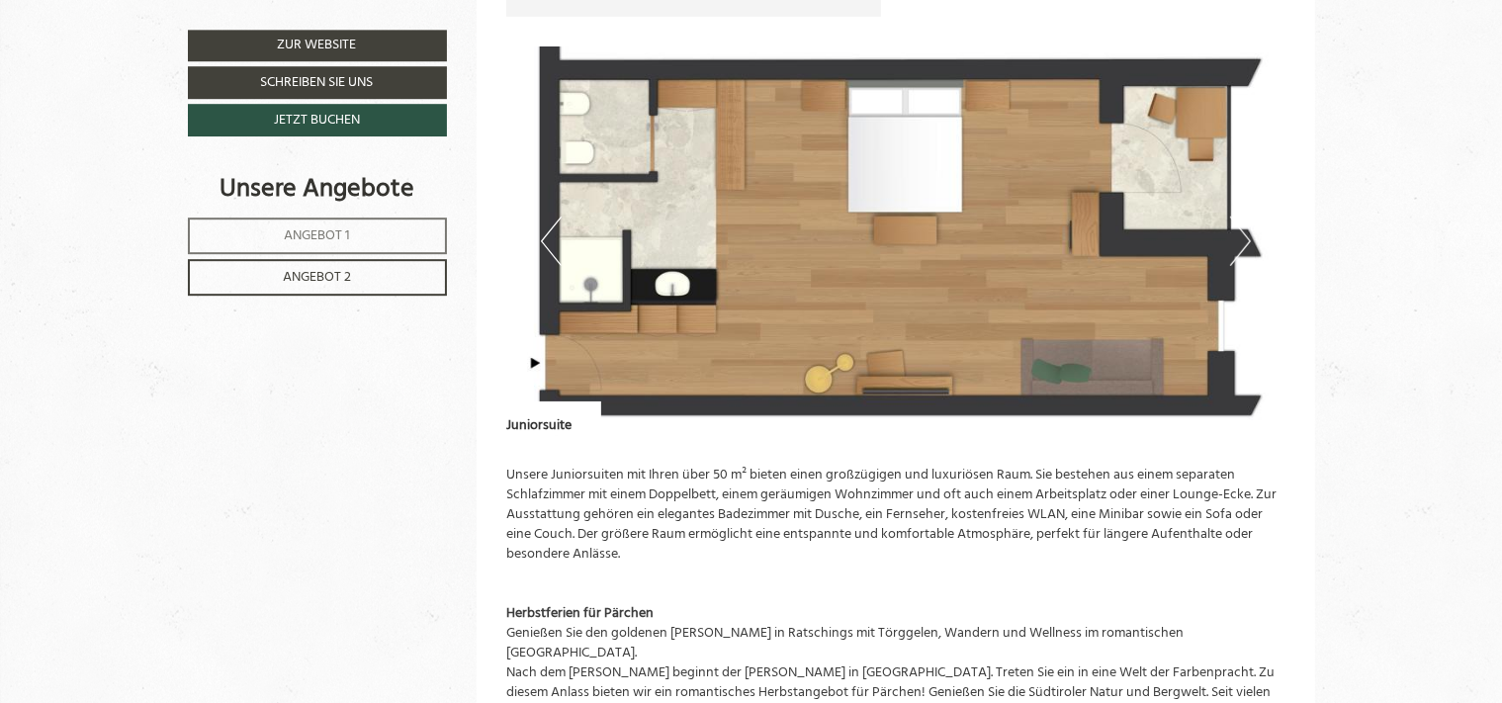
scroll to position [1506, 0]
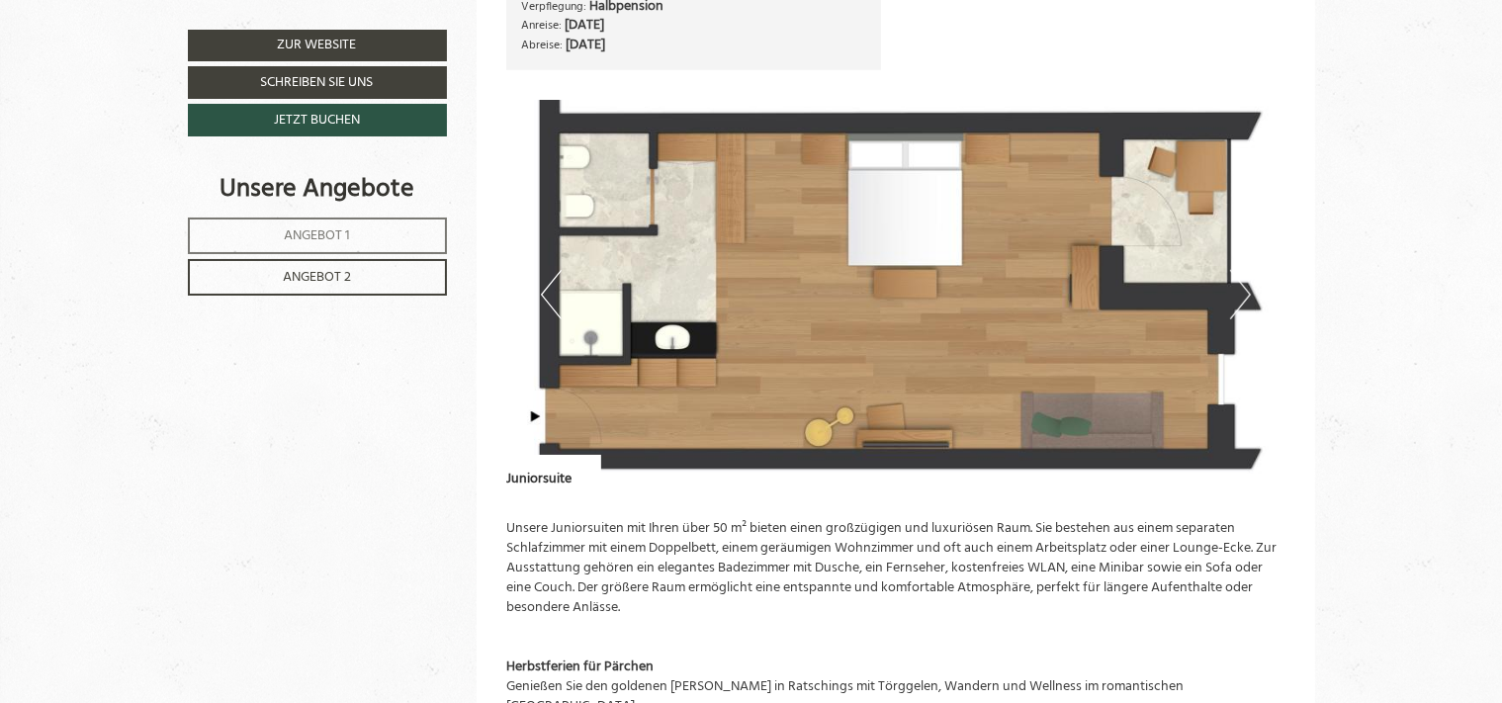
click at [1246, 292] on button "Next" at bounding box center [1240, 294] width 21 height 49
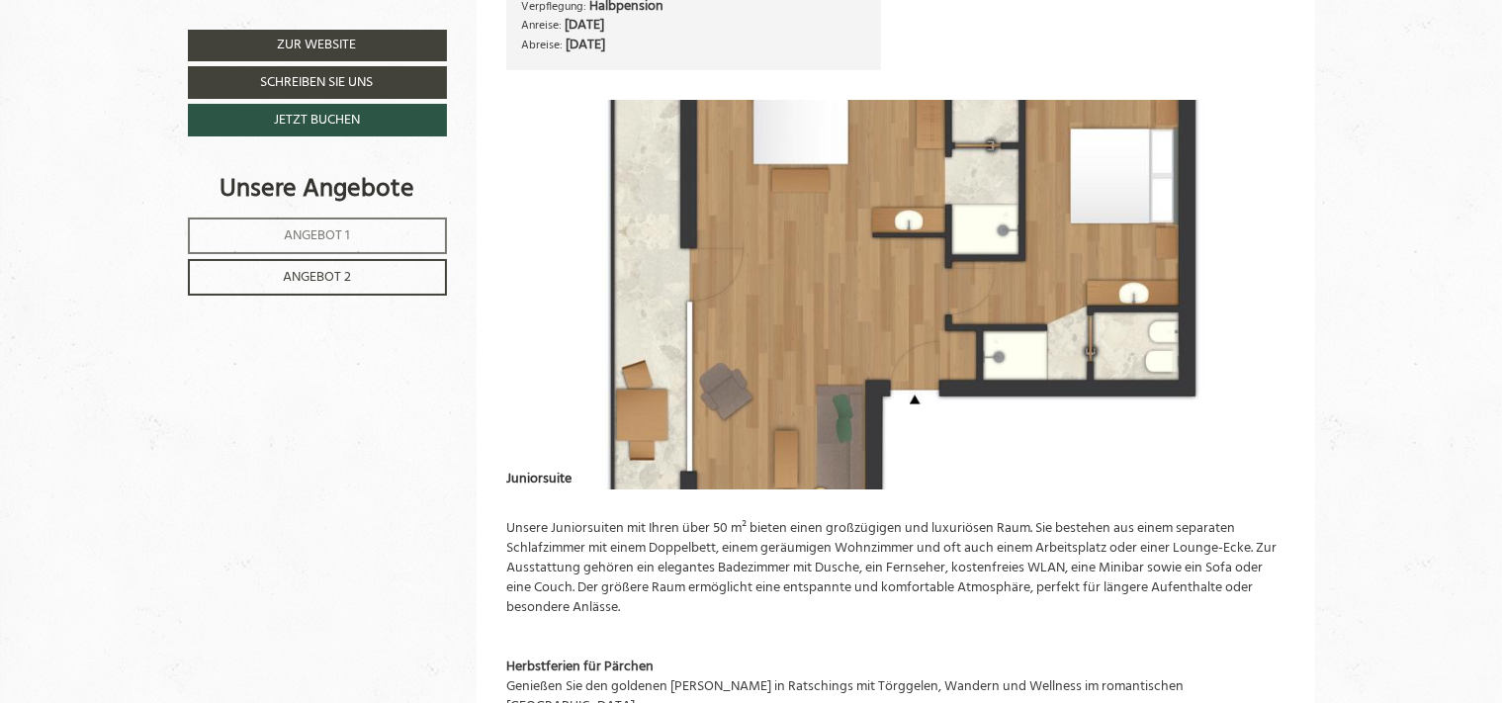
click at [1248, 292] on button "Next" at bounding box center [1240, 294] width 21 height 49
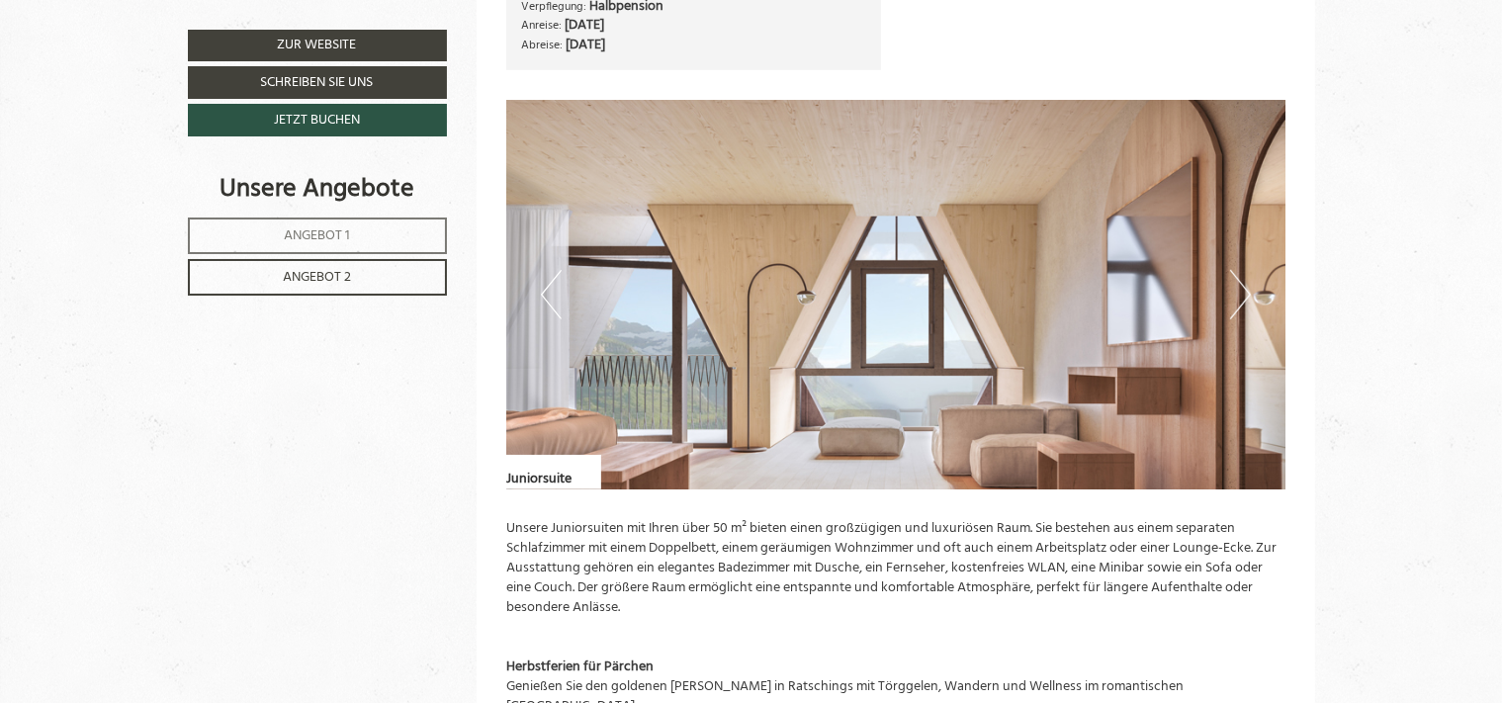
click at [1246, 294] on button "Next" at bounding box center [1240, 294] width 21 height 49
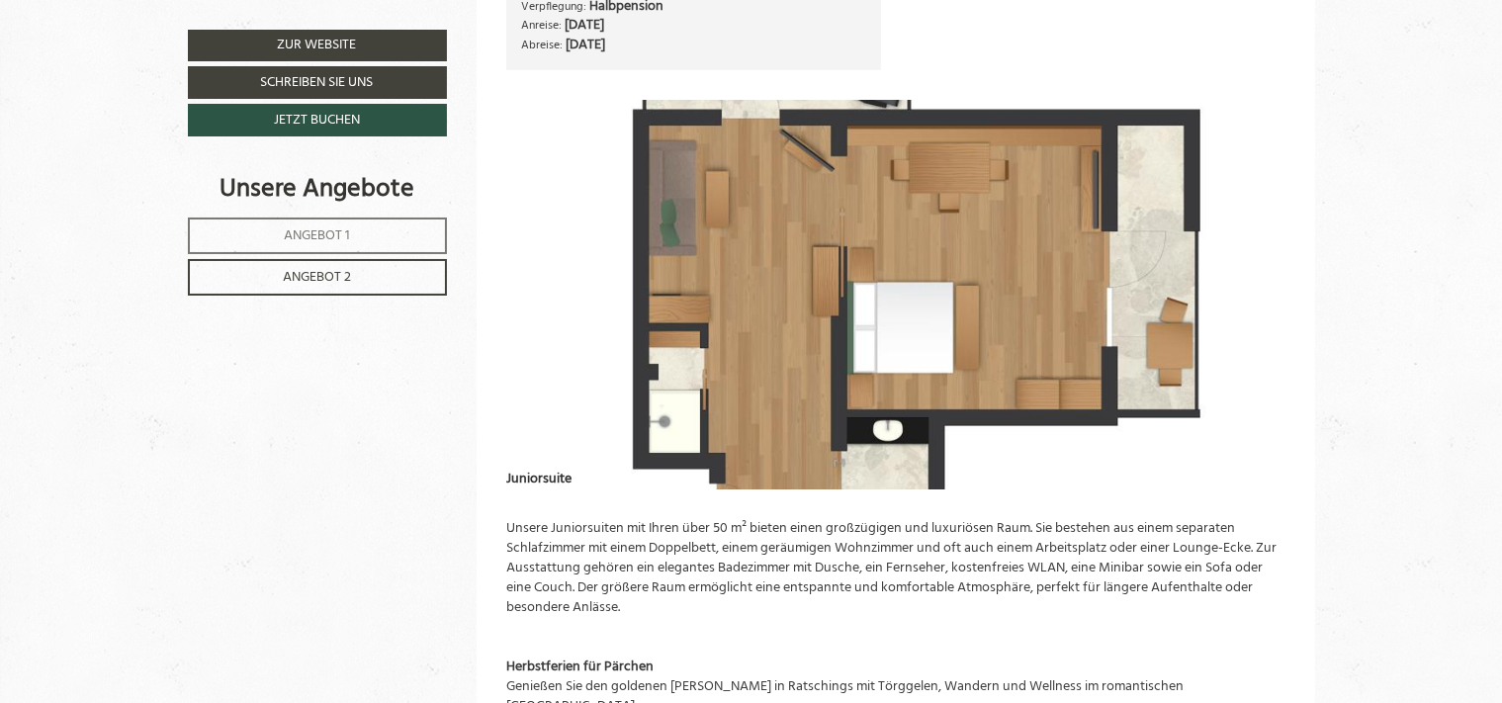
click at [1253, 259] on img at bounding box center [895, 295] width 779 height 390
click at [1244, 292] on button "Next" at bounding box center [1240, 294] width 21 height 49
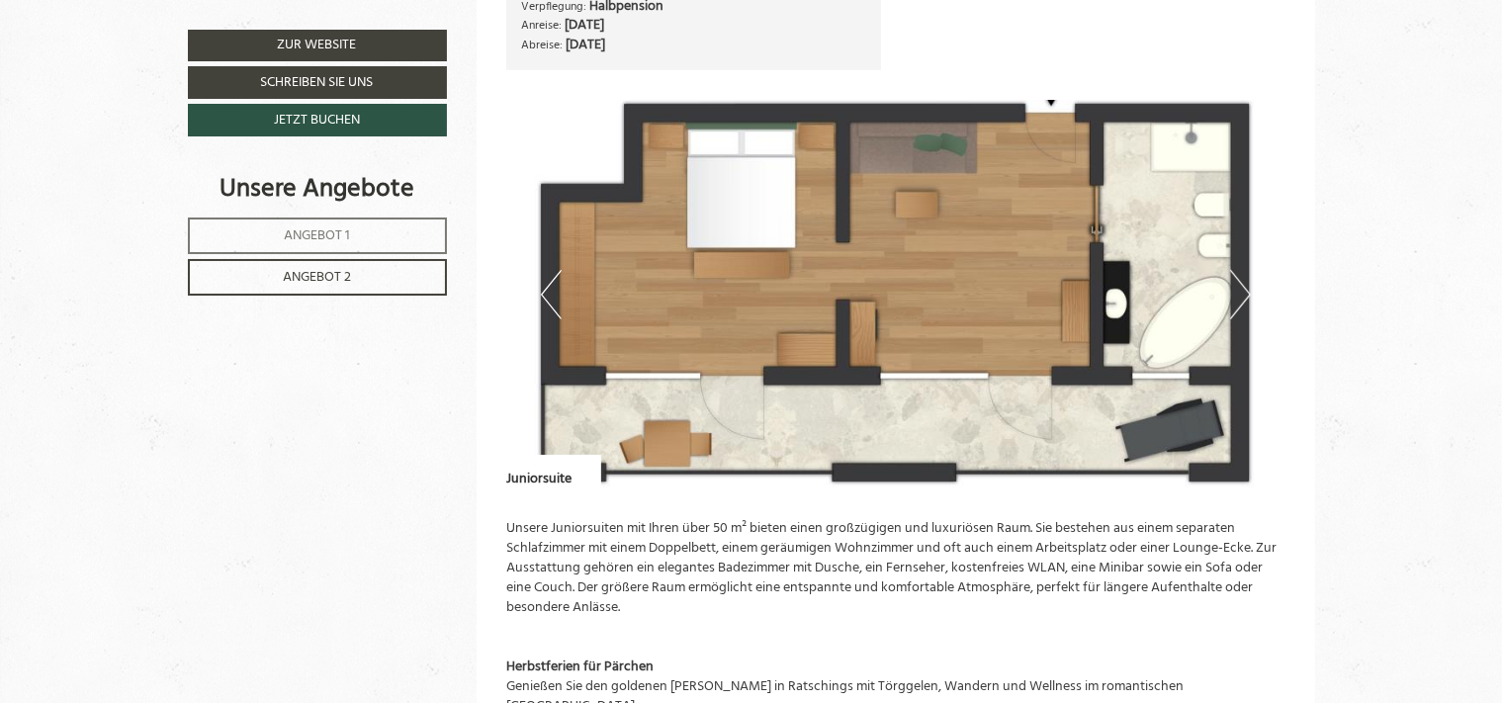
click at [1271, 279] on img at bounding box center [895, 295] width 779 height 390
click at [1236, 293] on button "Next" at bounding box center [1240, 294] width 21 height 49
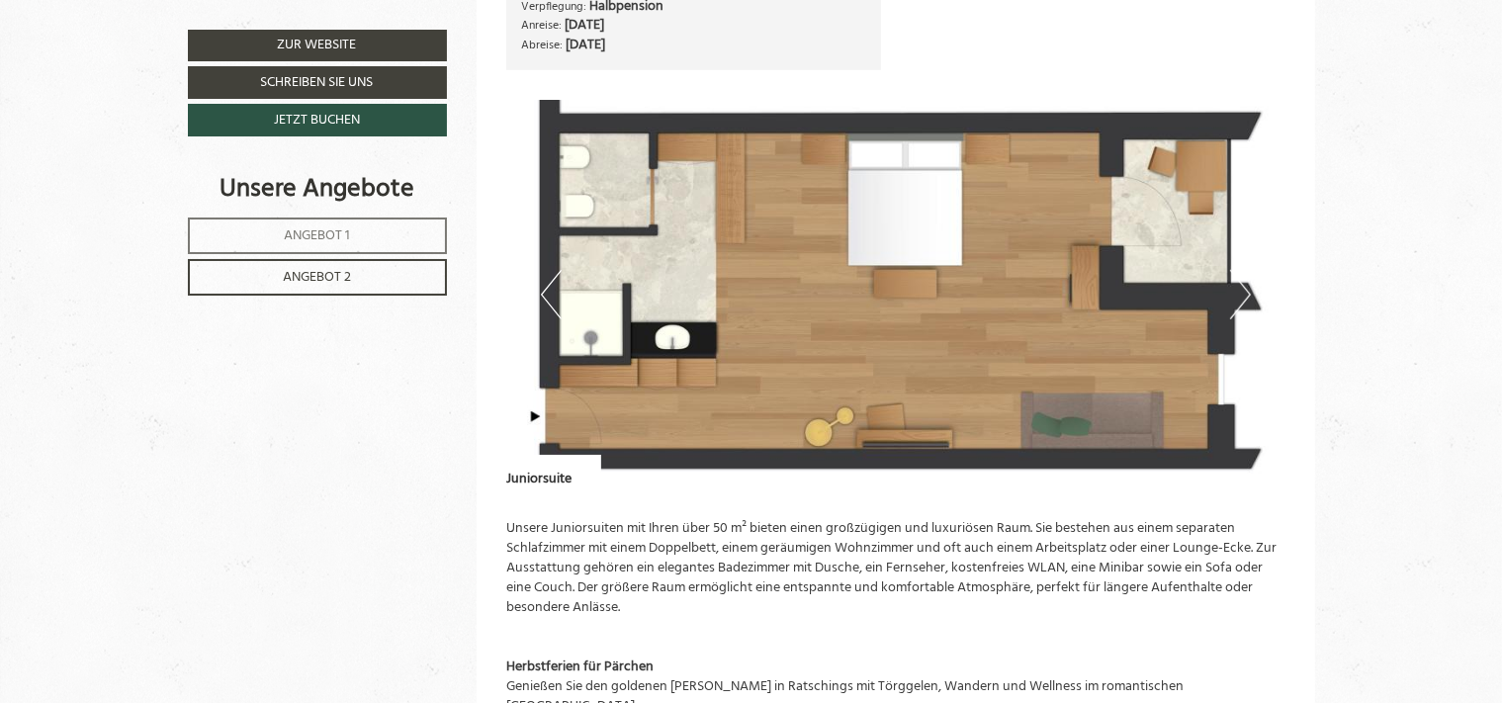
click at [1240, 293] on button "Next" at bounding box center [1240, 294] width 21 height 49
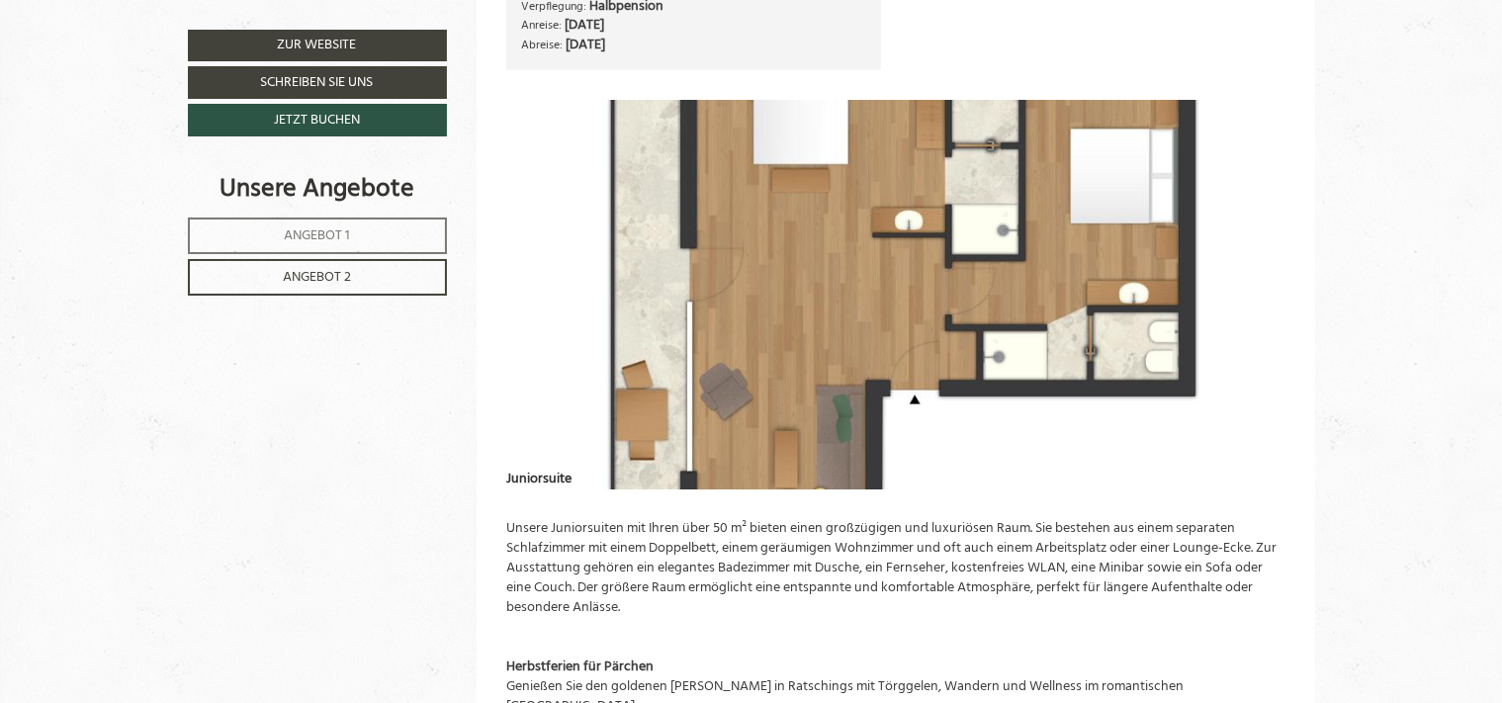
drag, startPoint x: 1133, startPoint y: 176, endPoint x: 1131, endPoint y: 186, distance: 10.3
click at [1132, 184] on img at bounding box center [895, 295] width 779 height 390
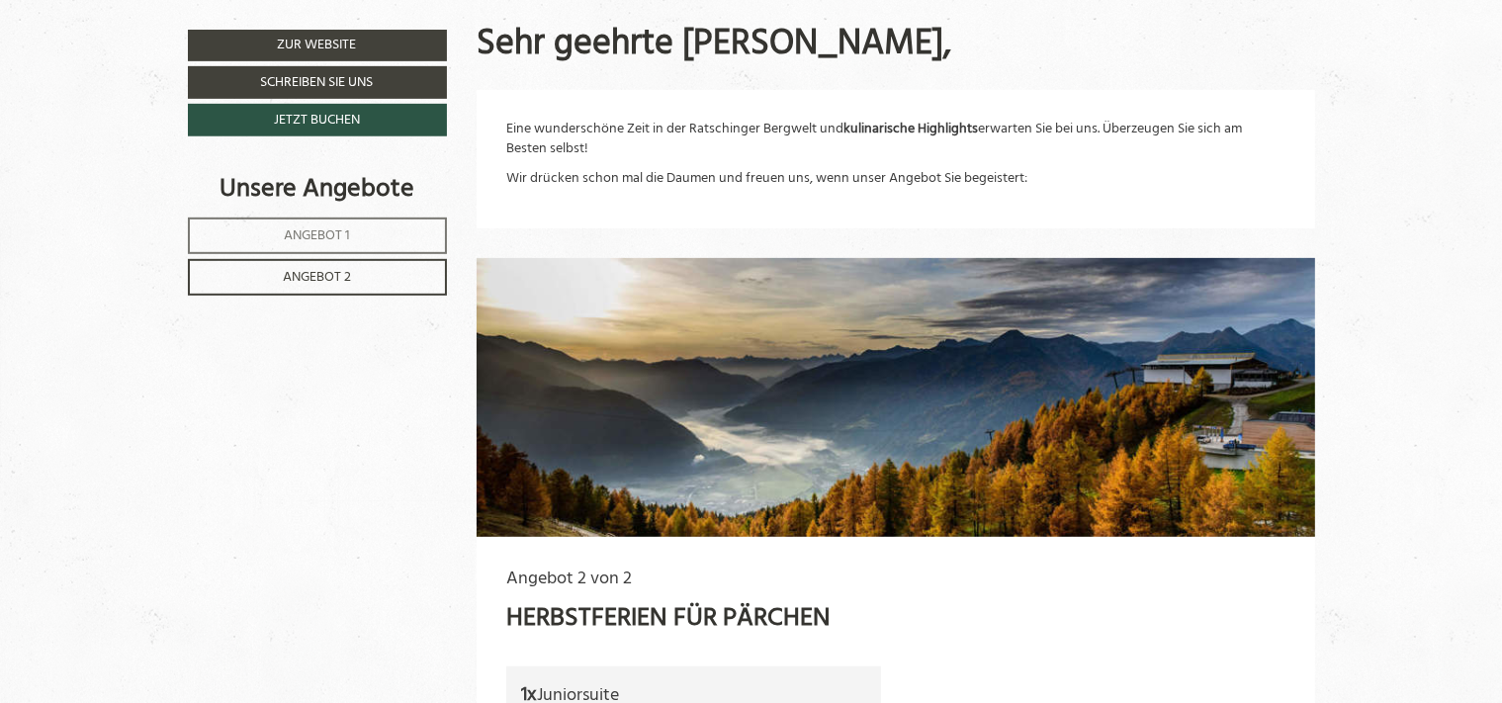
scroll to position [676, 0]
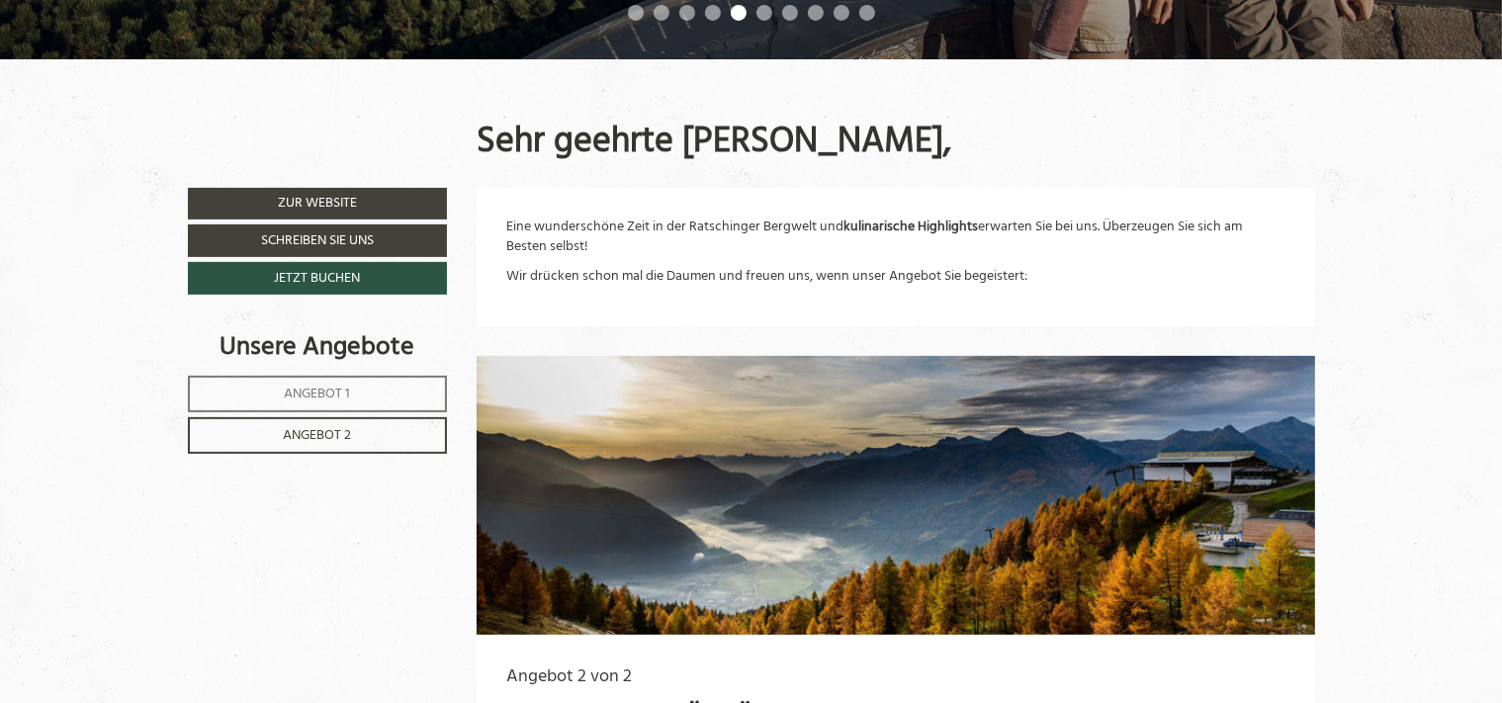
click at [314, 391] on span "Angebot 1" at bounding box center [317, 394] width 66 height 23
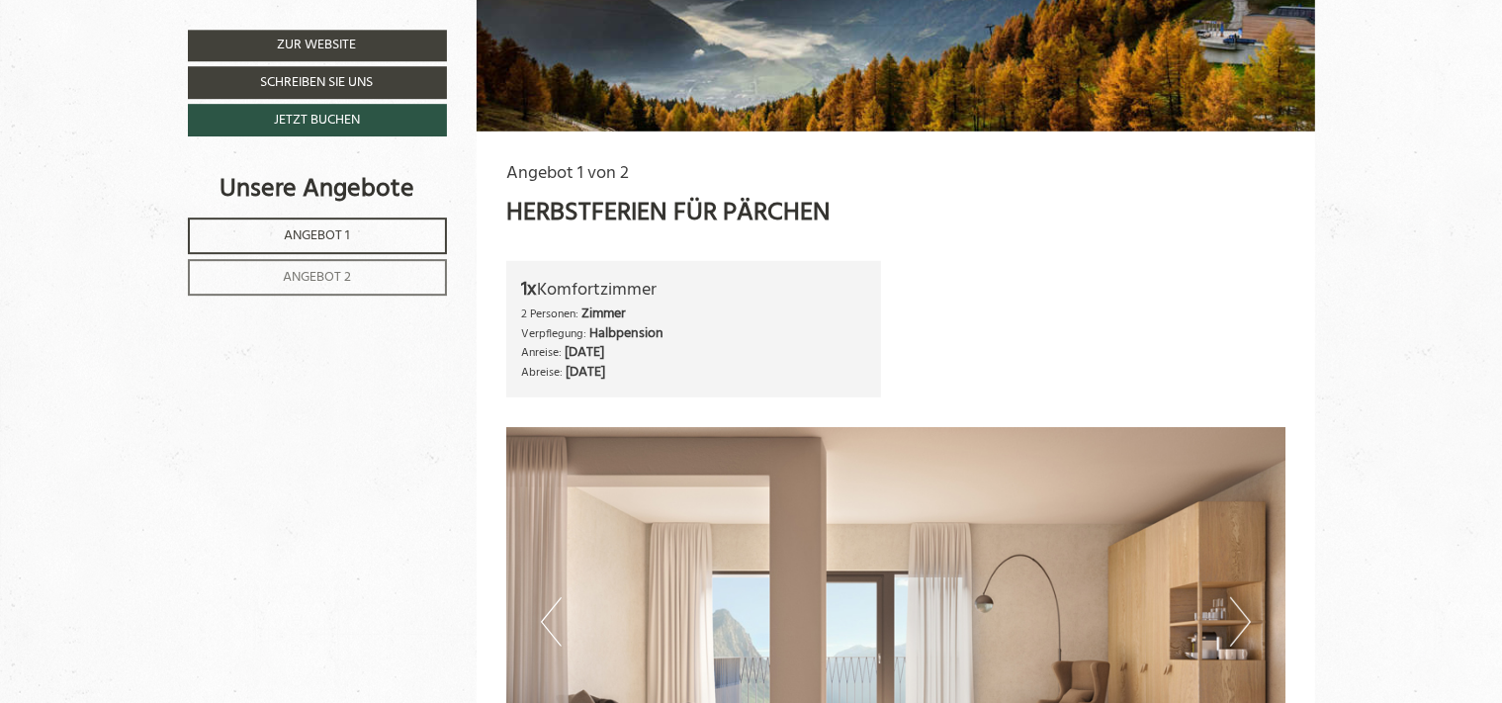
scroll to position [1388, 0]
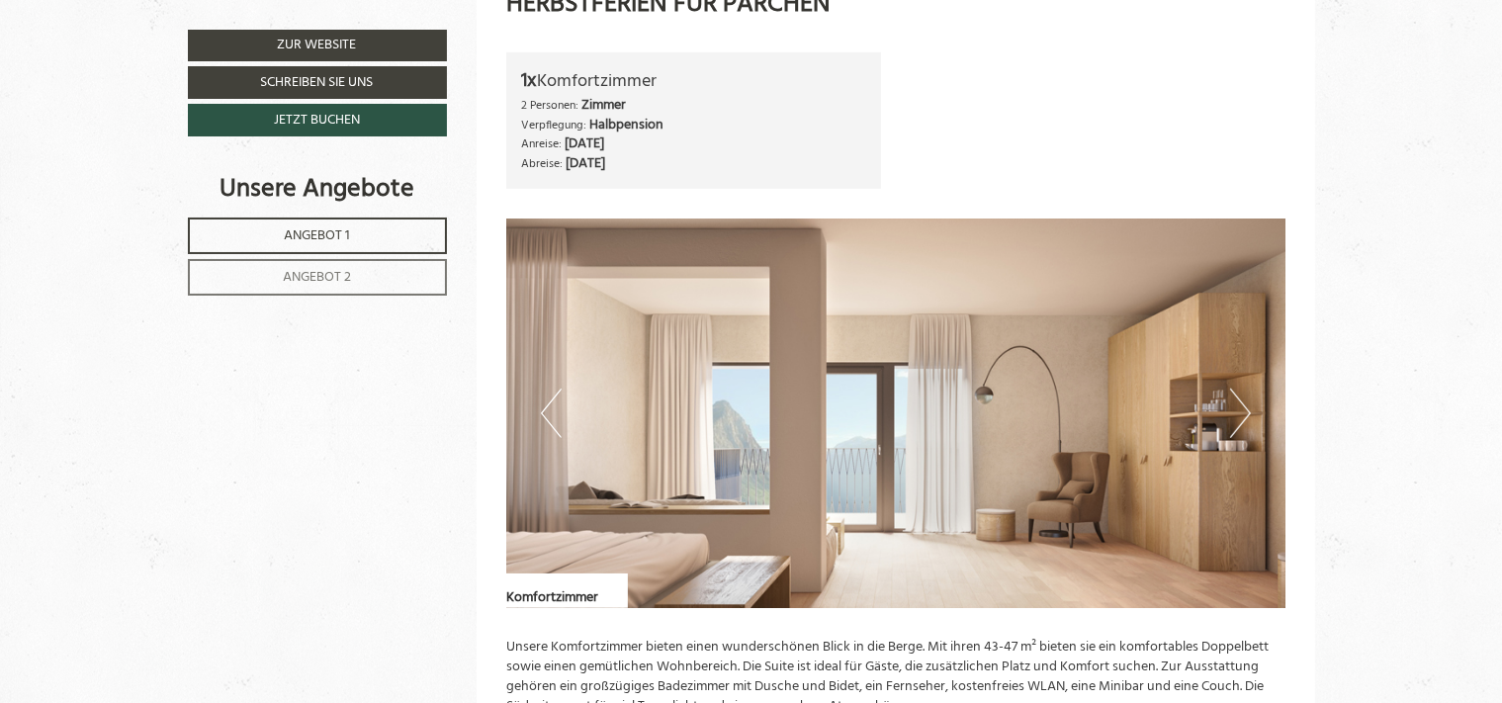
click at [1248, 415] on button "Next" at bounding box center [1240, 413] width 21 height 49
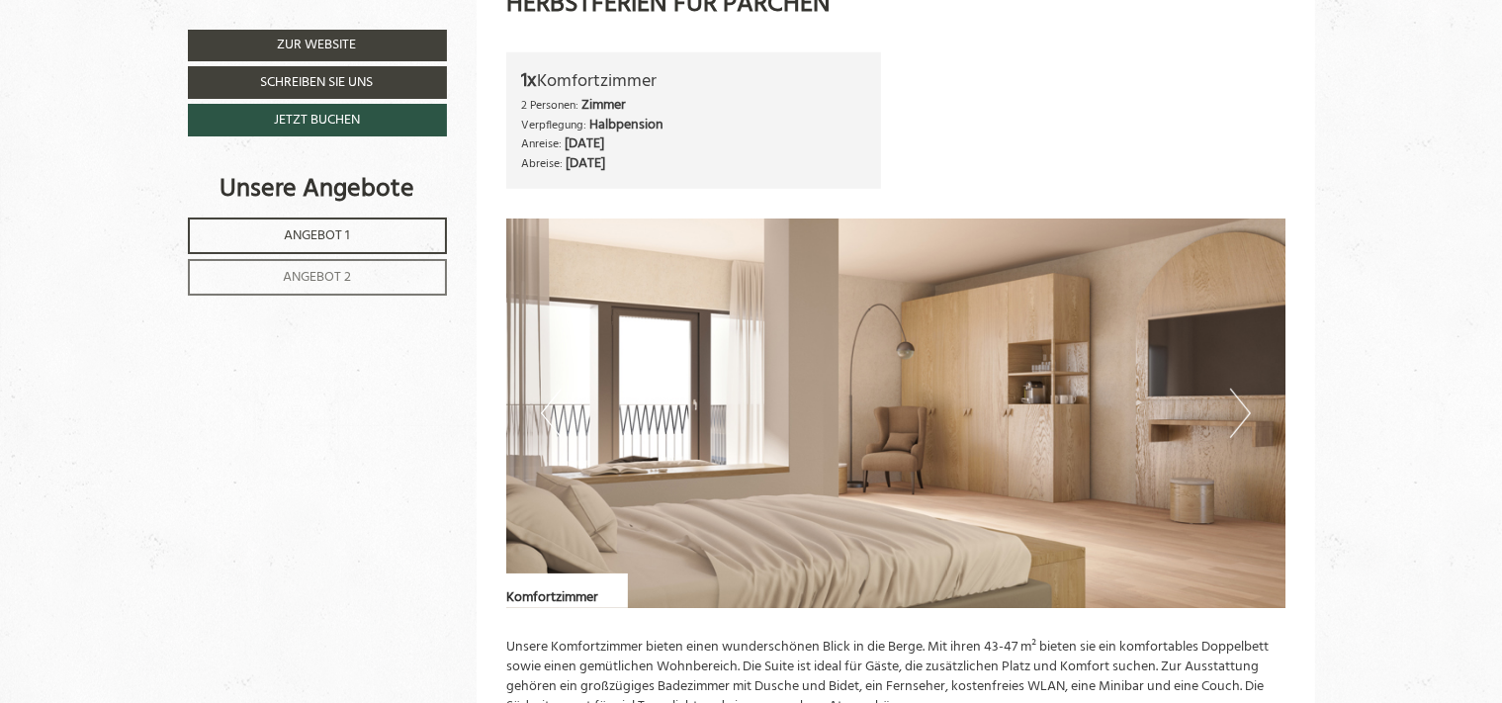
click at [1248, 415] on button "Next" at bounding box center [1240, 413] width 21 height 49
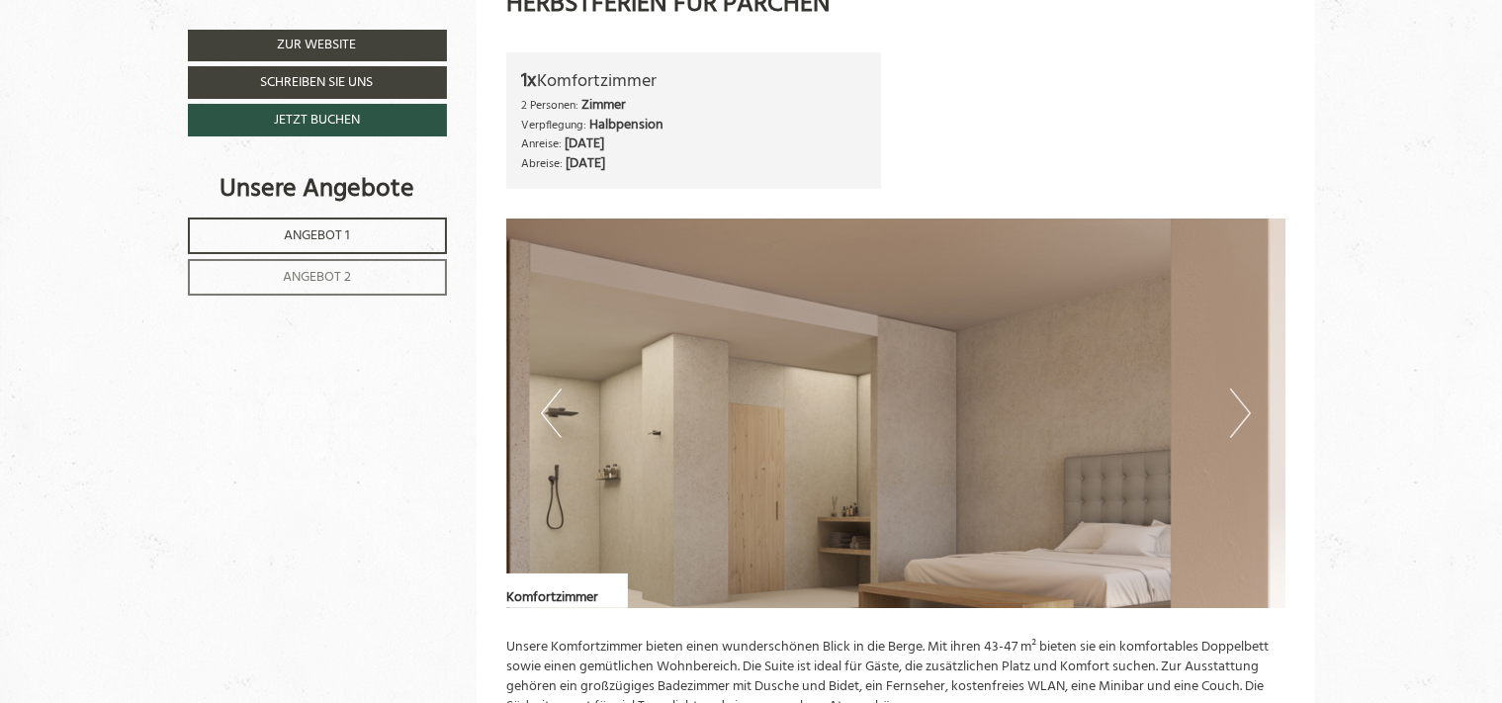
click at [1248, 415] on button "Next" at bounding box center [1240, 413] width 21 height 49
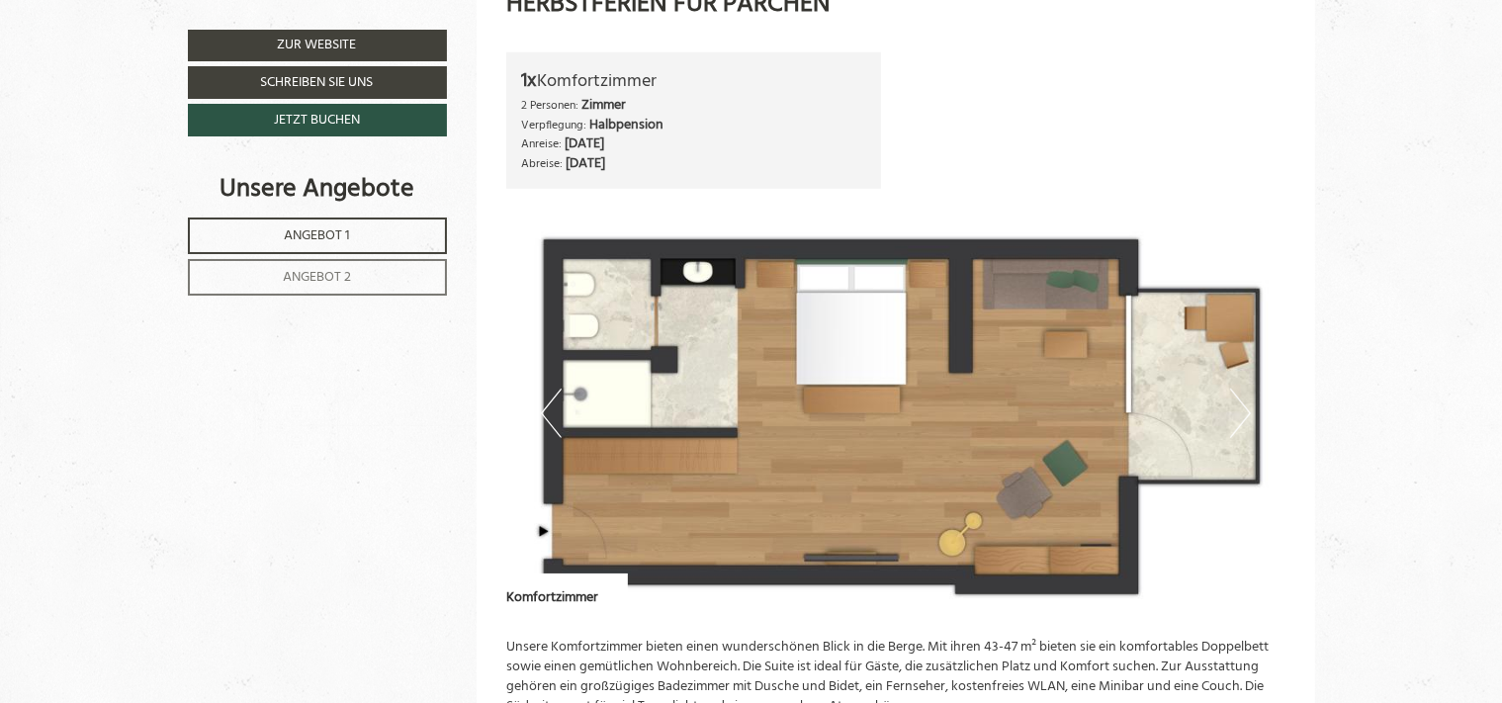
click at [1244, 417] on button "Next" at bounding box center [1240, 413] width 21 height 49
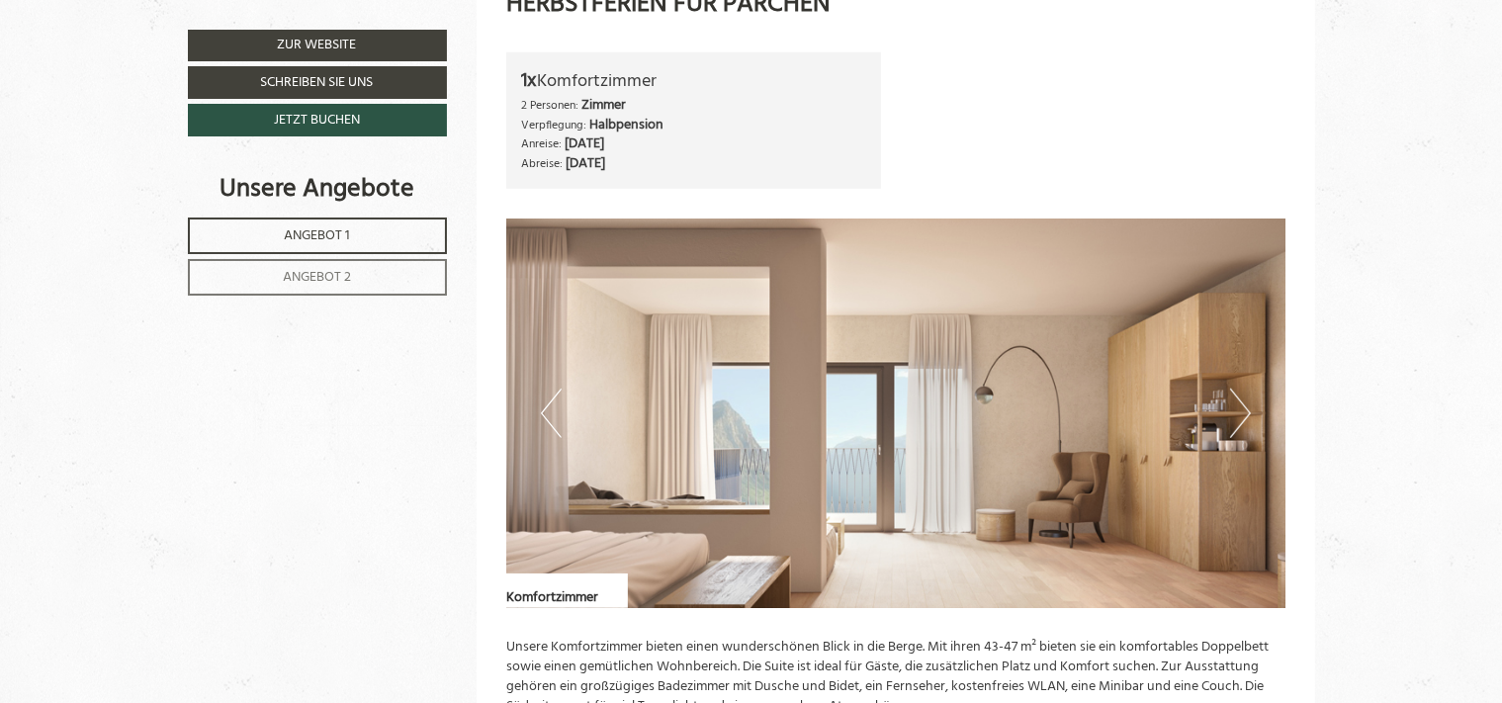
click at [1244, 414] on button "Next" at bounding box center [1240, 413] width 21 height 49
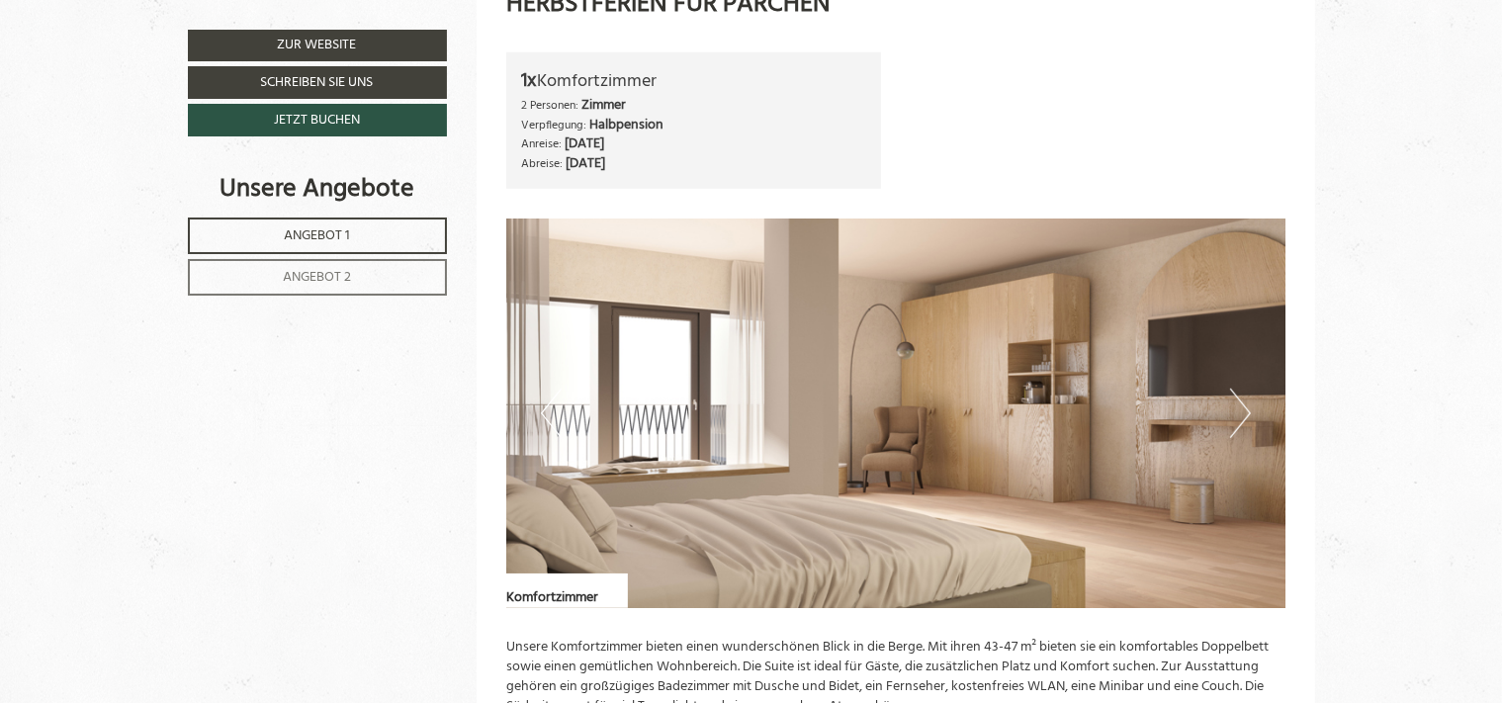
click at [1244, 414] on button "Next" at bounding box center [1240, 413] width 21 height 49
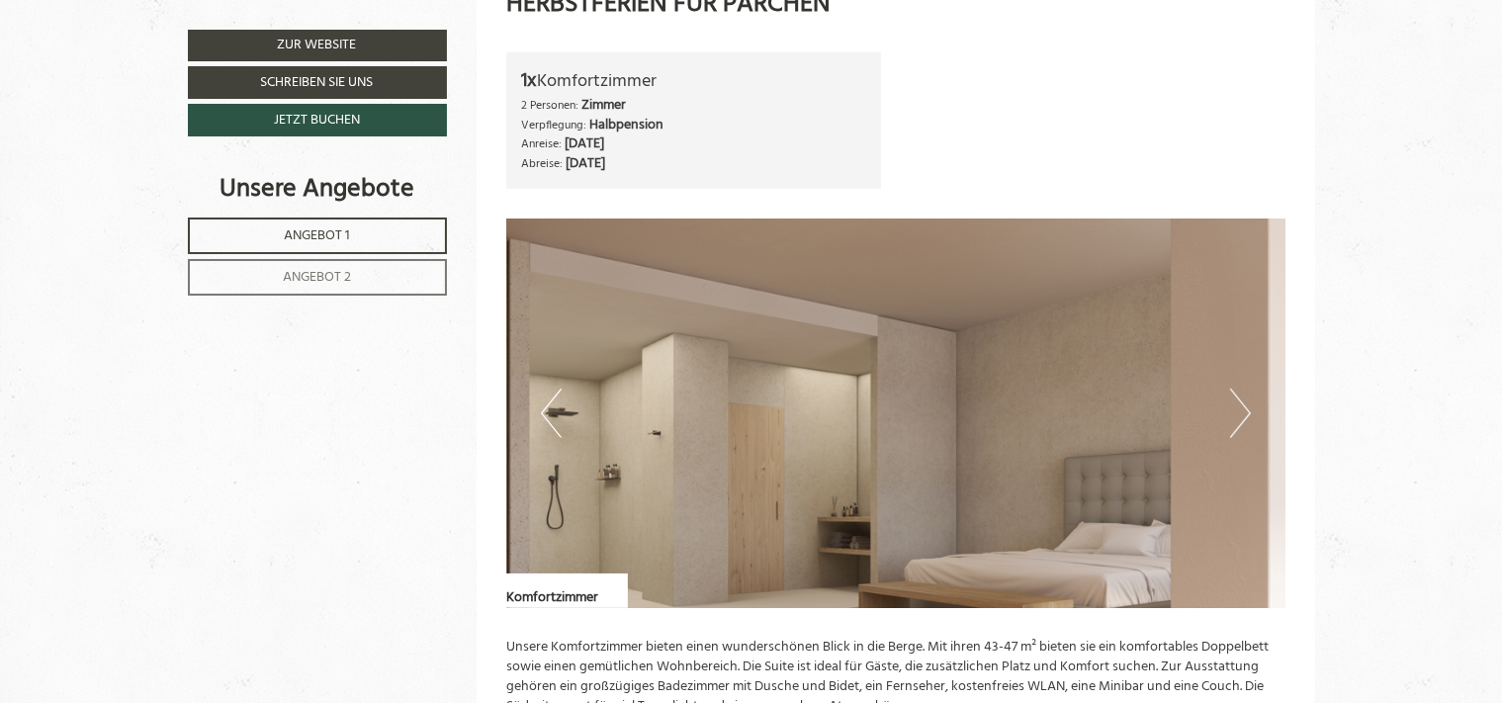
click at [1244, 414] on button "Next" at bounding box center [1240, 413] width 21 height 49
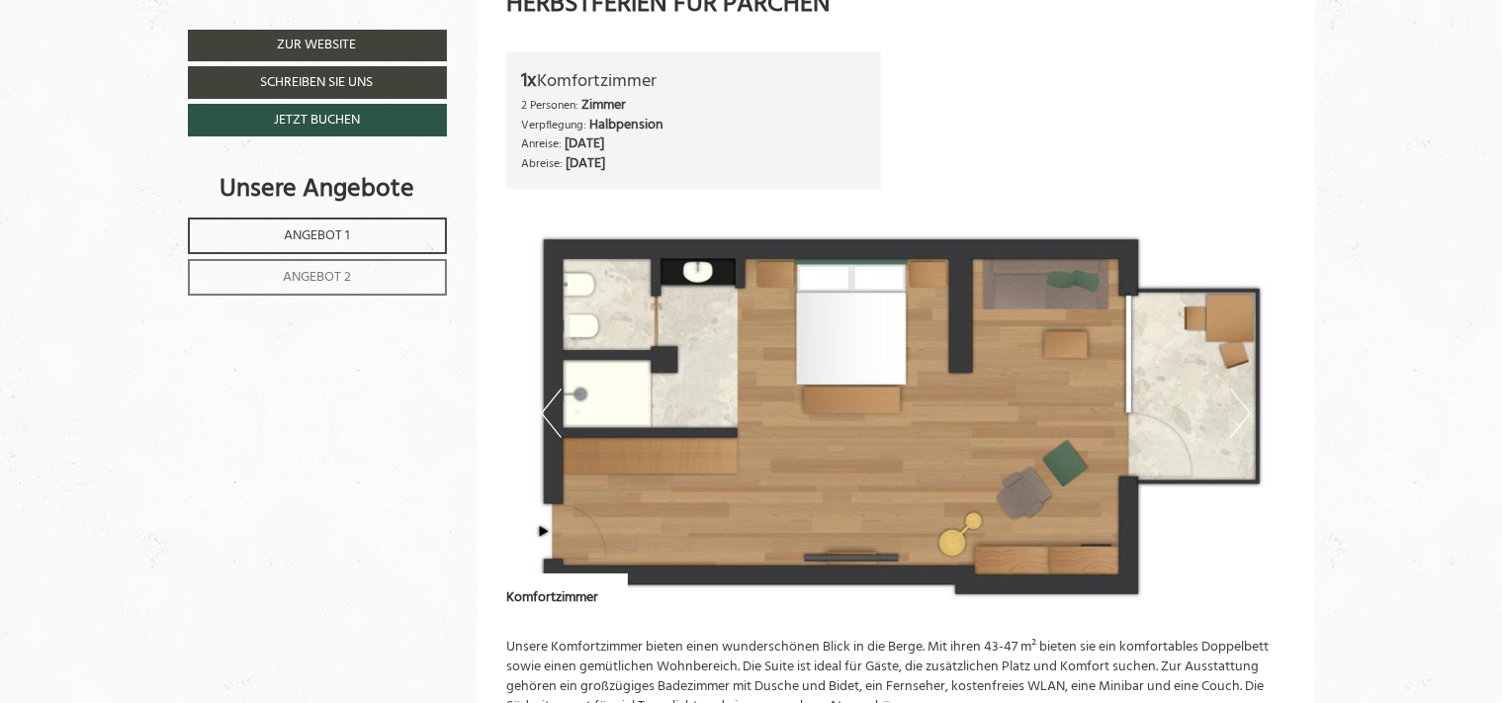
click at [545, 411] on button "Previous" at bounding box center [551, 413] width 21 height 49
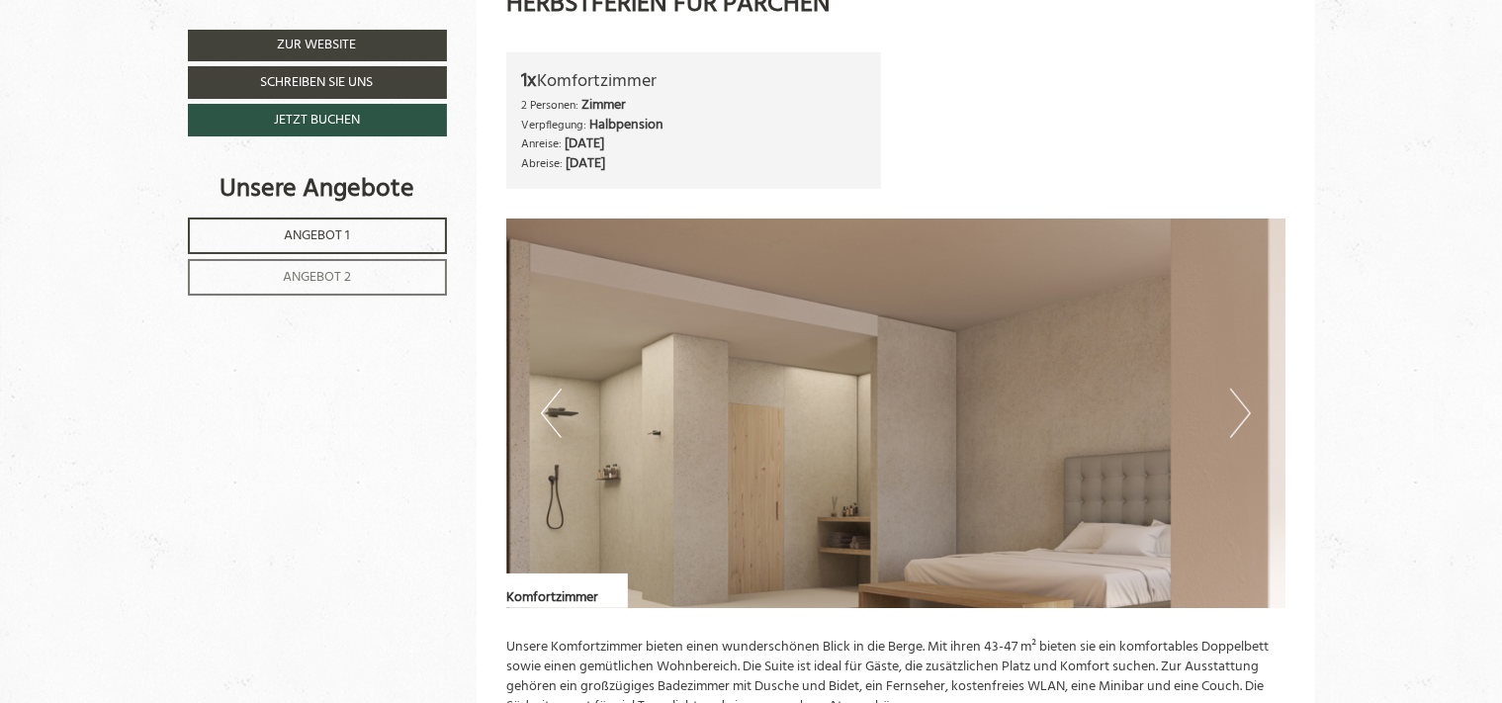
click at [545, 411] on button "Previous" at bounding box center [551, 413] width 21 height 49
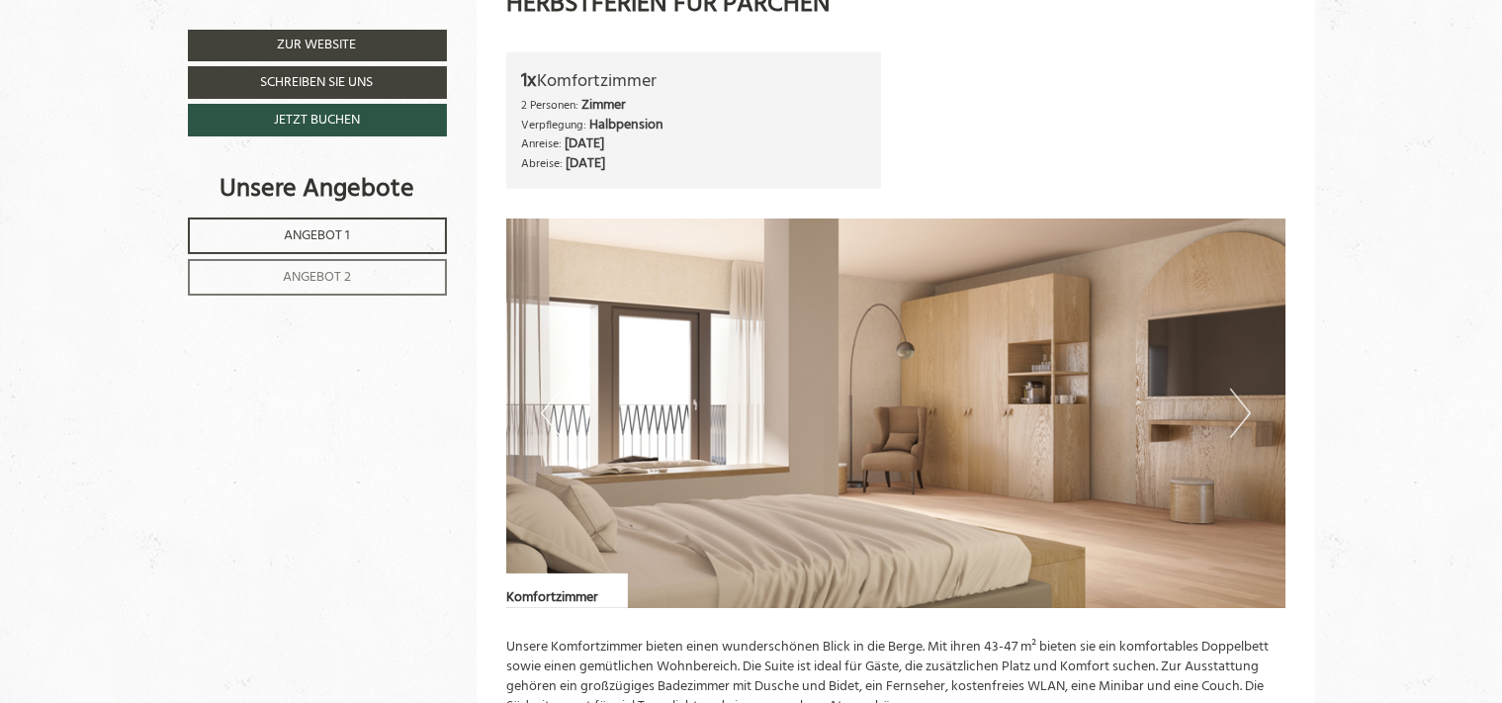
click at [1244, 409] on button "Next" at bounding box center [1240, 413] width 21 height 49
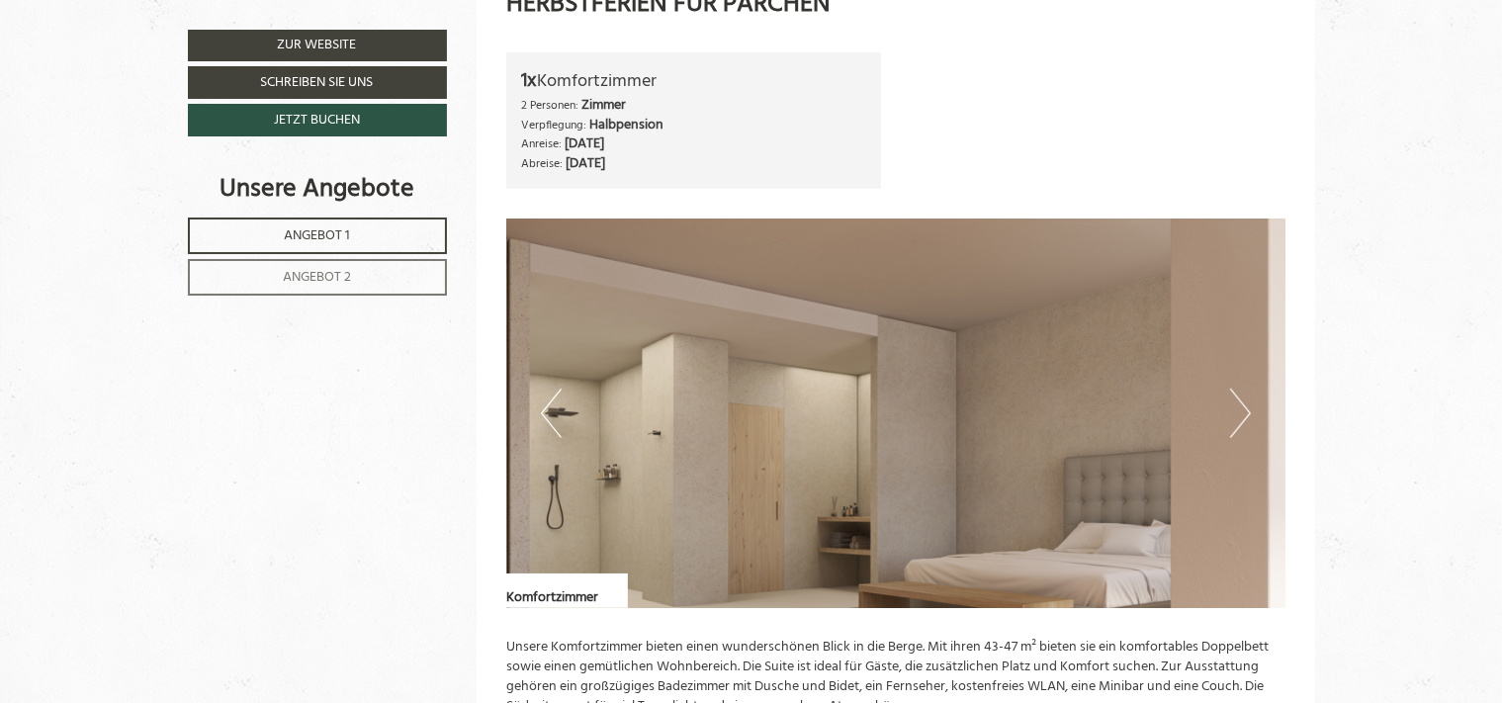
click at [1244, 410] on button "Next" at bounding box center [1240, 413] width 21 height 49
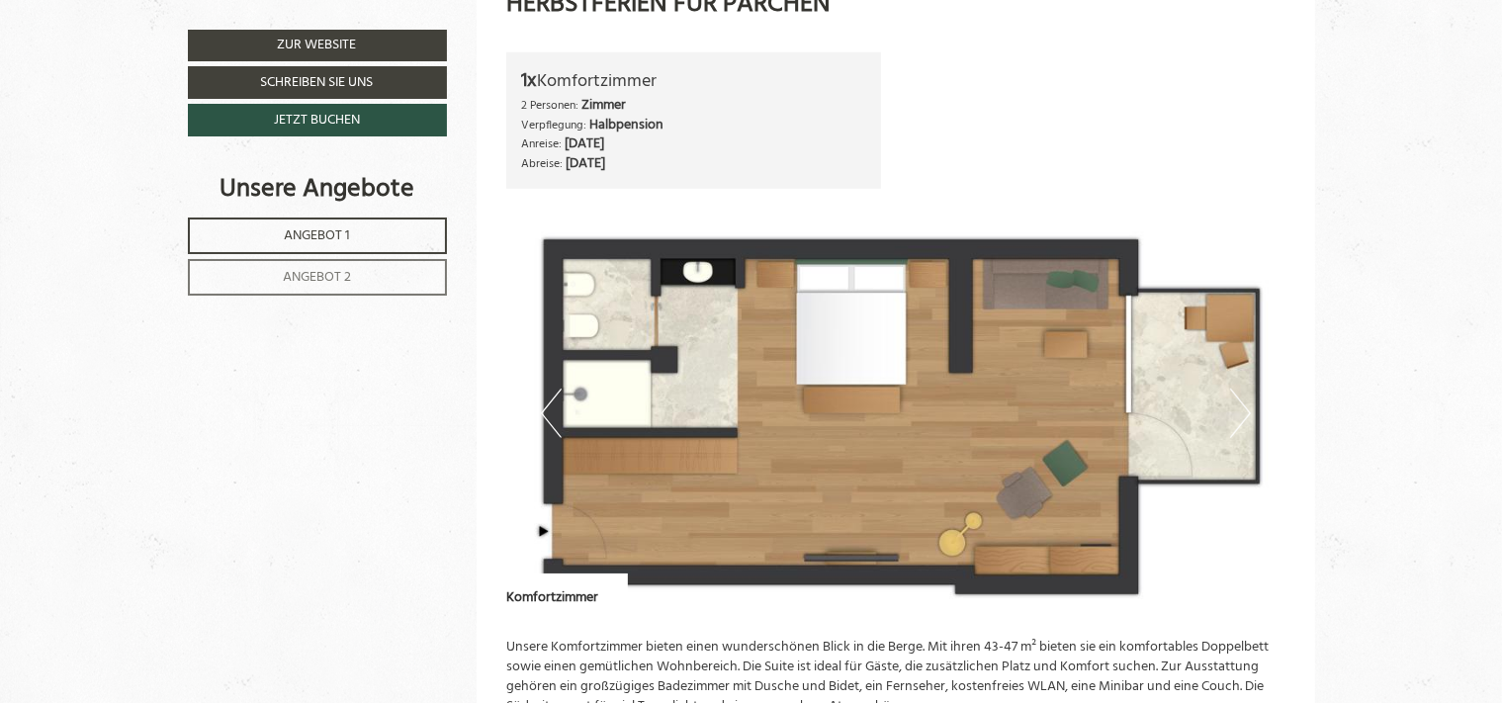
click at [1248, 413] on button "Next" at bounding box center [1240, 413] width 21 height 49
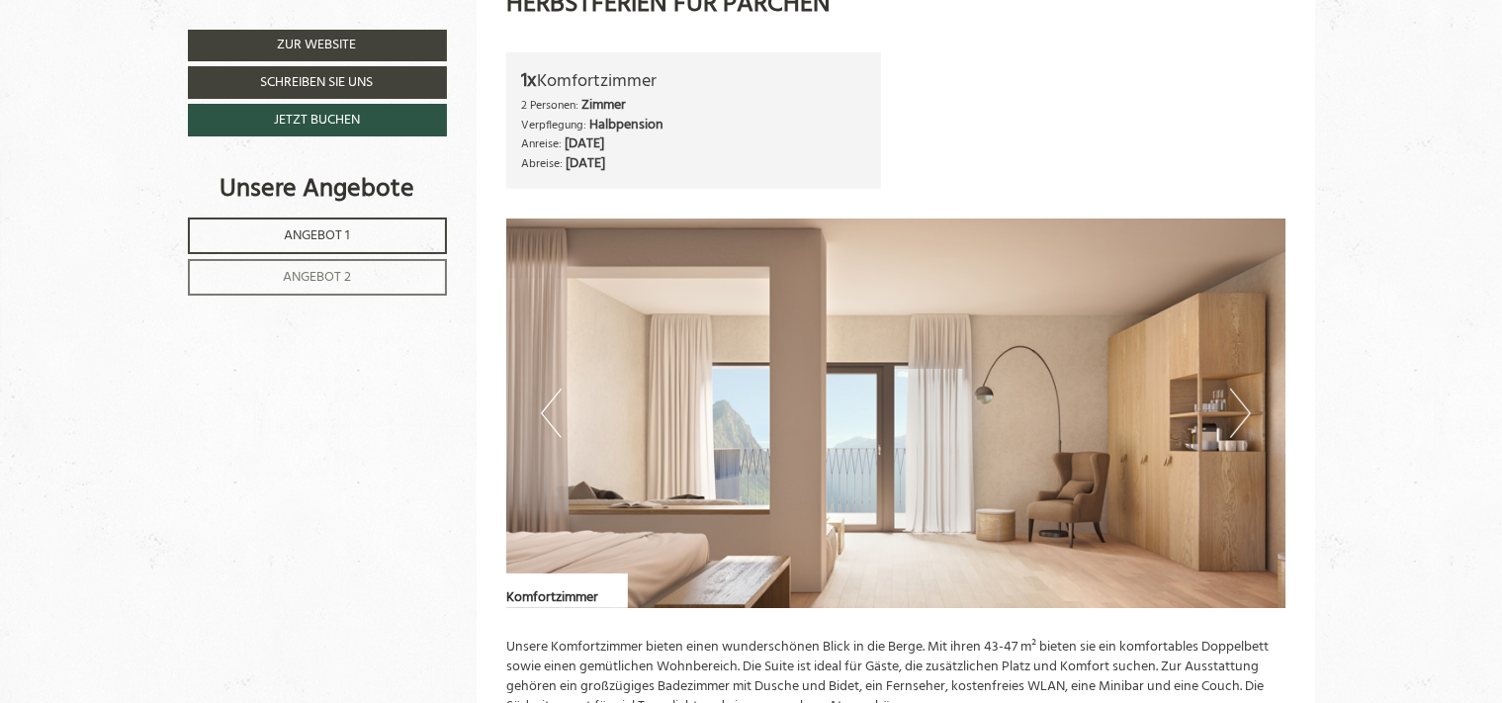
click at [1248, 413] on button "Next" at bounding box center [1240, 413] width 21 height 49
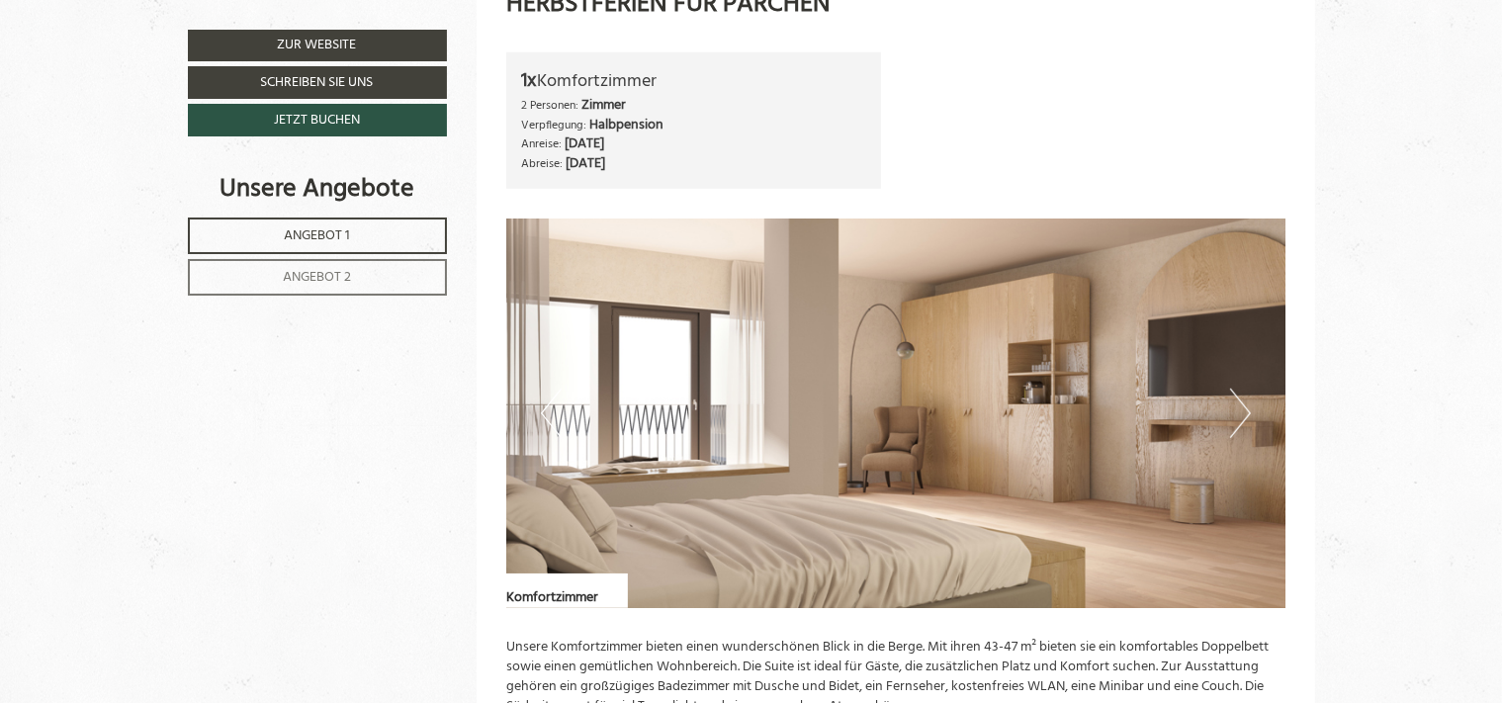
click at [311, 275] on span "Angebot 2" at bounding box center [317, 277] width 68 height 23
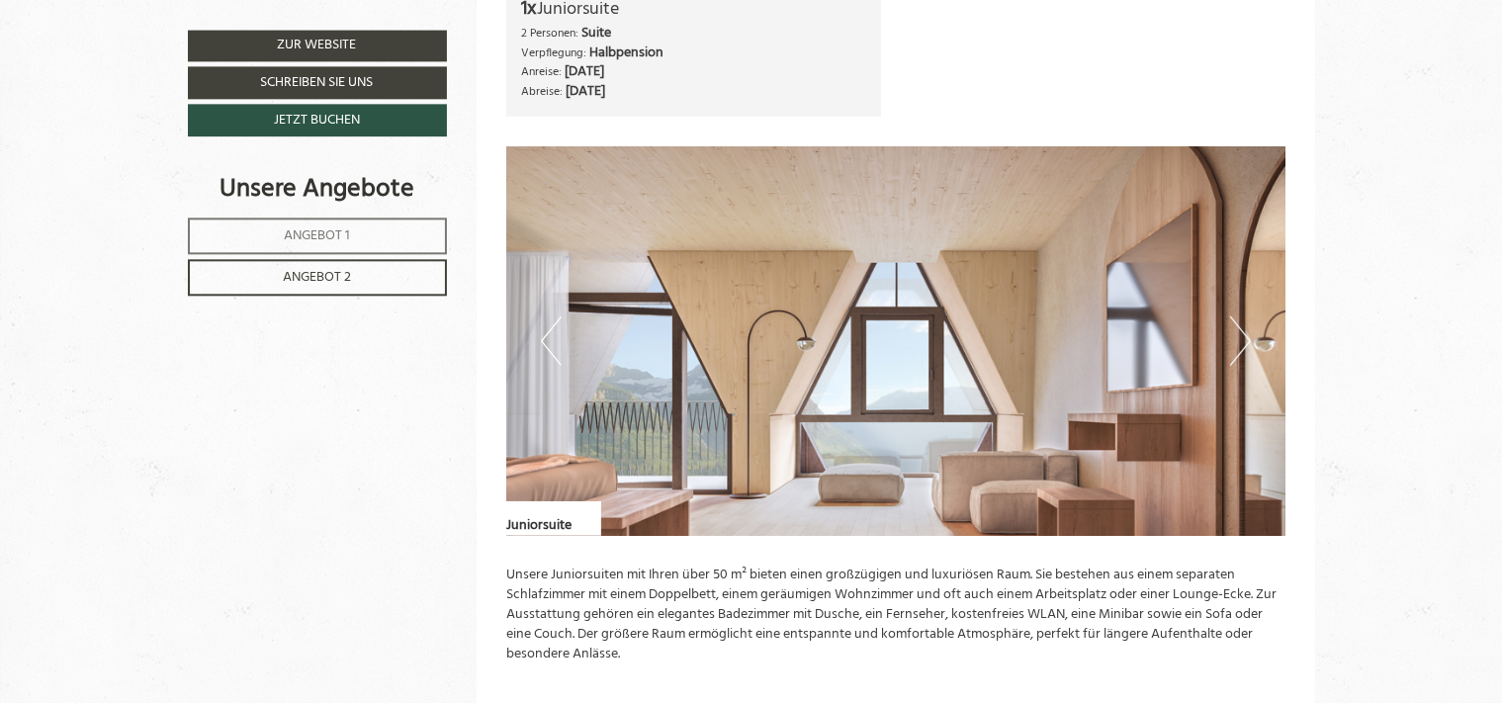
scroll to position [1506, 0]
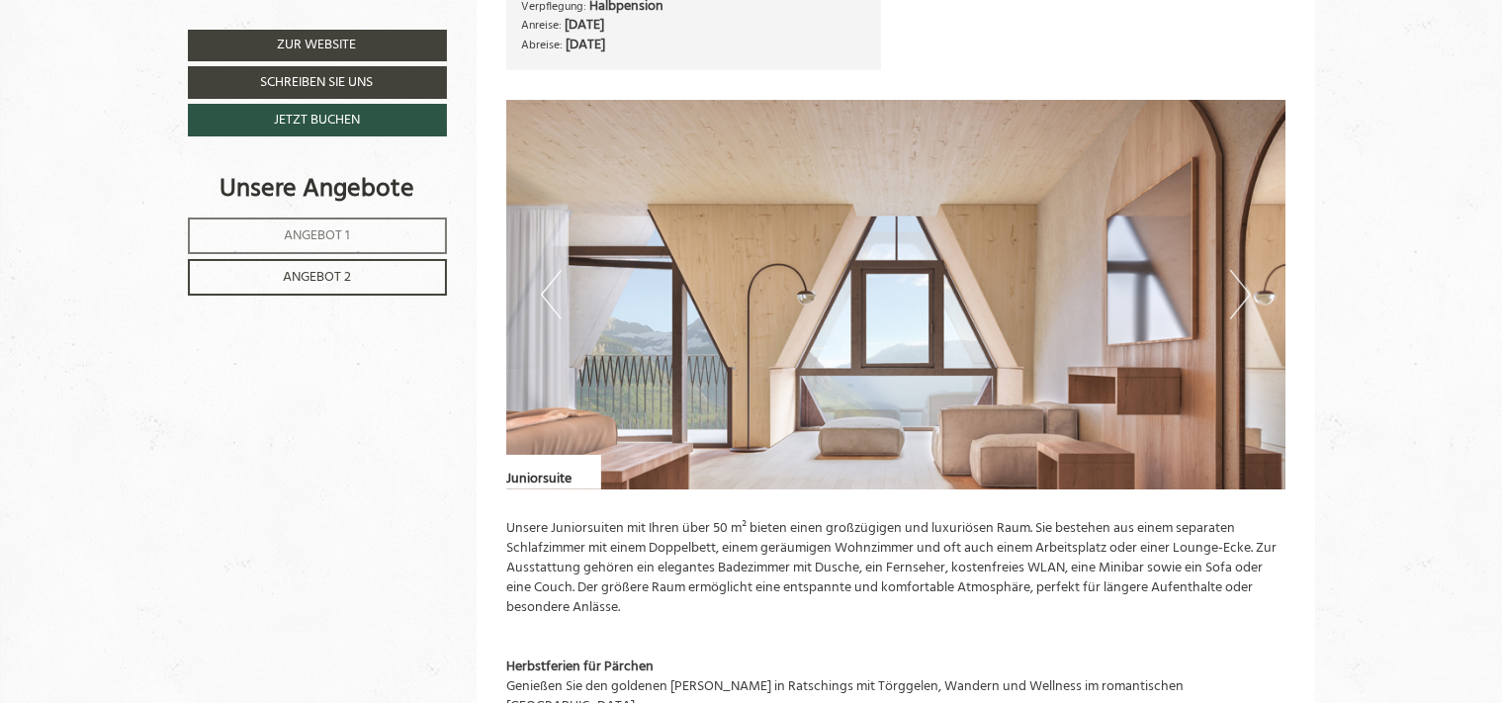
click at [1248, 294] on button "Next" at bounding box center [1240, 294] width 21 height 49
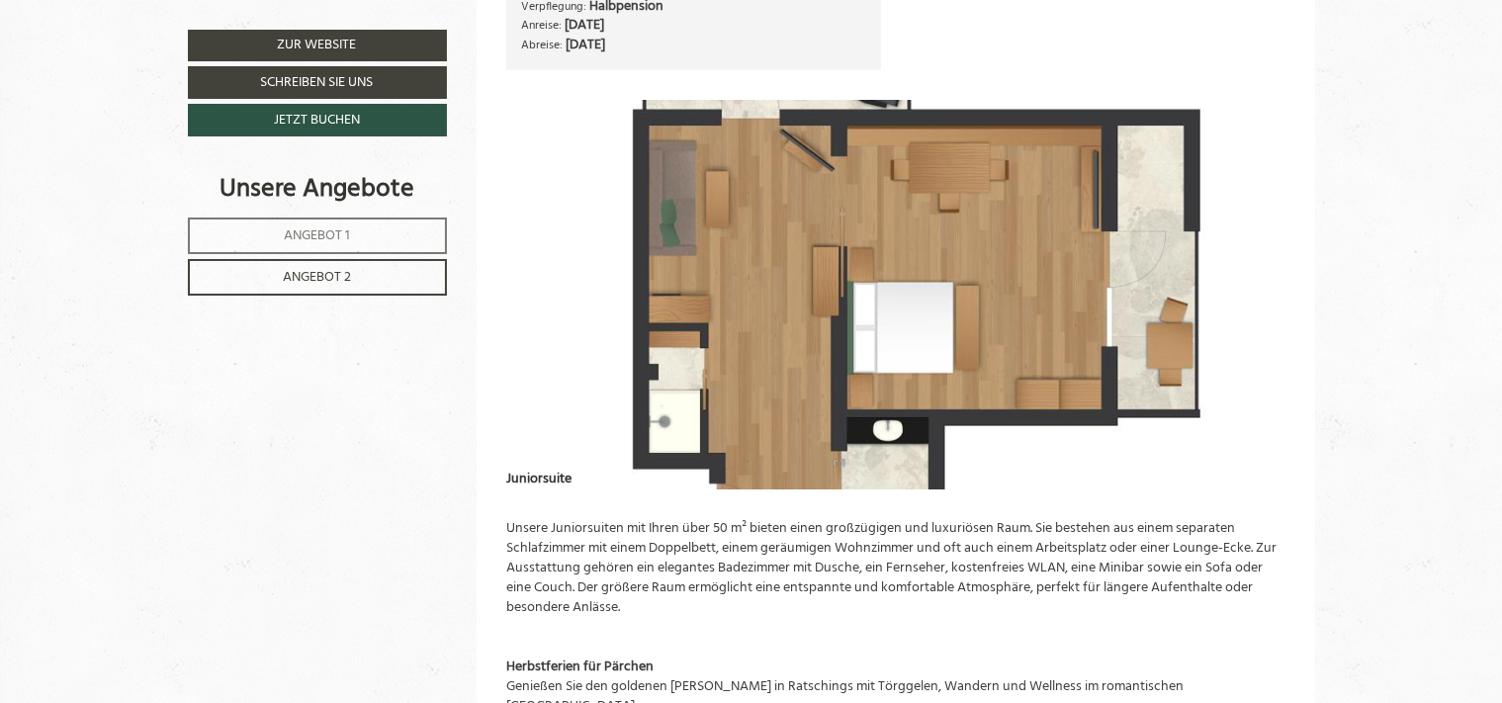
click at [372, 226] on link "Angebot 1" at bounding box center [317, 236] width 259 height 37
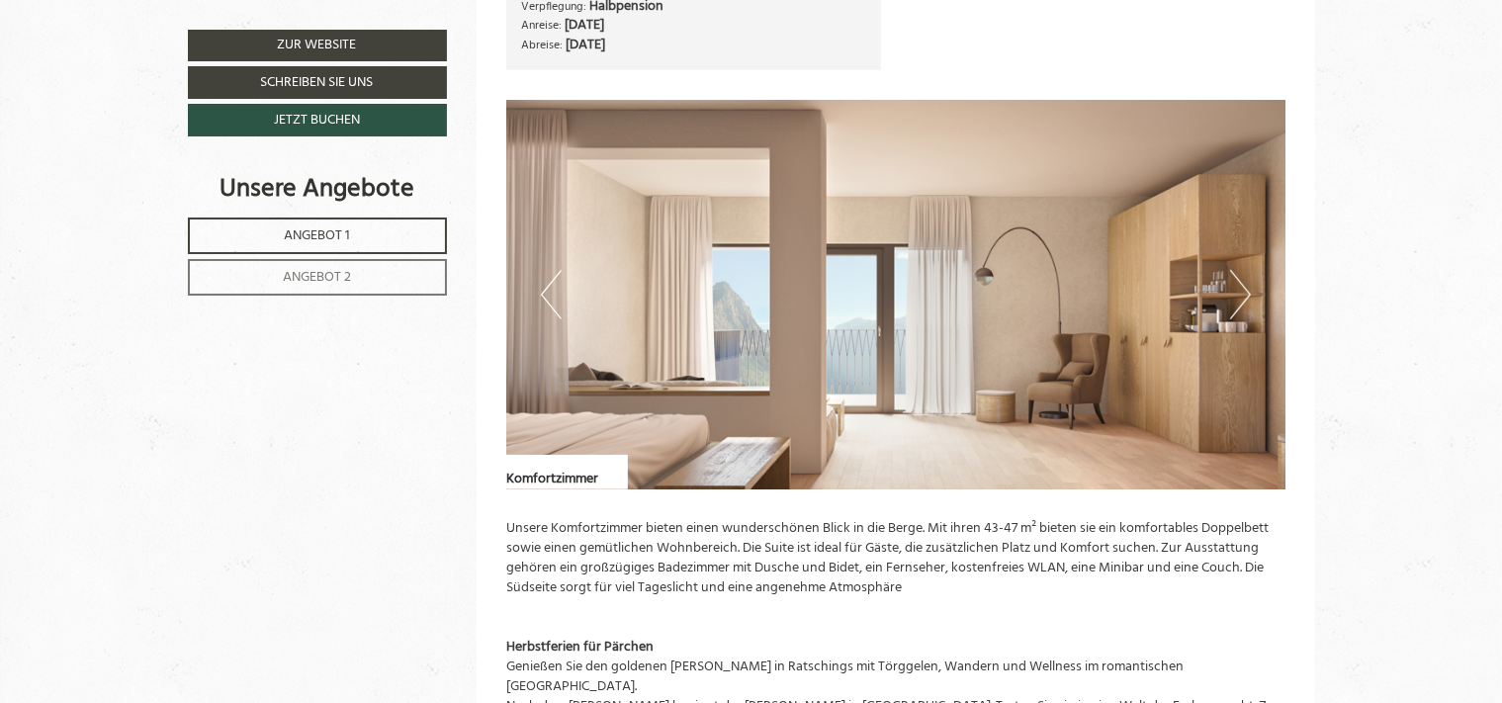
click at [1243, 286] on button "Next" at bounding box center [1240, 294] width 21 height 49
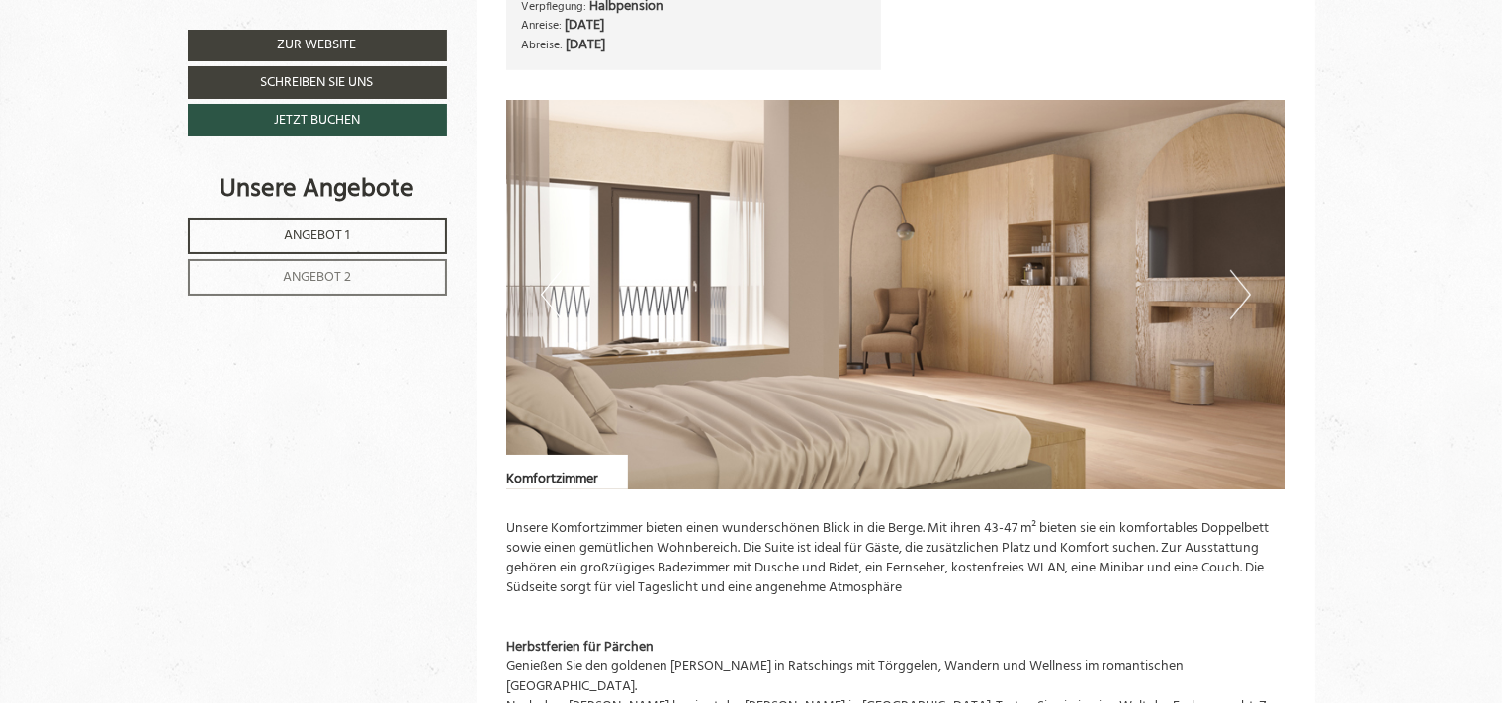
click at [1246, 292] on button "Next" at bounding box center [1240, 294] width 21 height 49
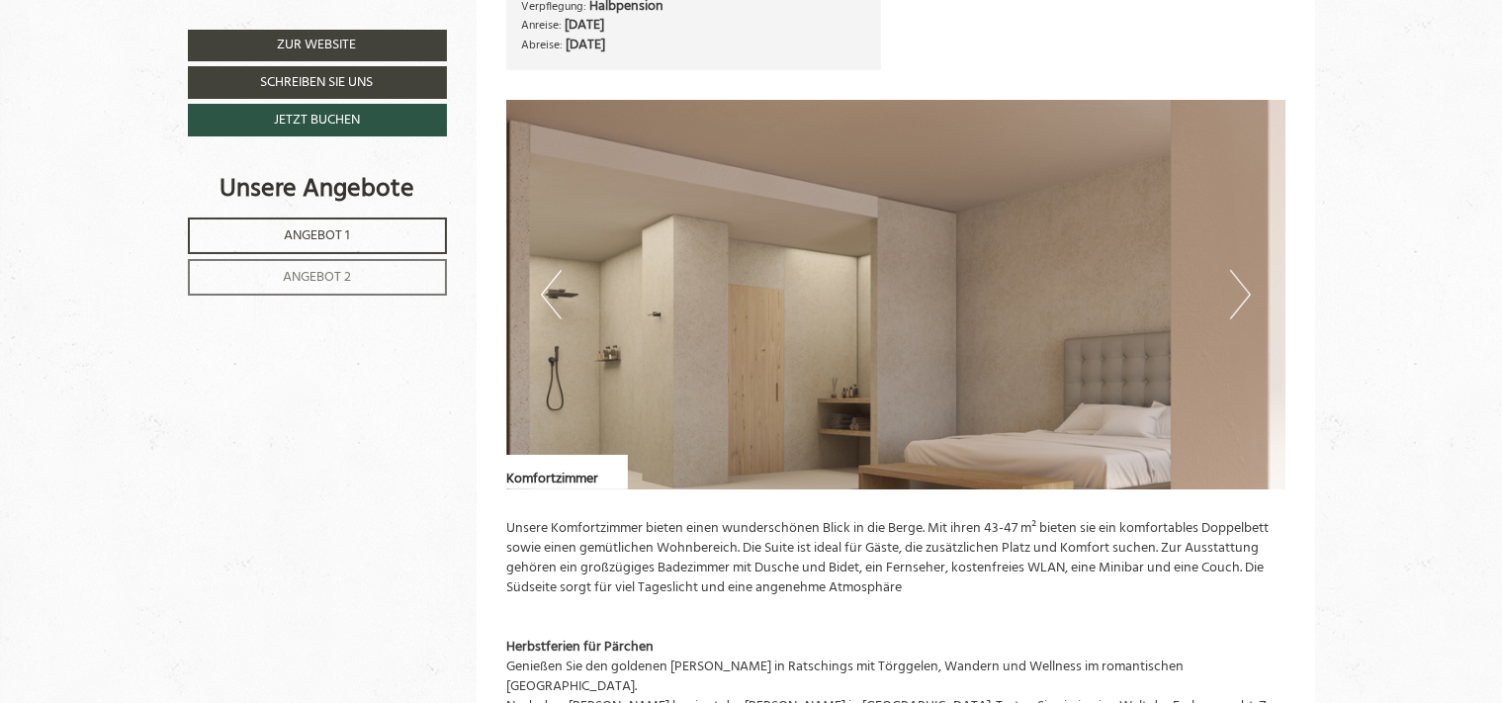
click at [1245, 291] on button "Next" at bounding box center [1240, 294] width 21 height 49
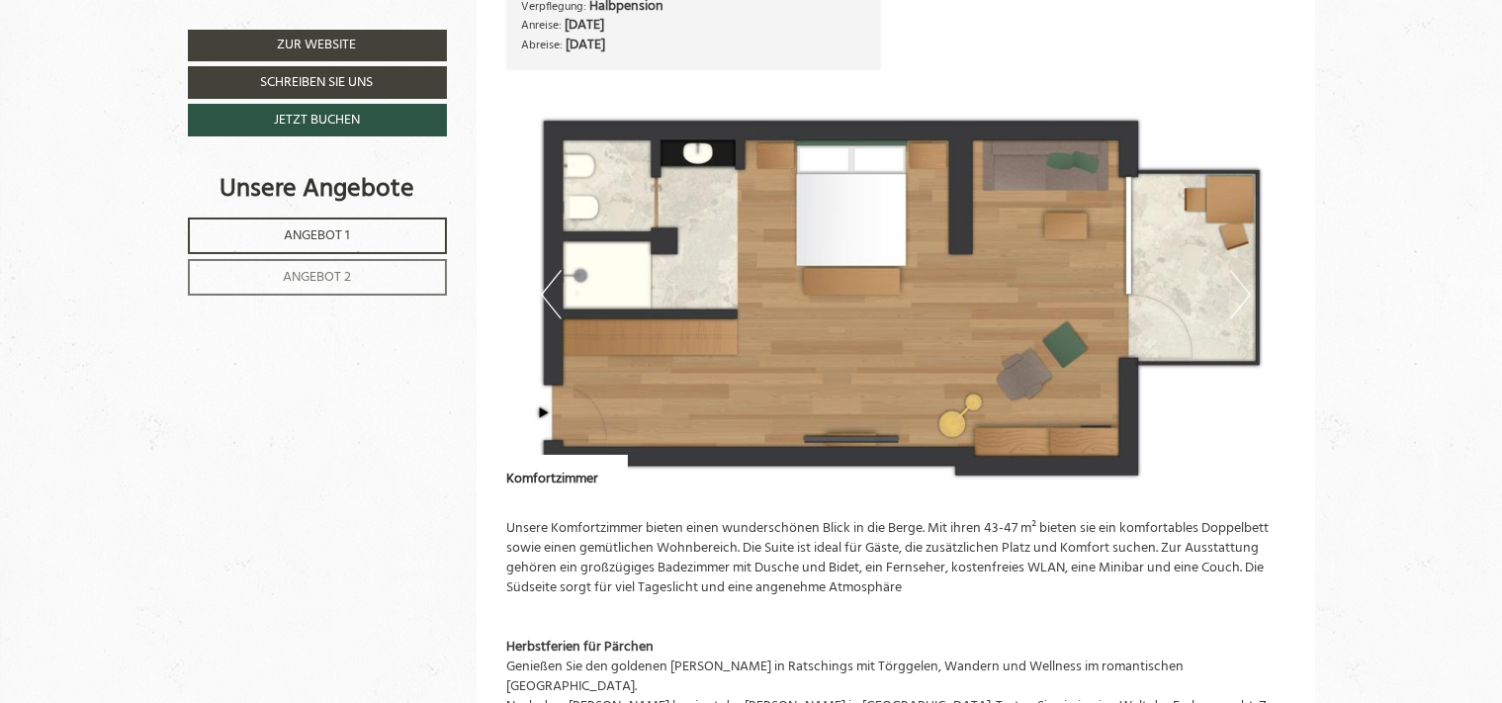
click at [1252, 268] on img at bounding box center [895, 295] width 779 height 390
drag, startPoint x: 980, startPoint y: 163, endPoint x: 975, endPoint y: 176, distance: 13.8
click at [975, 176] on img at bounding box center [895, 295] width 779 height 390
drag, startPoint x: 867, startPoint y: 403, endPoint x: 869, endPoint y: 417, distance: 15.0
click at [869, 415] on img at bounding box center [895, 295] width 779 height 390
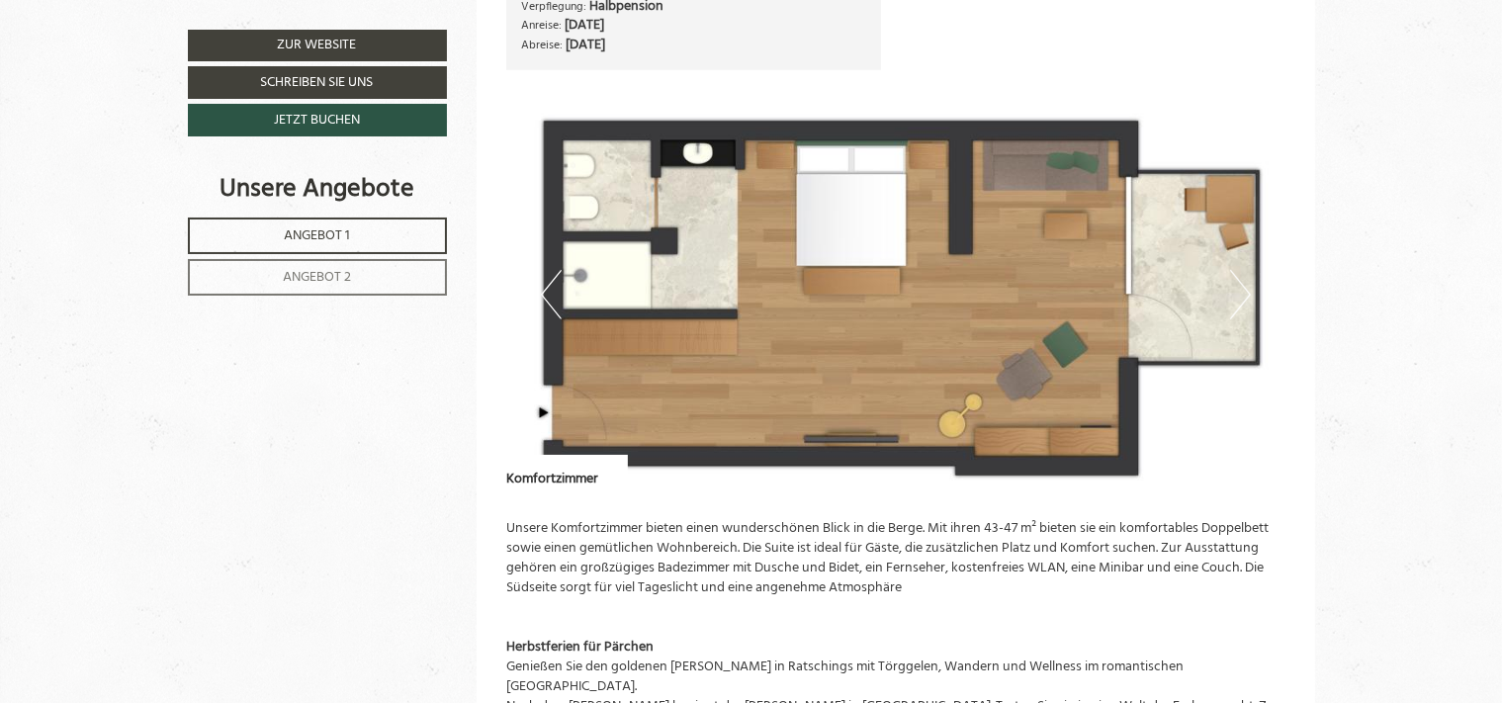
click at [307, 282] on span "Angebot 2" at bounding box center [317, 277] width 68 height 23
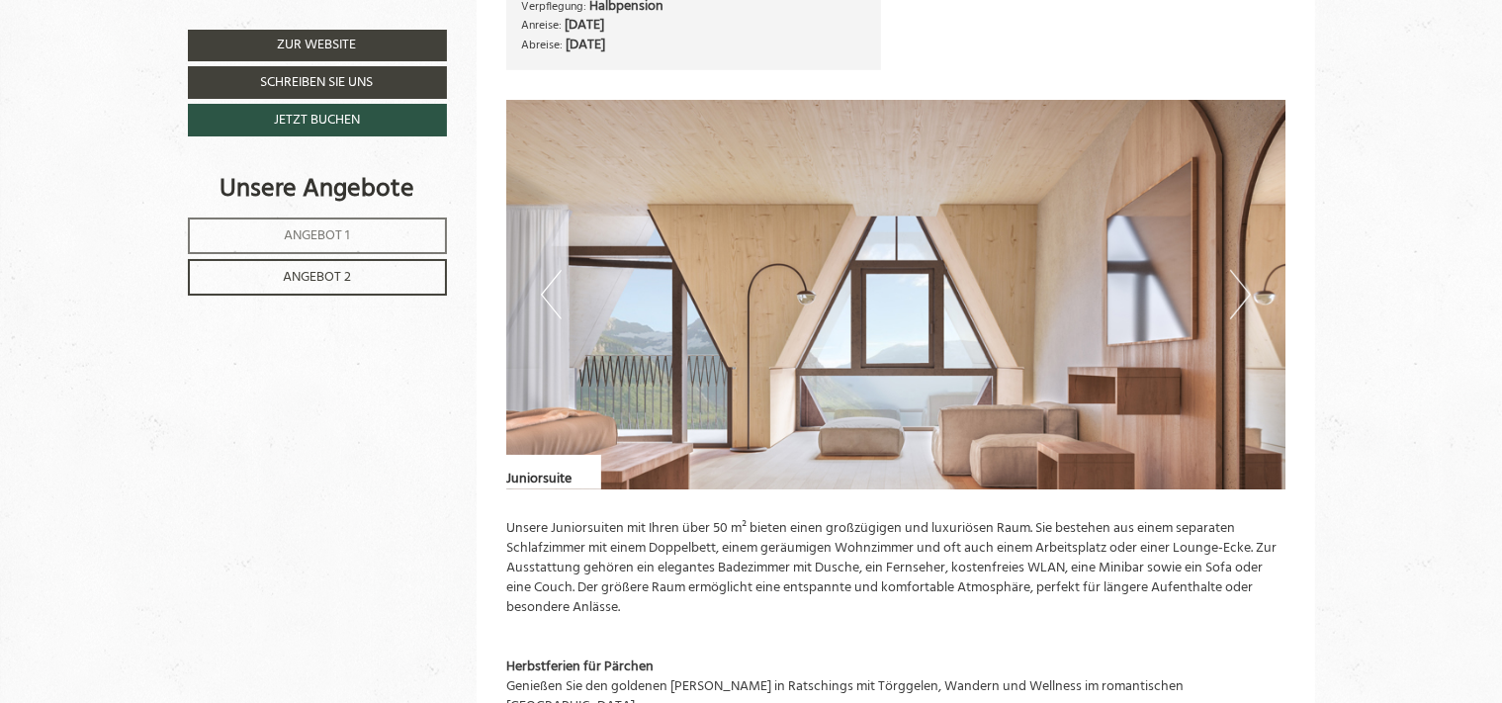
click at [1242, 293] on button "Next" at bounding box center [1240, 294] width 21 height 49
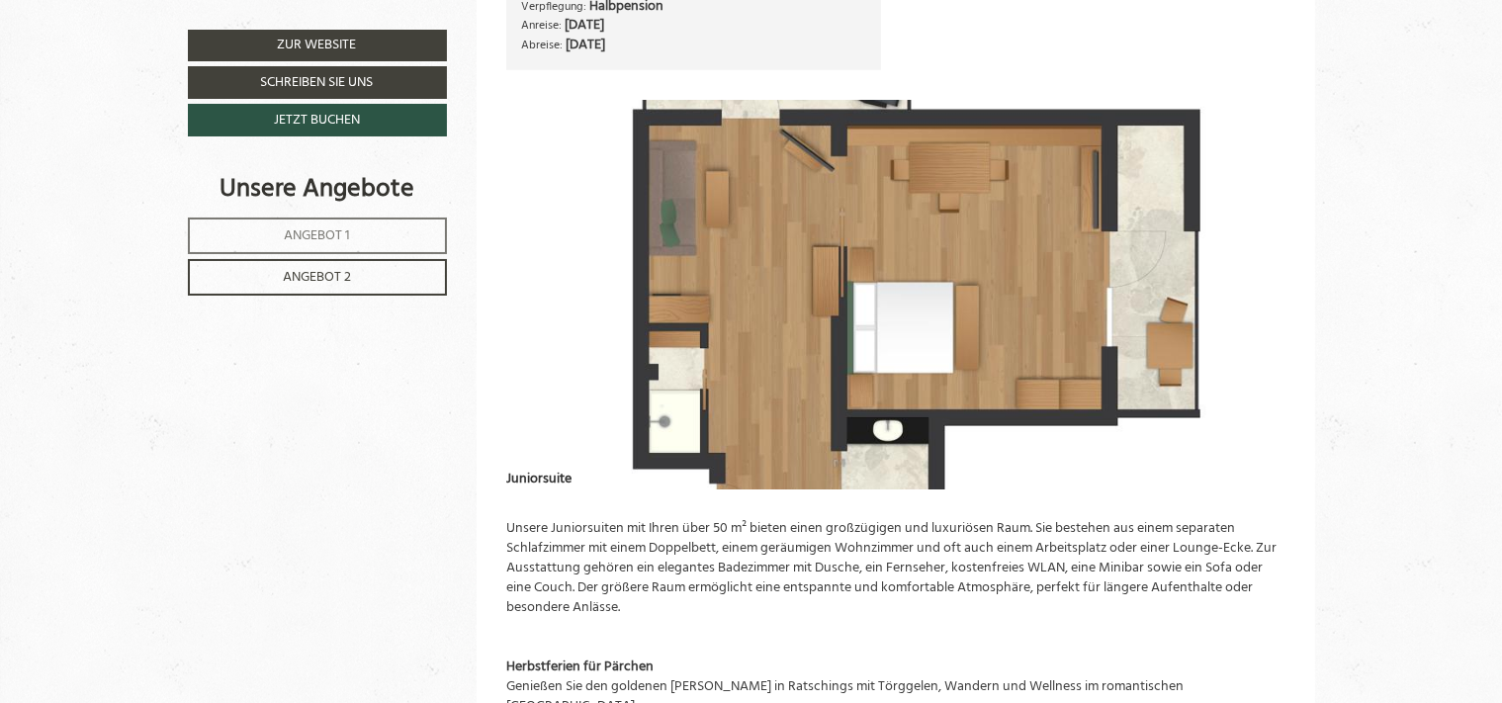
click at [1243, 287] on button "Next" at bounding box center [1240, 294] width 21 height 49
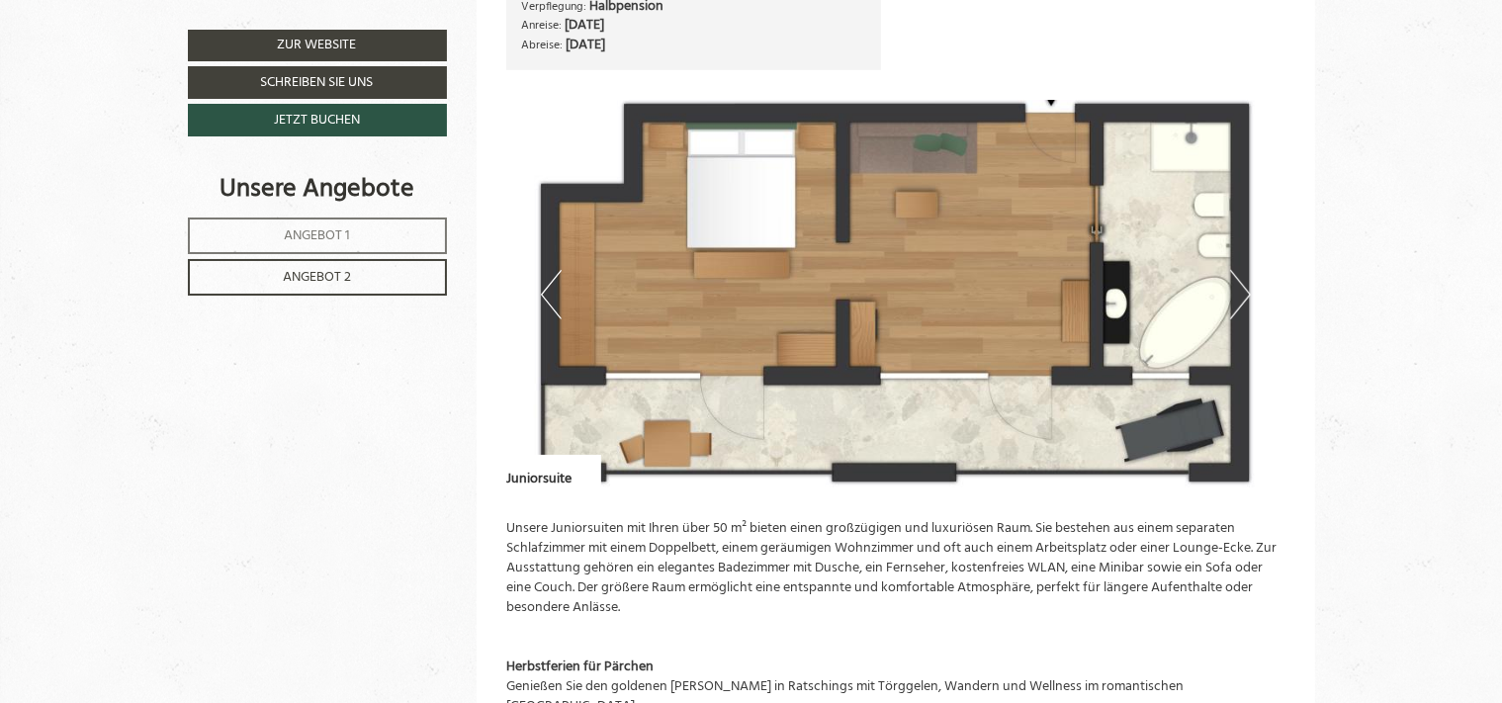
click at [1245, 287] on button "Next" at bounding box center [1240, 294] width 21 height 49
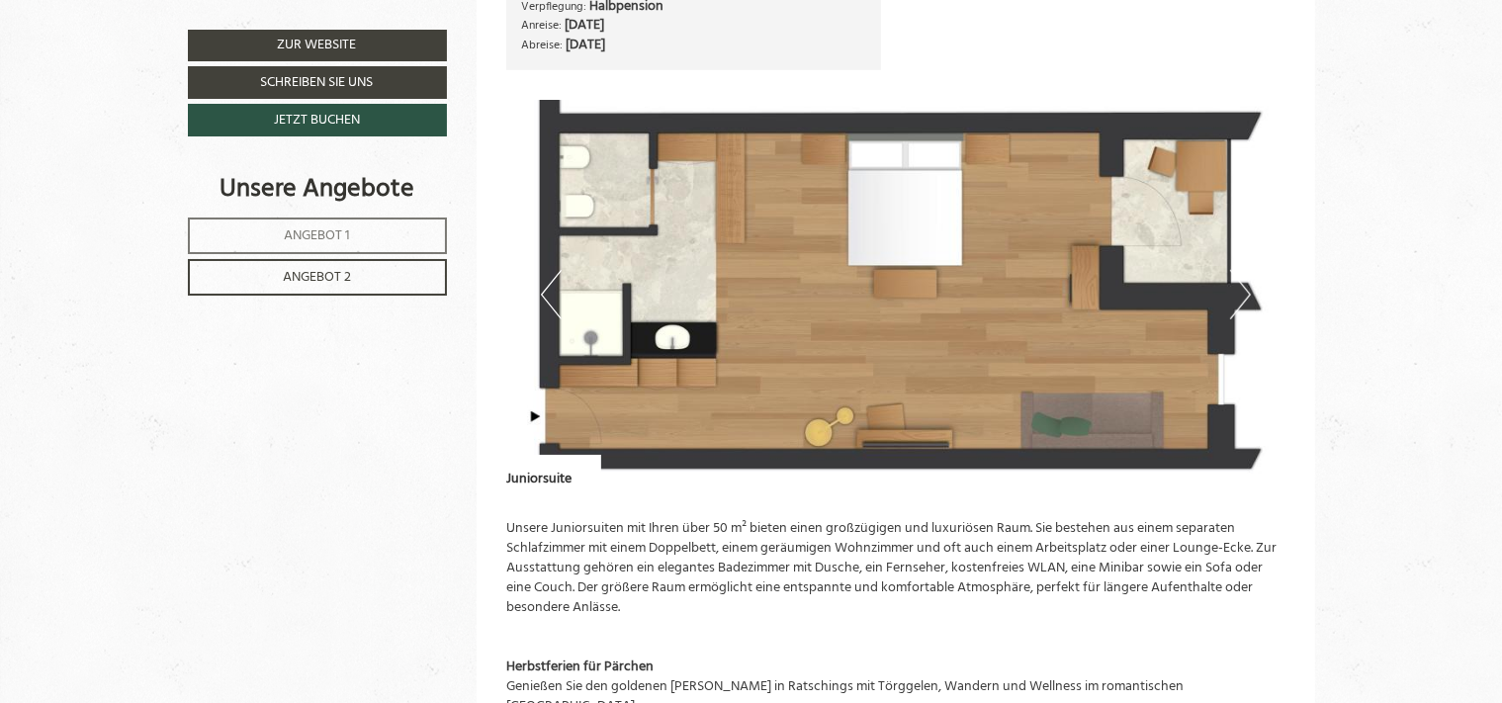
click at [1217, 223] on img at bounding box center [895, 295] width 779 height 390
click at [1234, 290] on button "Next" at bounding box center [1240, 294] width 21 height 49
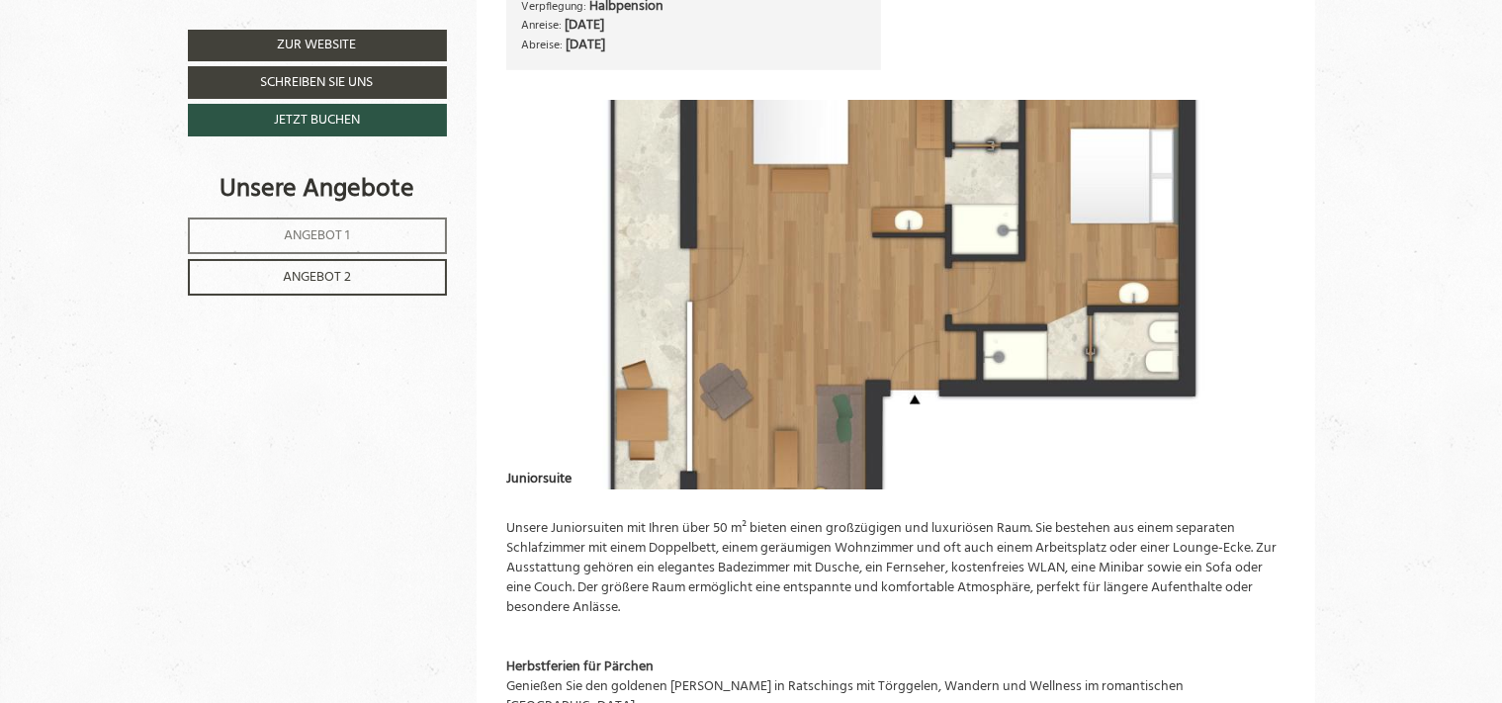
click at [1236, 271] on button "Next" at bounding box center [1240, 294] width 21 height 49
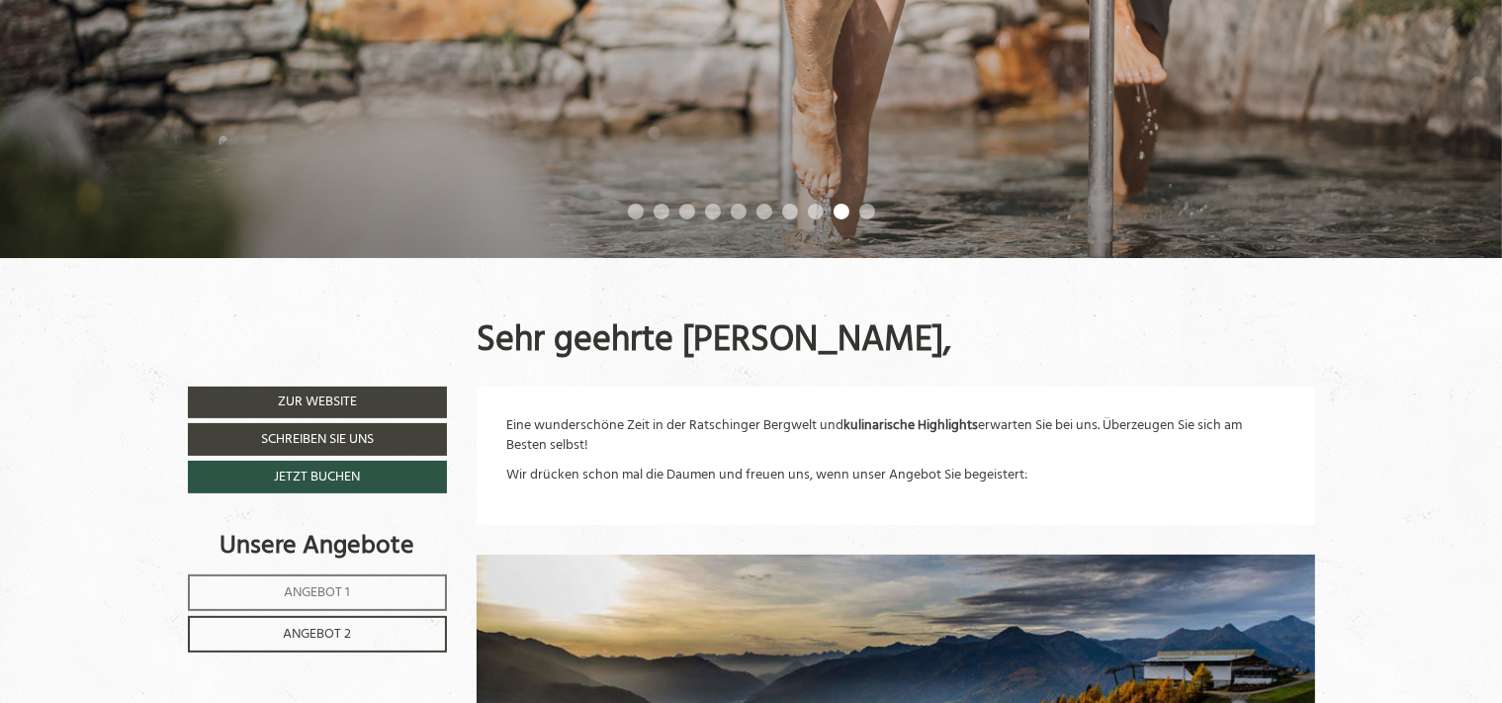
scroll to position [593, 0]
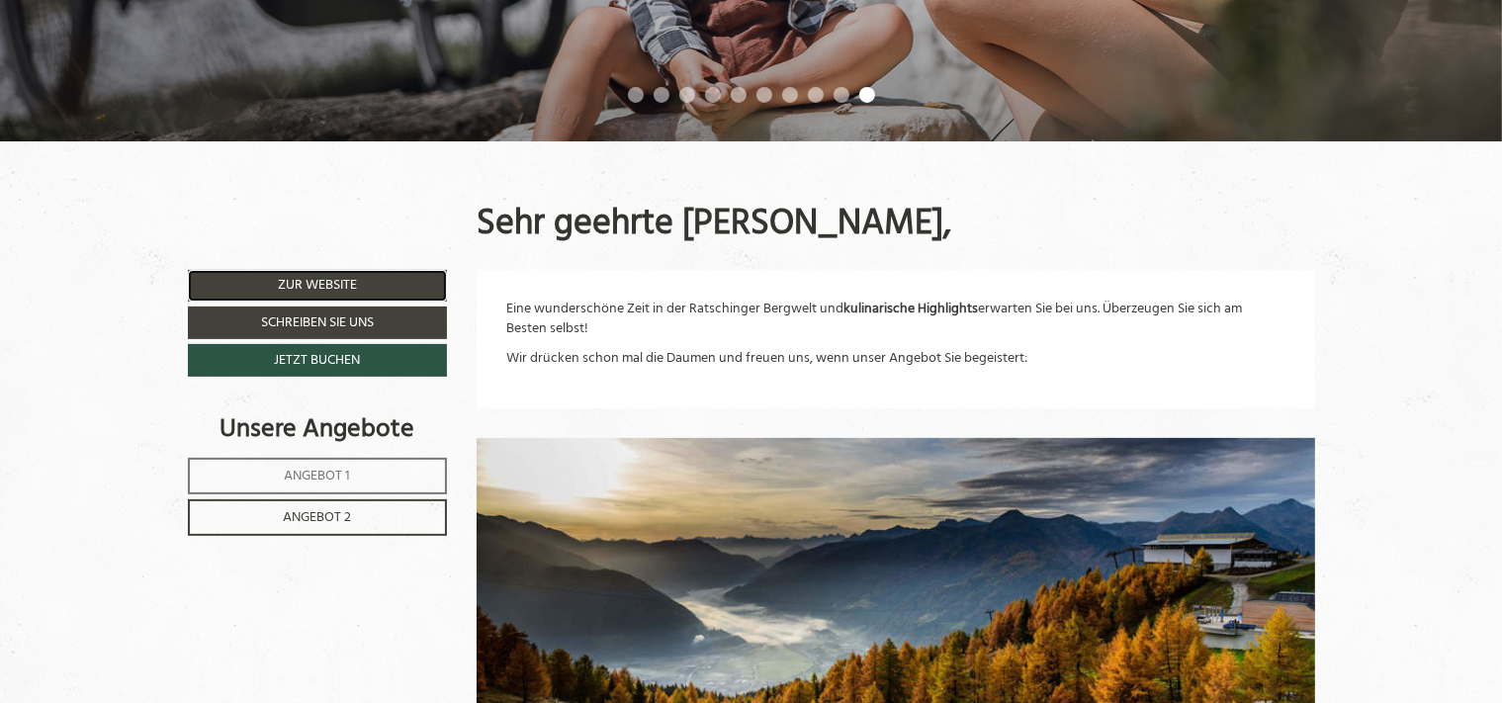
click at [331, 279] on link "Zur Website" at bounding box center [318, 286] width 260 height 32
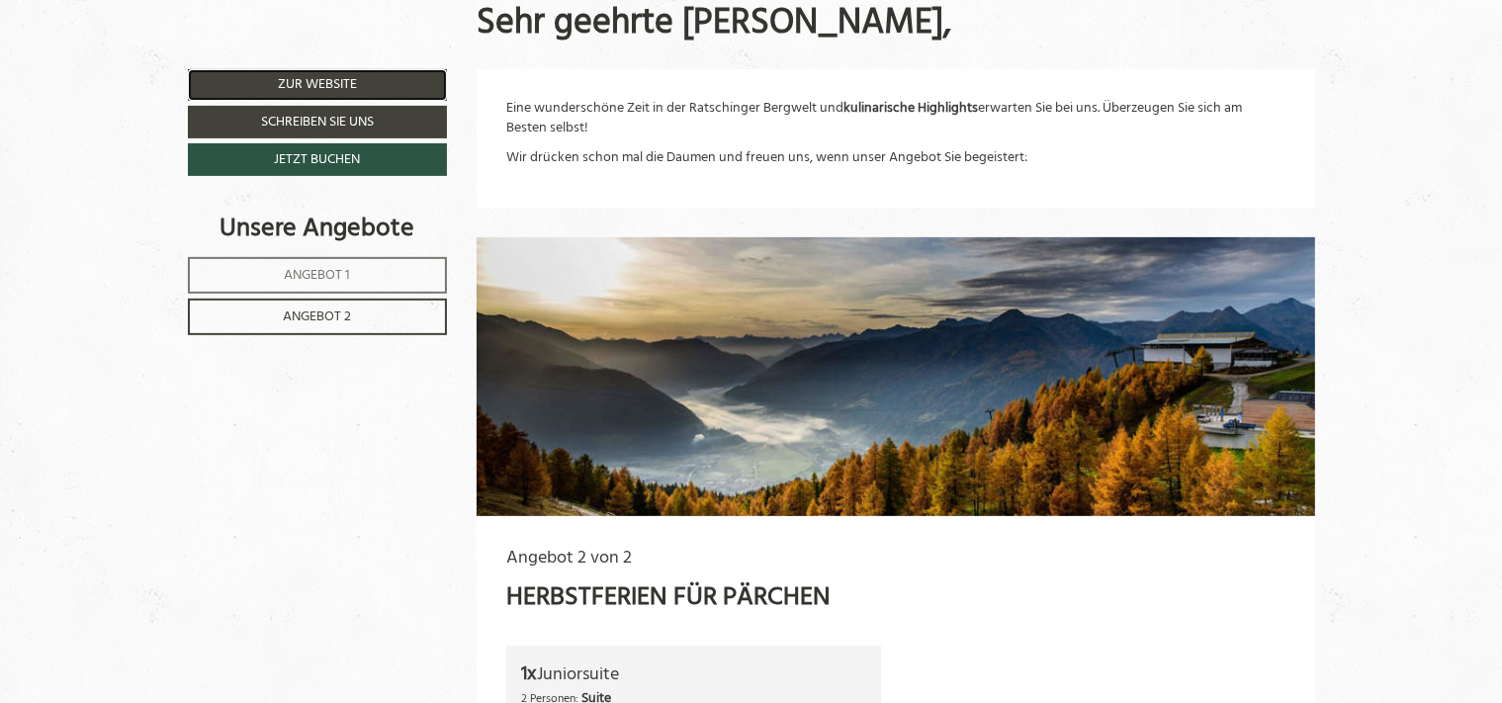
scroll to position [712, 0]
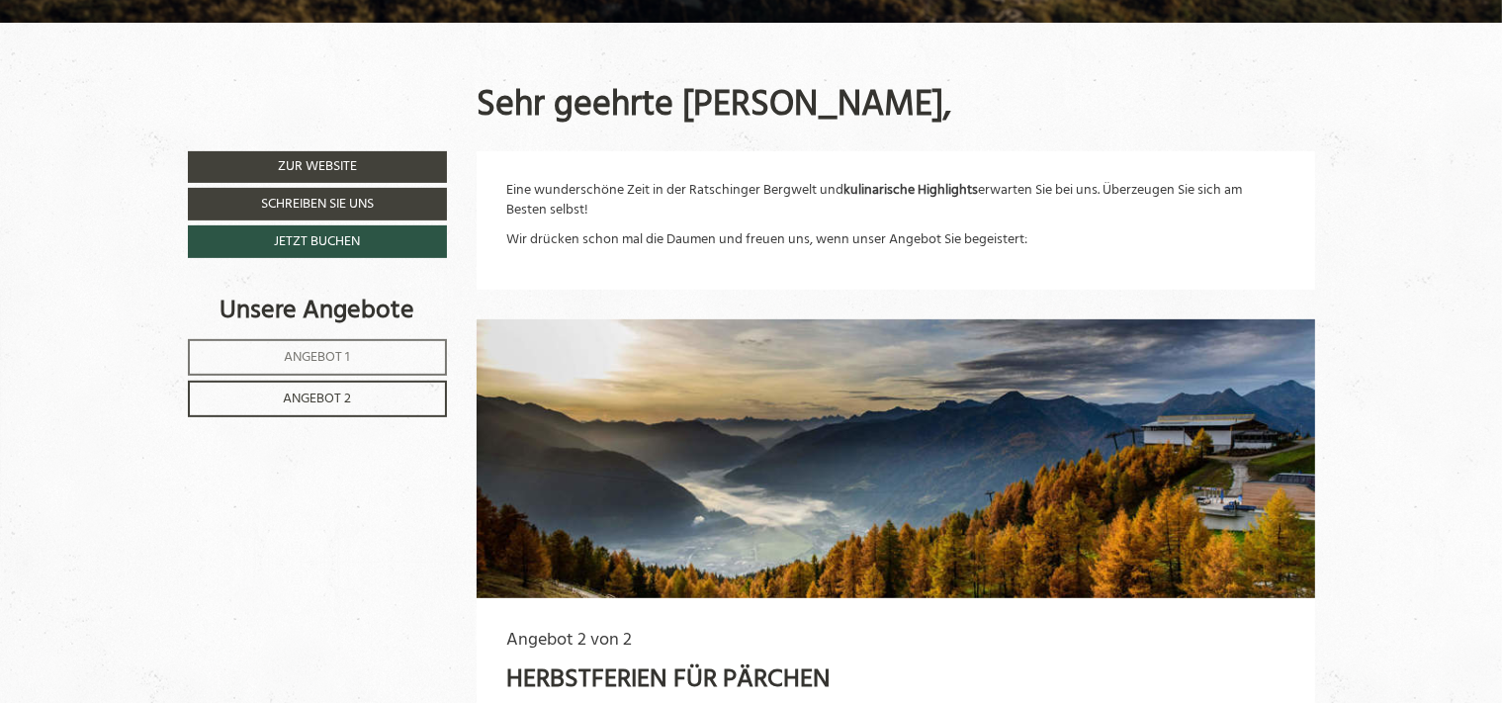
click at [291, 352] on span "Angebot 1" at bounding box center [317, 357] width 66 height 23
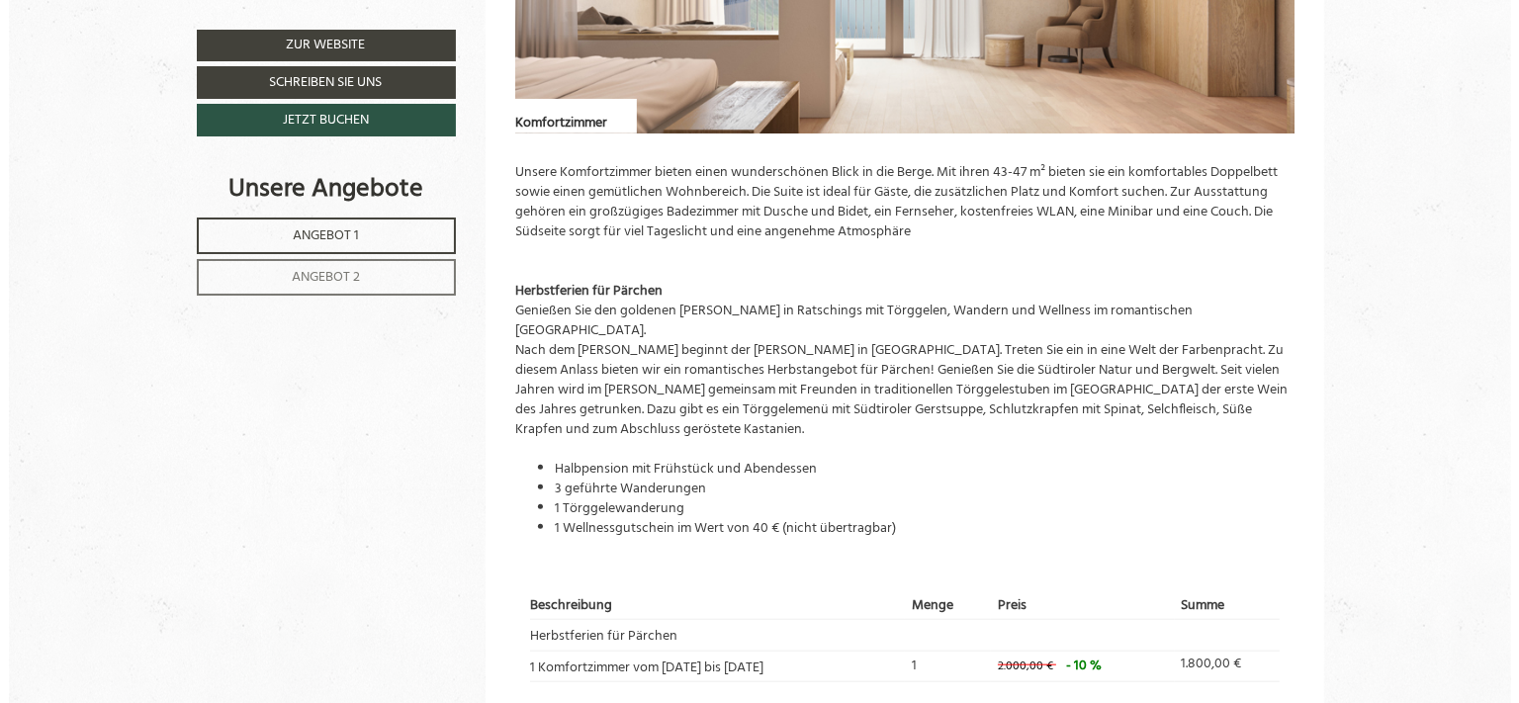
scroll to position [2337, 0]
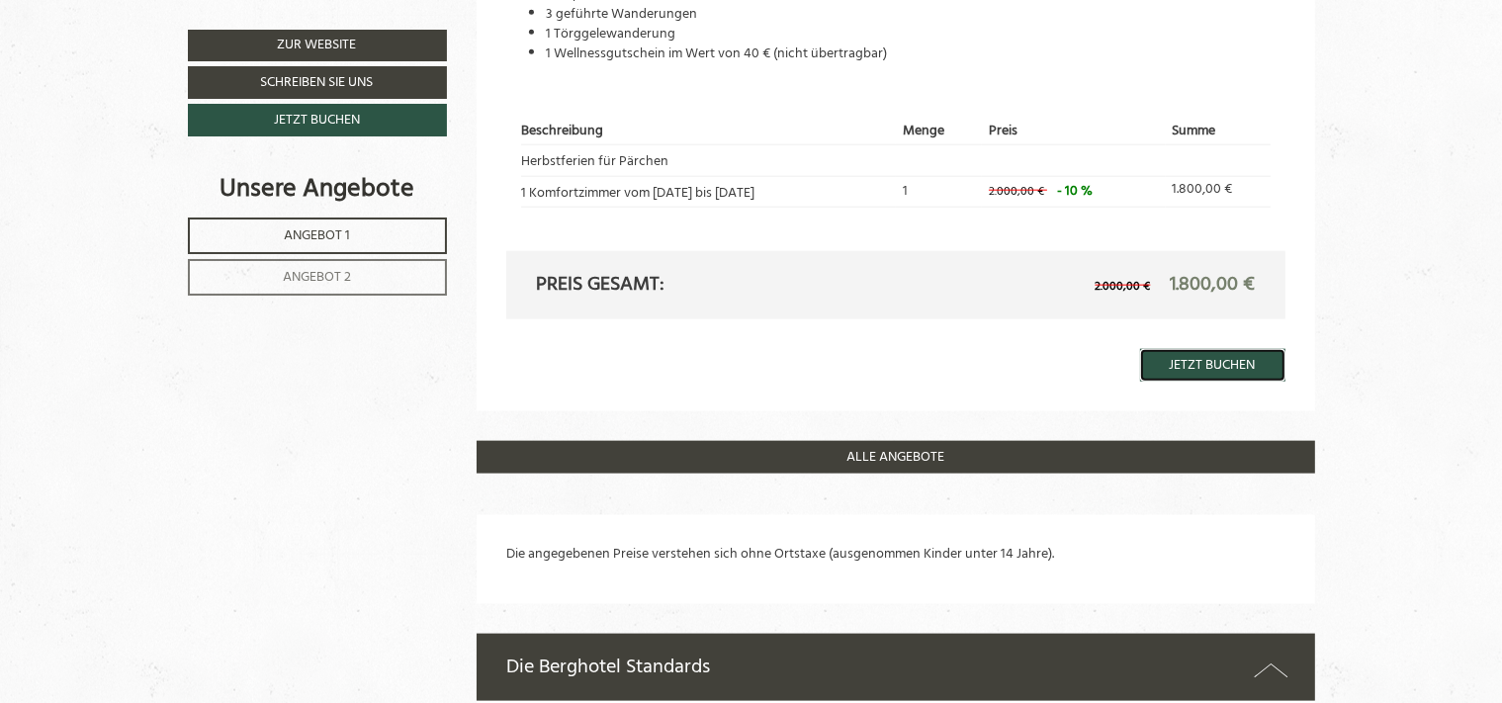
click at [1225, 349] on link "Jetzt buchen" at bounding box center [1212, 365] width 145 height 33
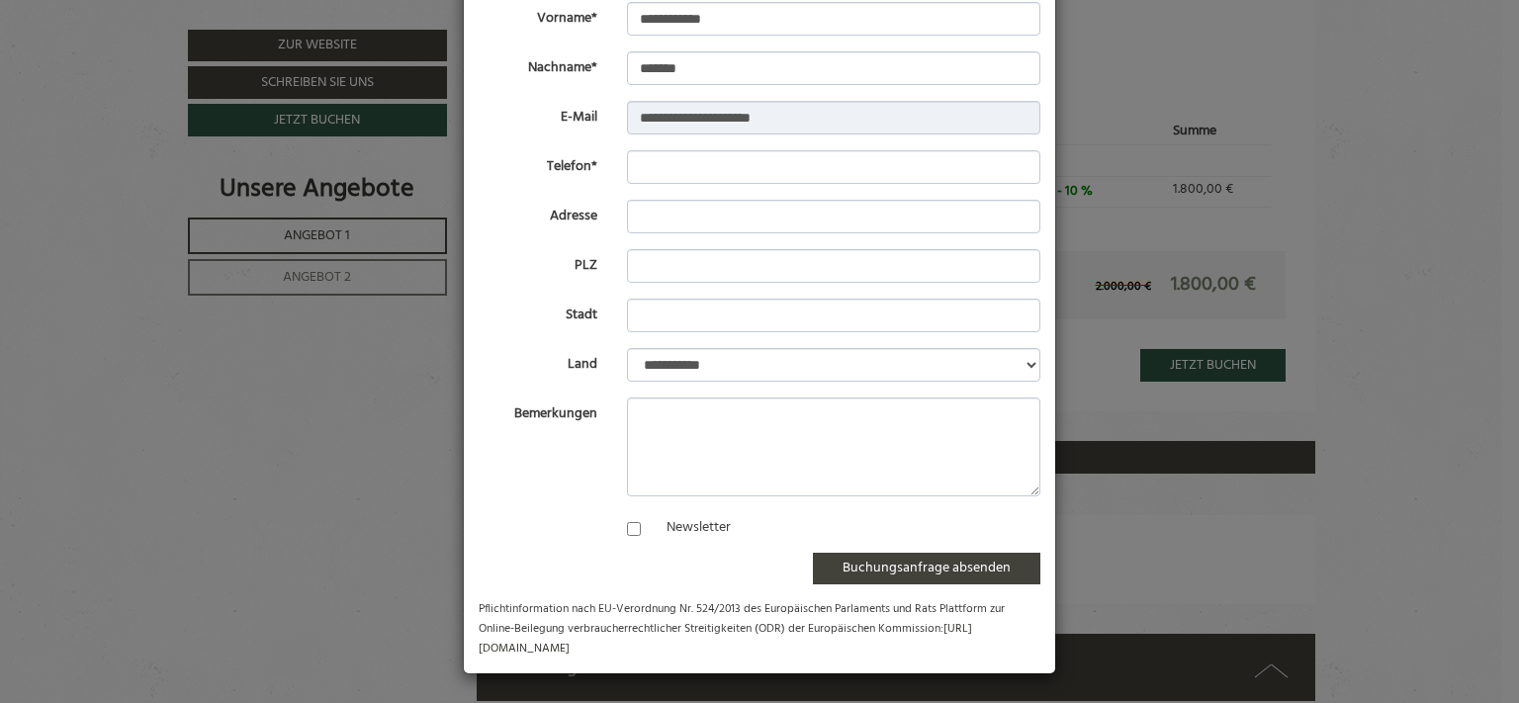
scroll to position [0, 0]
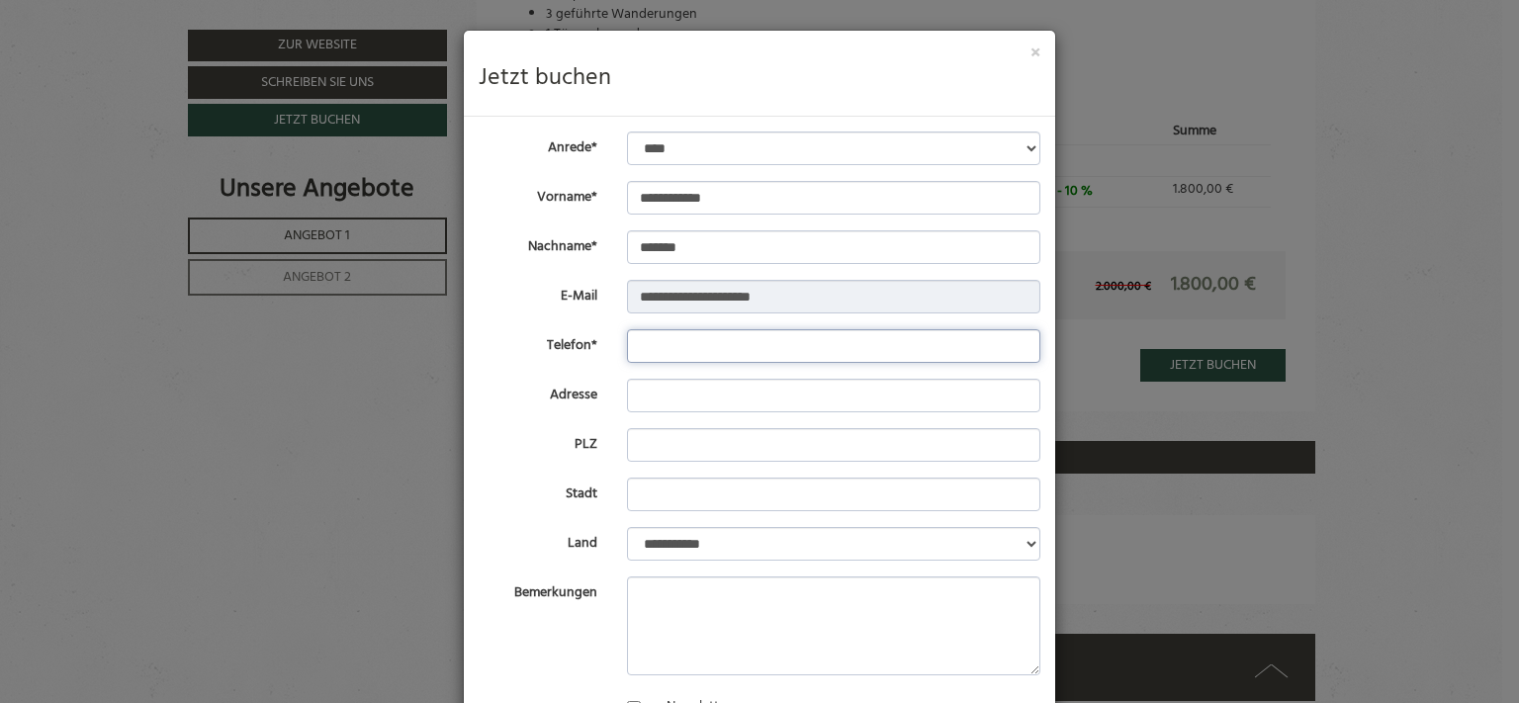
click at [702, 338] on input "Telefon*" at bounding box center [834, 346] width 414 height 34
type input "**********"
click at [697, 399] on input "Adresse" at bounding box center [834, 396] width 414 height 34
type input "**********"
click at [704, 431] on input "PLZ" at bounding box center [834, 445] width 414 height 34
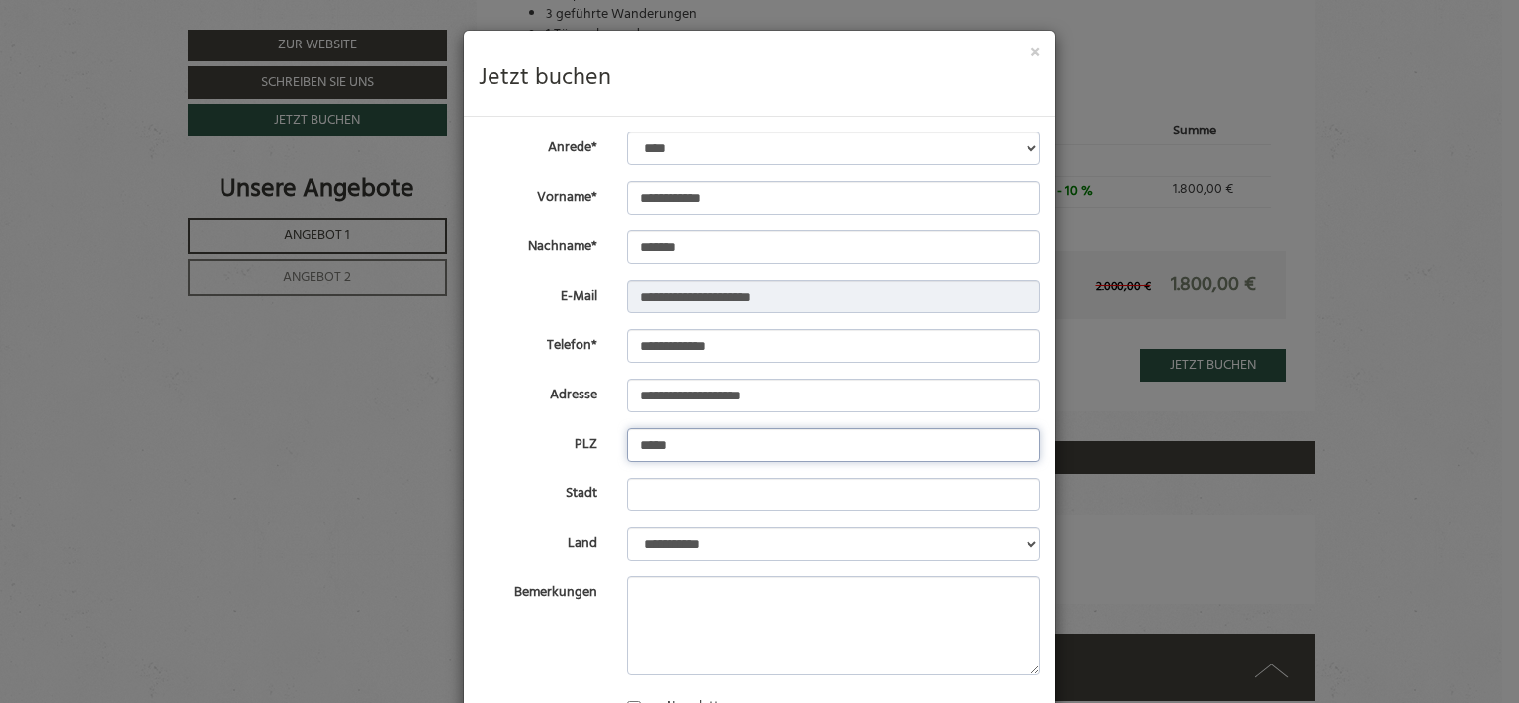
type input "*****"
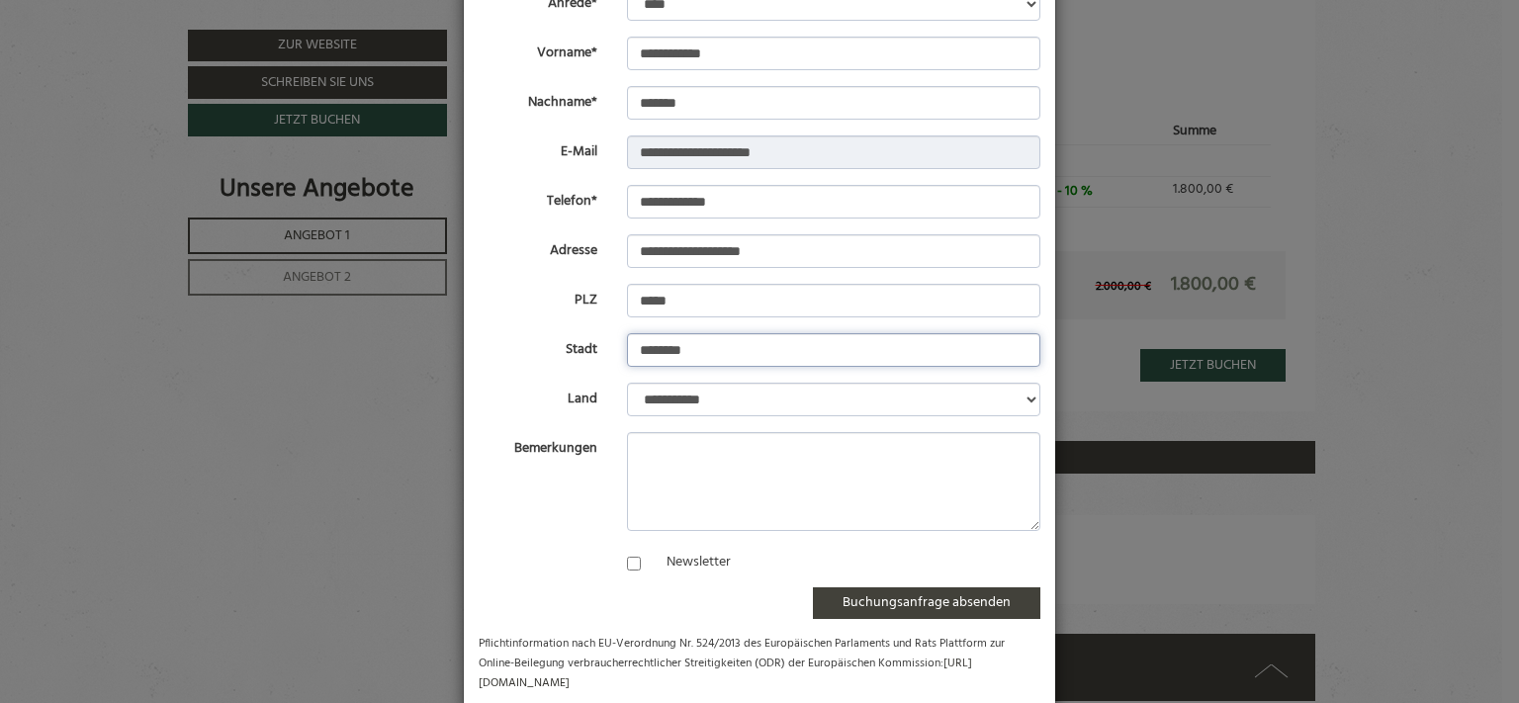
scroll to position [179, 0]
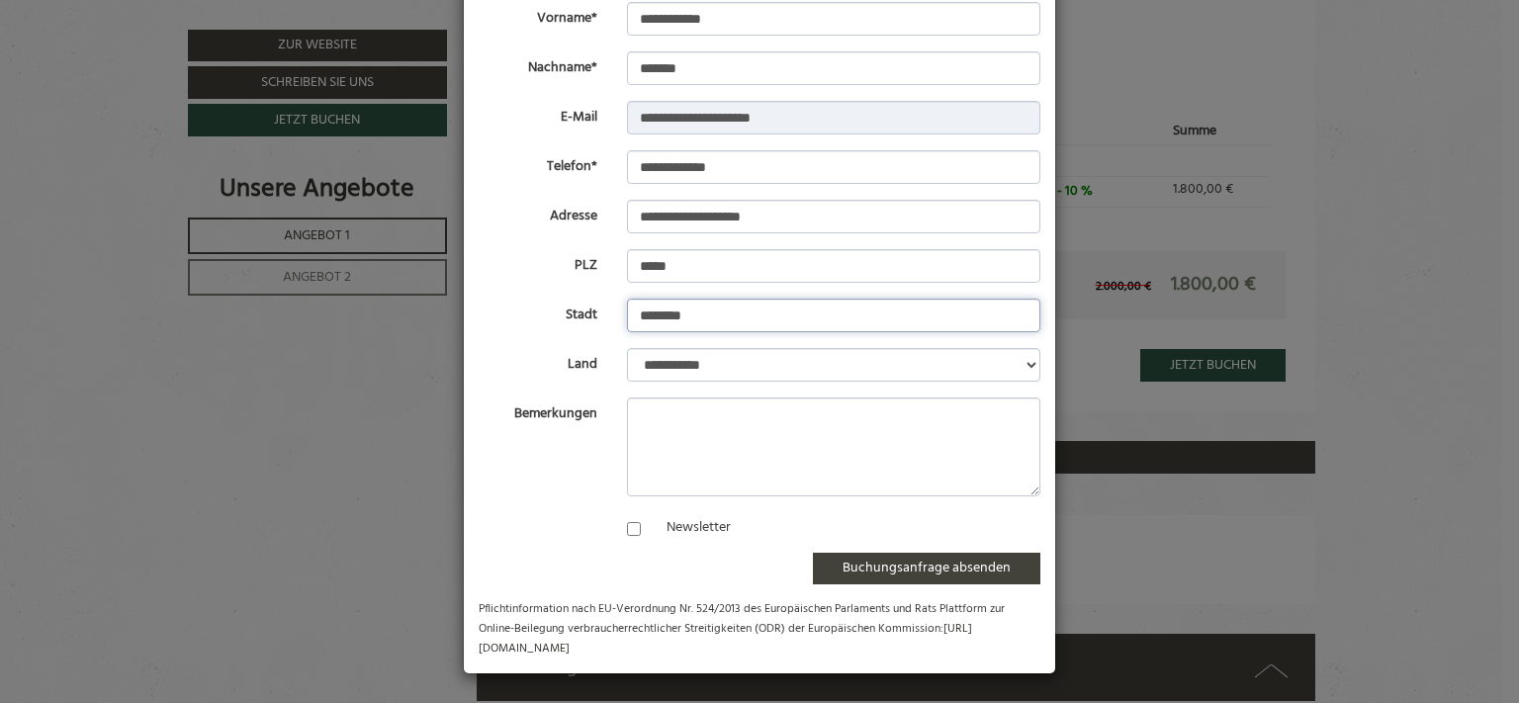
type input "********"
click at [686, 433] on textarea "Bemerkungen" at bounding box center [834, 447] width 414 height 99
click at [542, 469] on div "Bemerkungen" at bounding box center [759, 447] width 591 height 99
click at [545, 490] on div "Bemerkungen" at bounding box center [759, 447] width 591 height 99
click at [687, 414] on textarea "Bemerkungen" at bounding box center [834, 447] width 414 height 99
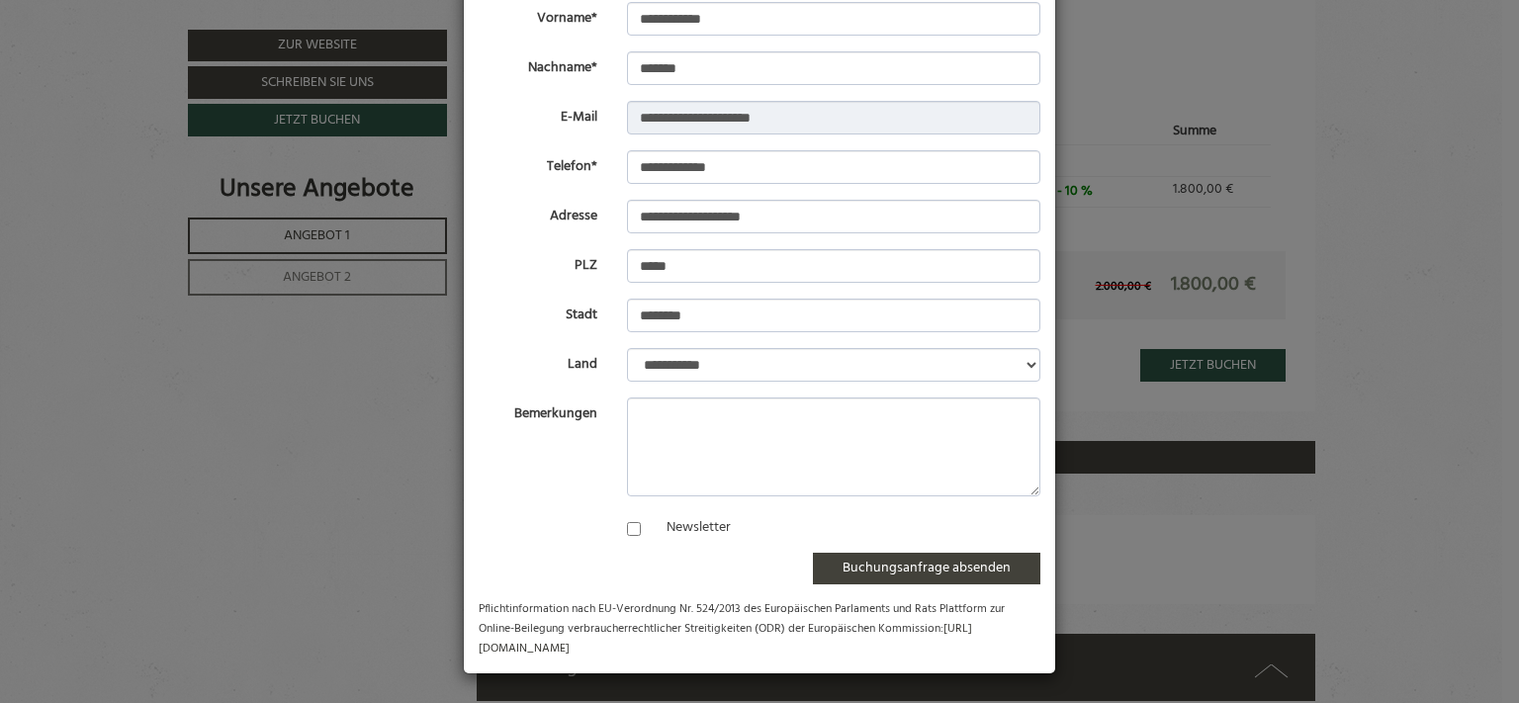
click at [520, 457] on div "Bemerkungen" at bounding box center [759, 447] width 591 height 99
drag, startPoint x: 144, startPoint y: 517, endPoint x: 246, endPoint y: 508, distance: 102.3
click at [148, 517] on div "**********" at bounding box center [759, 351] width 1519 height 703
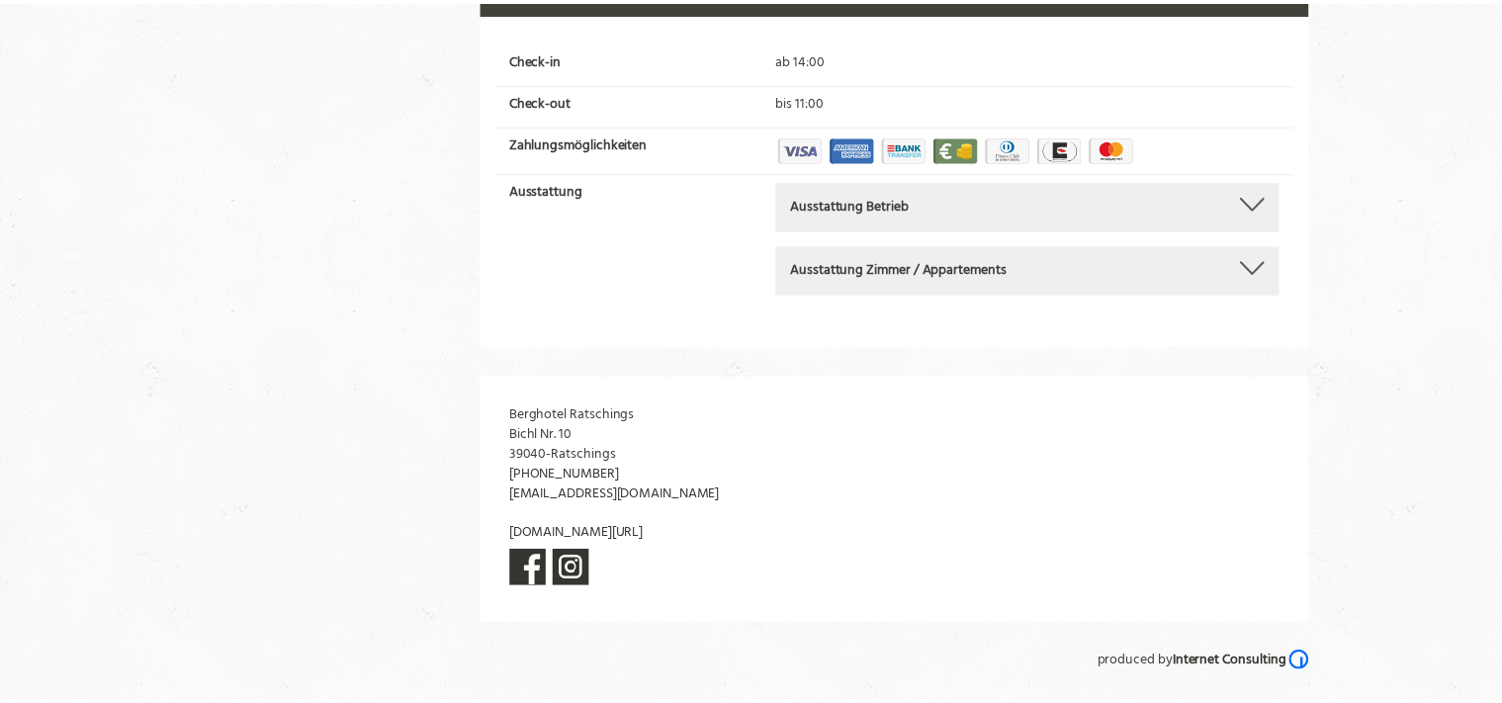
scroll to position [0, 0]
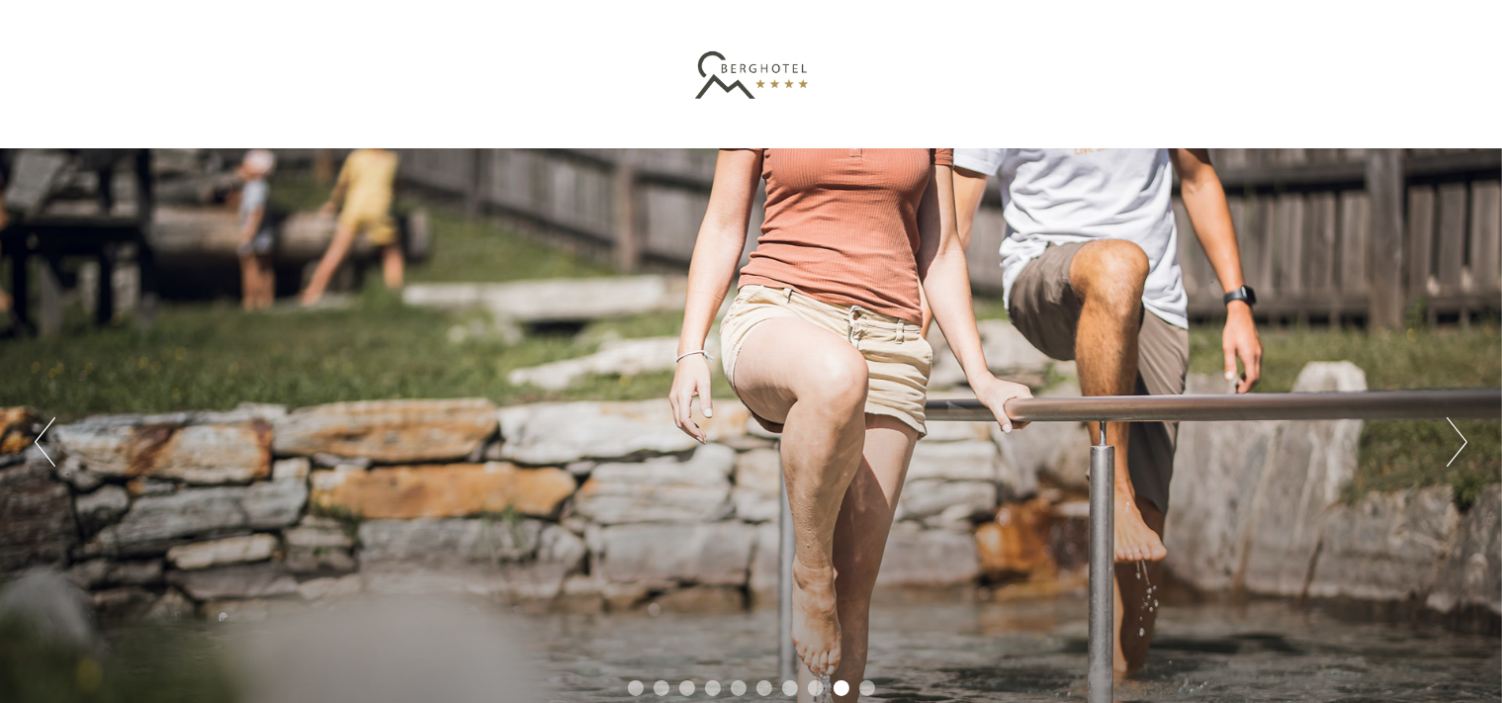
click at [398, 54] on div at bounding box center [752, 74] width 1108 height 129
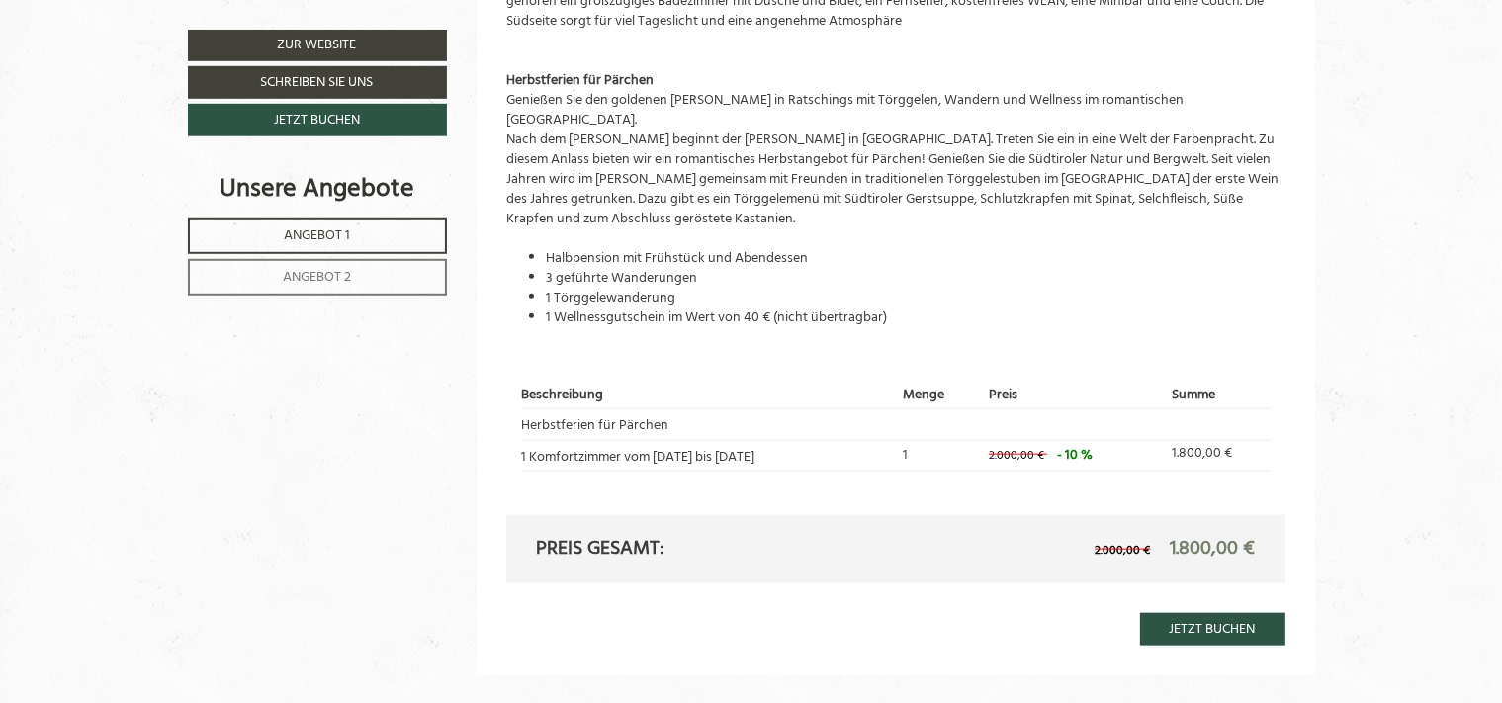
scroll to position [2018, 0]
